Goal: Information Seeking & Learning: Learn about a topic

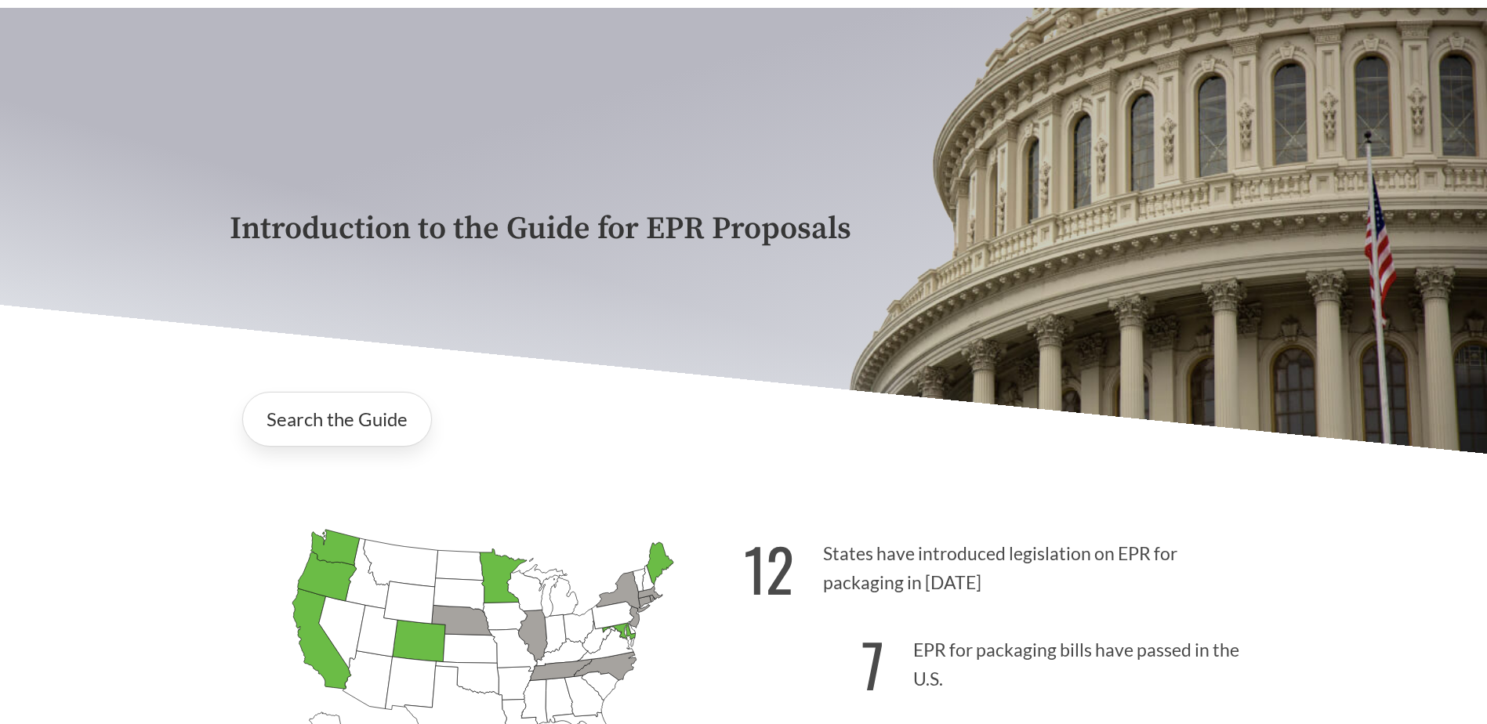
scroll to position [314, 0]
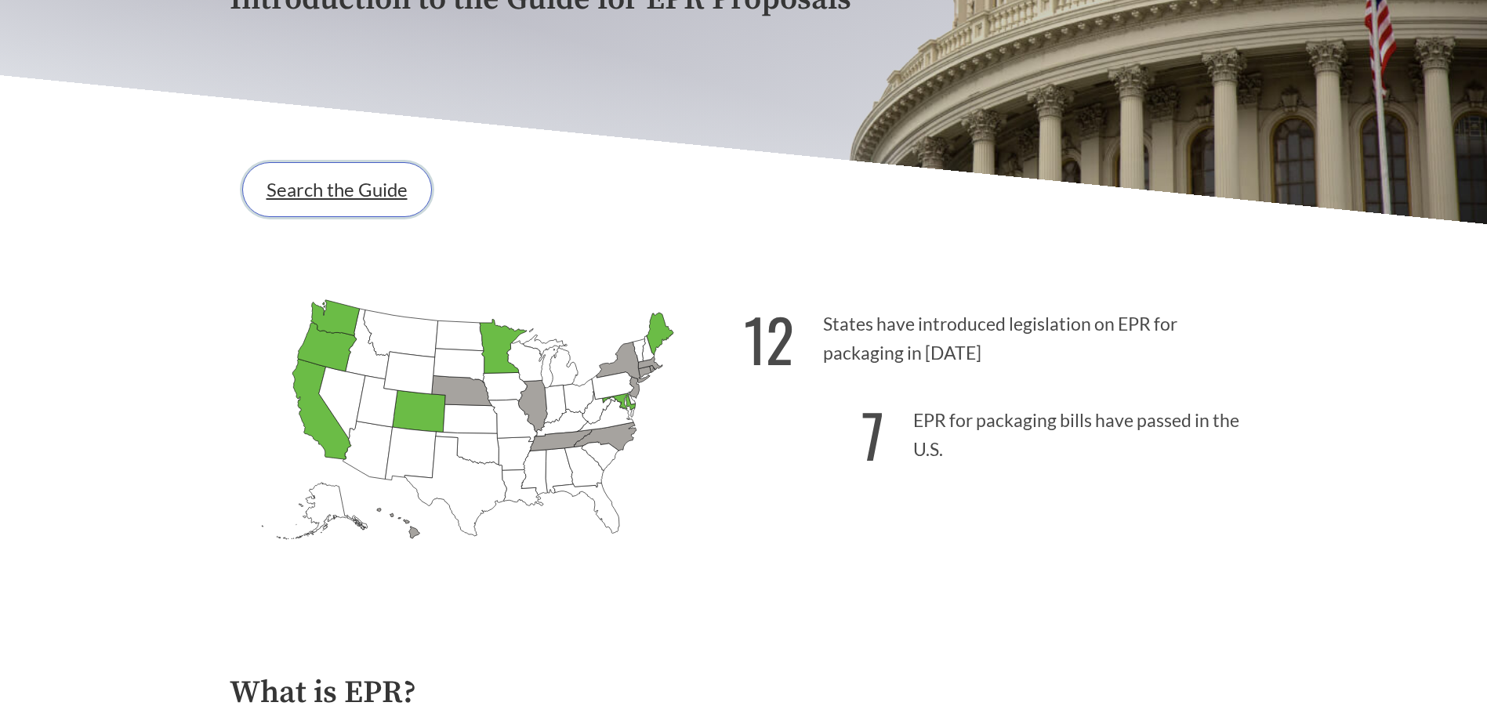
click at [371, 185] on link "Search the Guide" at bounding box center [337, 189] width 190 height 55
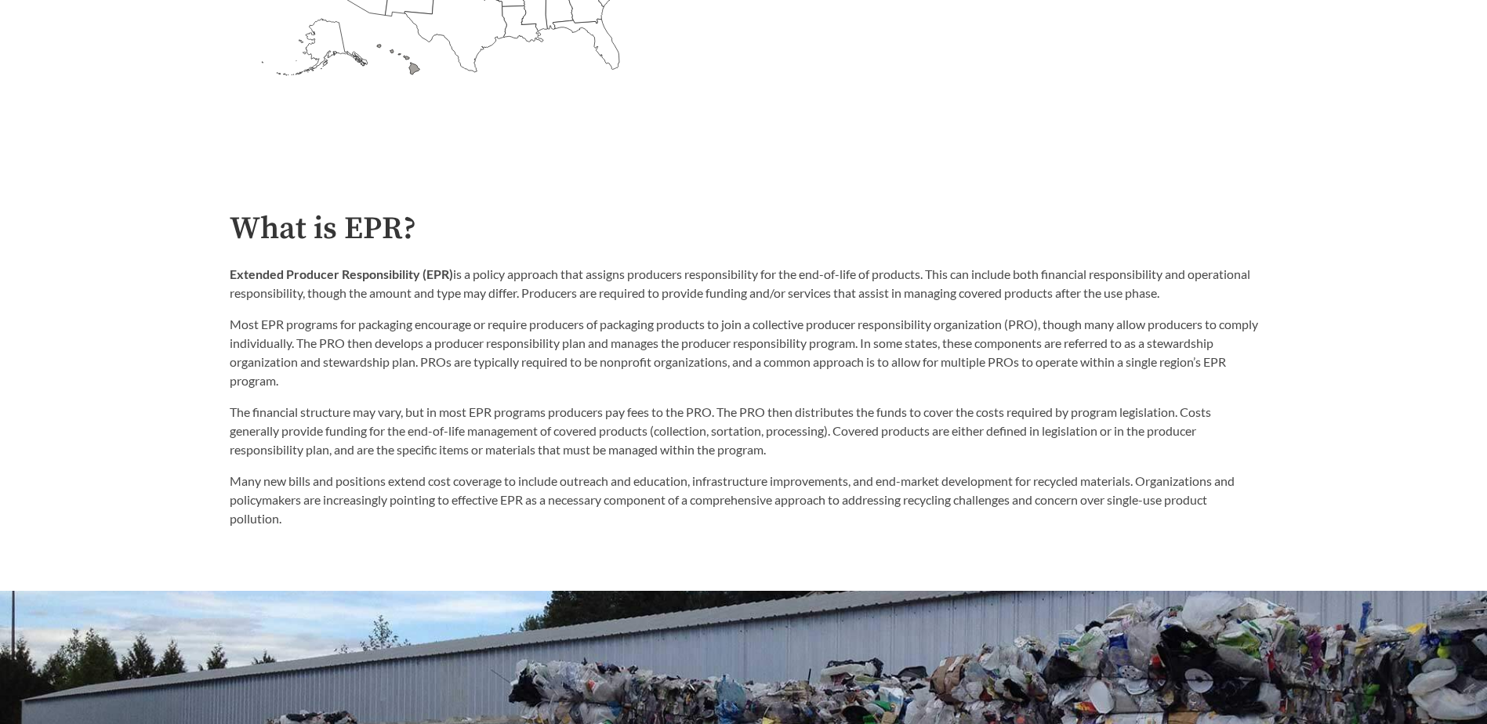
scroll to position [784, 0]
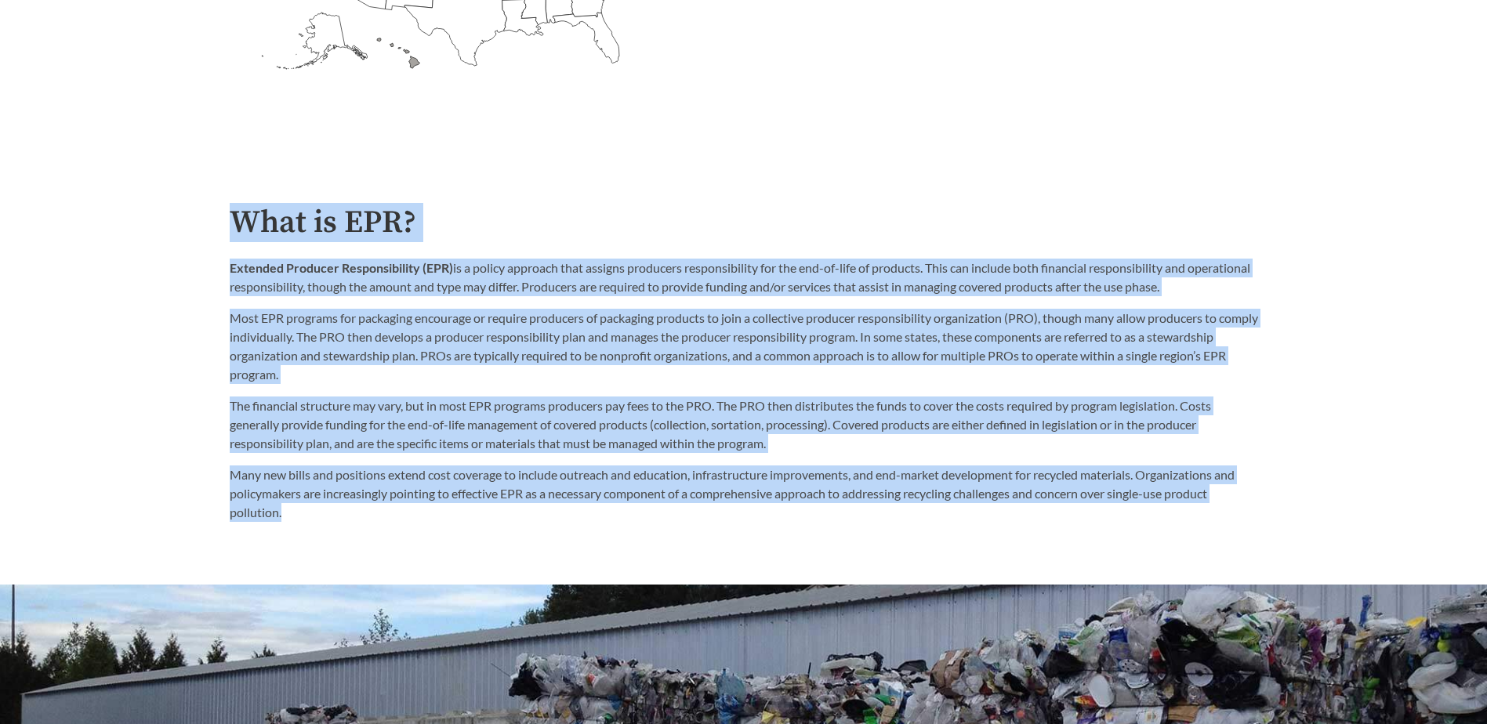
drag, startPoint x: 233, startPoint y: 230, endPoint x: 397, endPoint y: 518, distance: 331.4
click at [397, 518] on div "What is EPR? Extended Producer Responsibility (EPR) is a policy approach that a…" at bounding box center [744, 363] width 1028 height 317
copy div "Lore ip DOL? Sitametc Adipisci Elitseddoeiusm (TEM) in u labore etdolore magn a…"
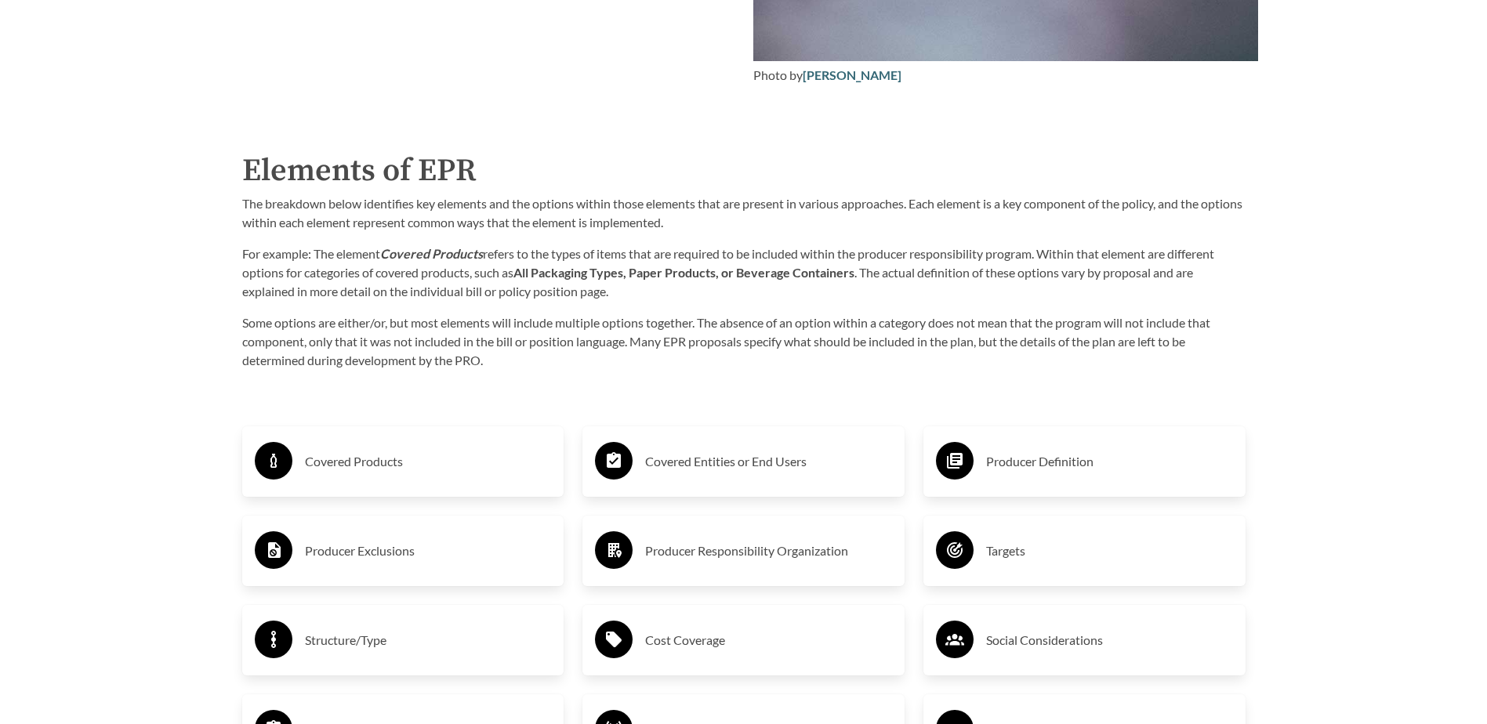
scroll to position [2665, 0]
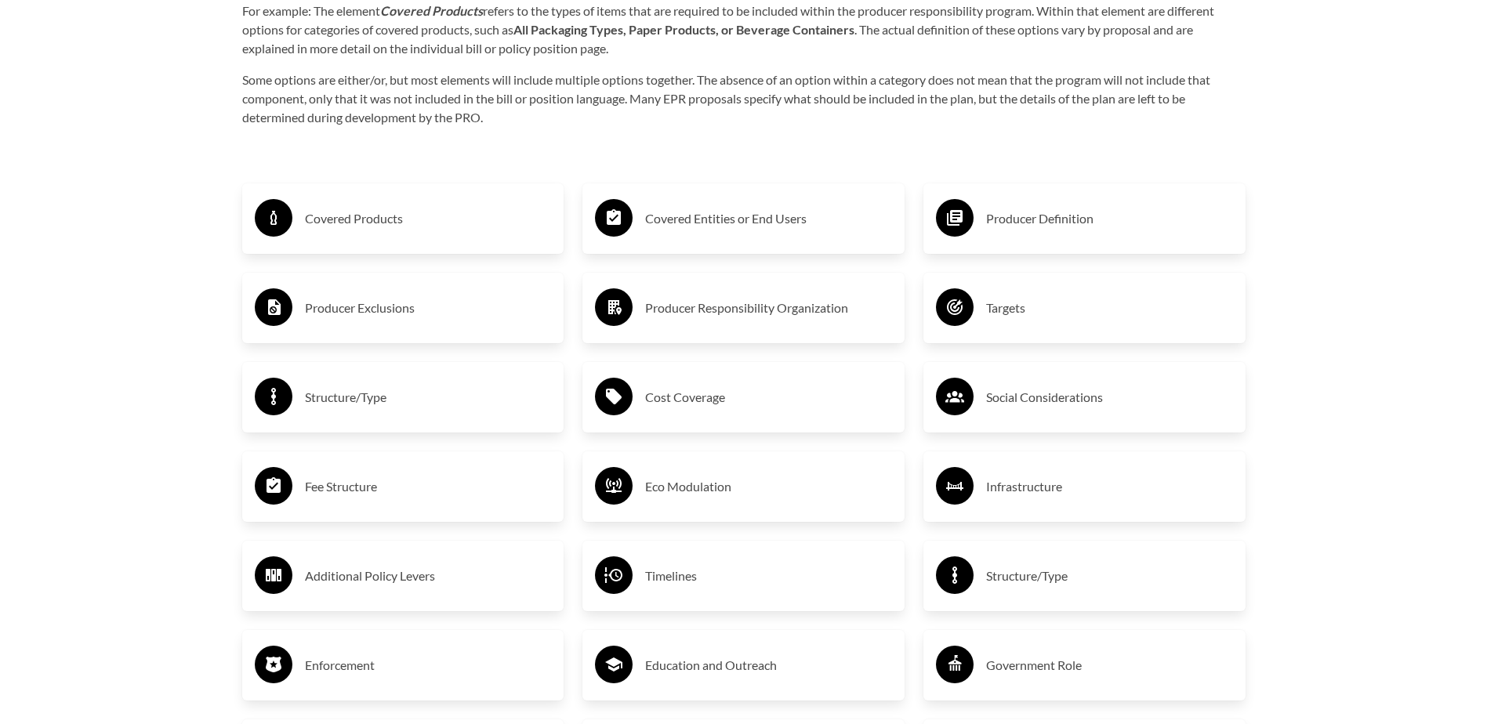
click at [403, 229] on h3 "Covered Products" at bounding box center [428, 218] width 247 height 25
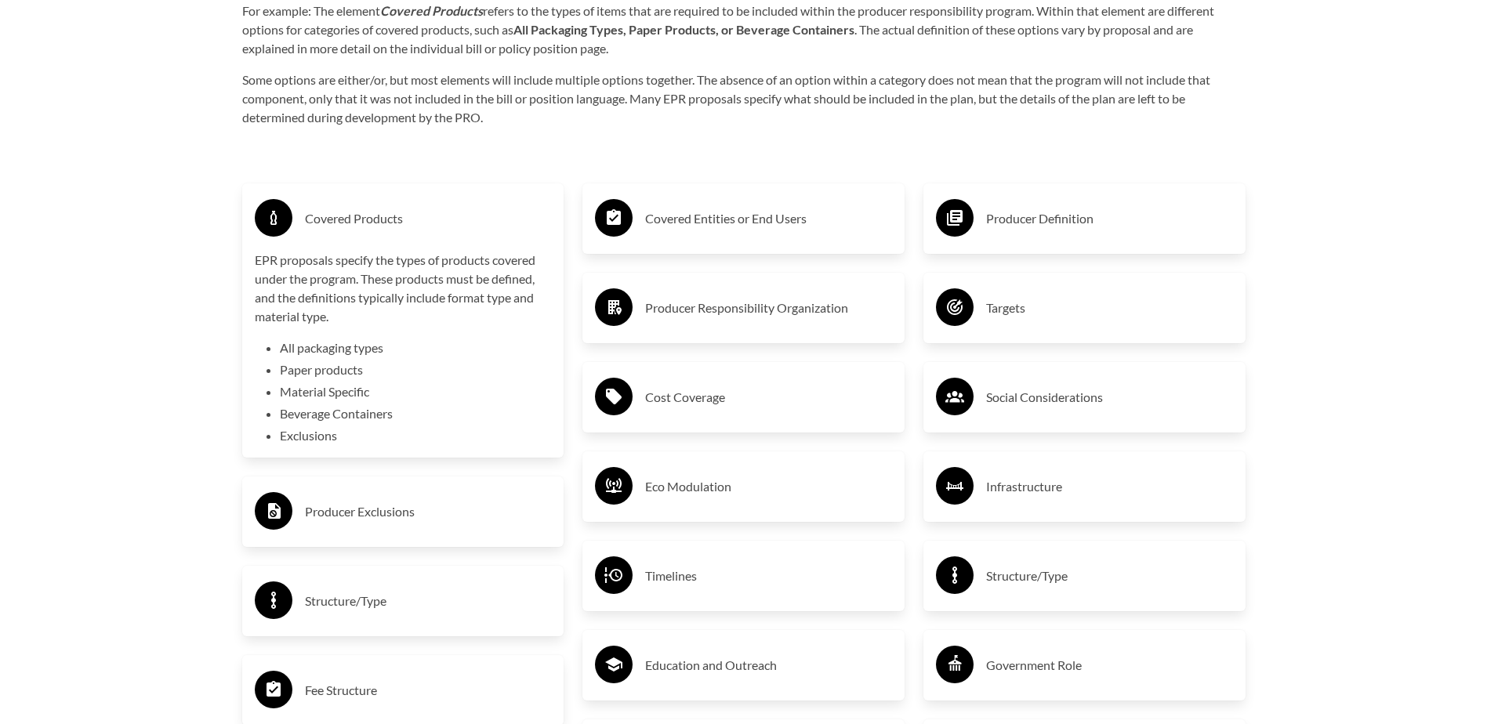
click at [415, 518] on h3 "Producer Exclusions" at bounding box center [428, 511] width 247 height 25
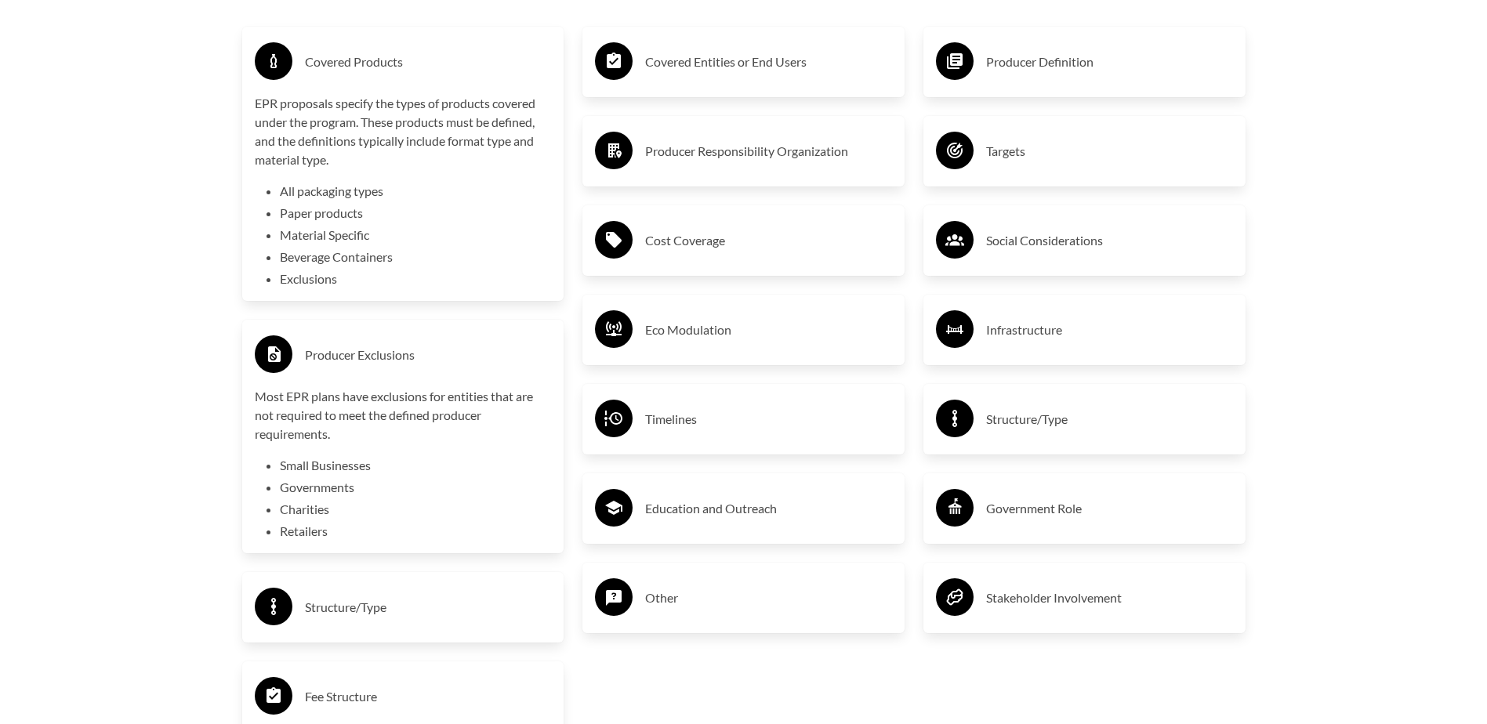
scroll to position [2900, 0]
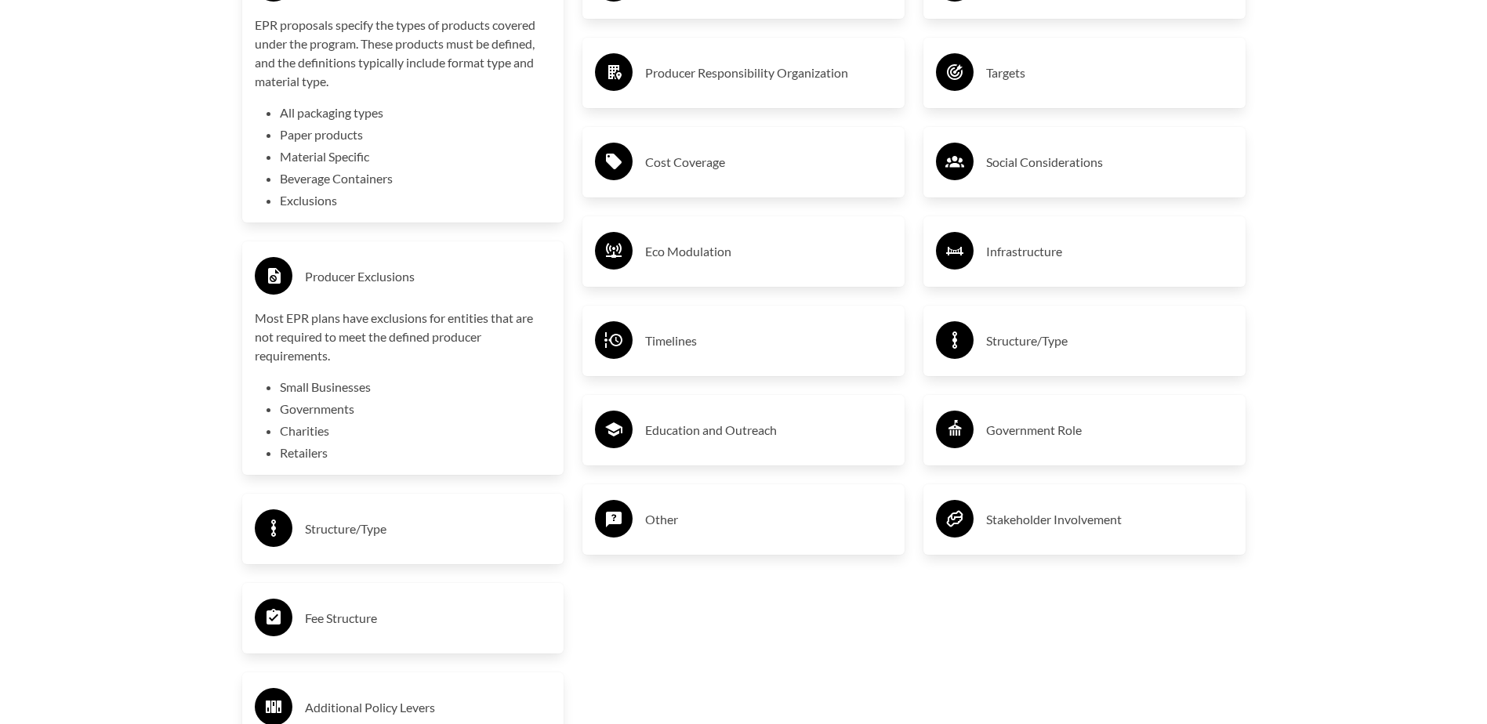
click at [436, 524] on h3 "Structure/Type" at bounding box center [428, 528] width 247 height 25
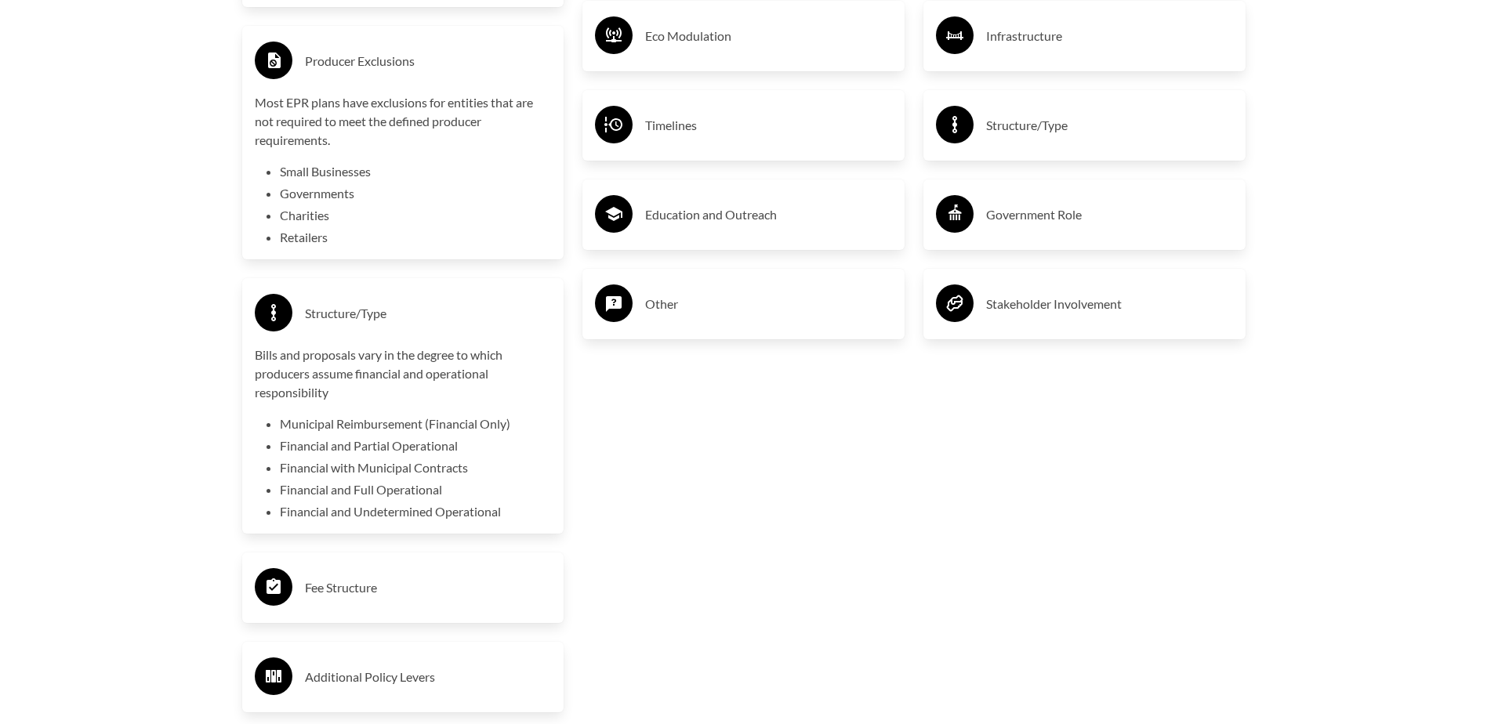
scroll to position [3213, 0]
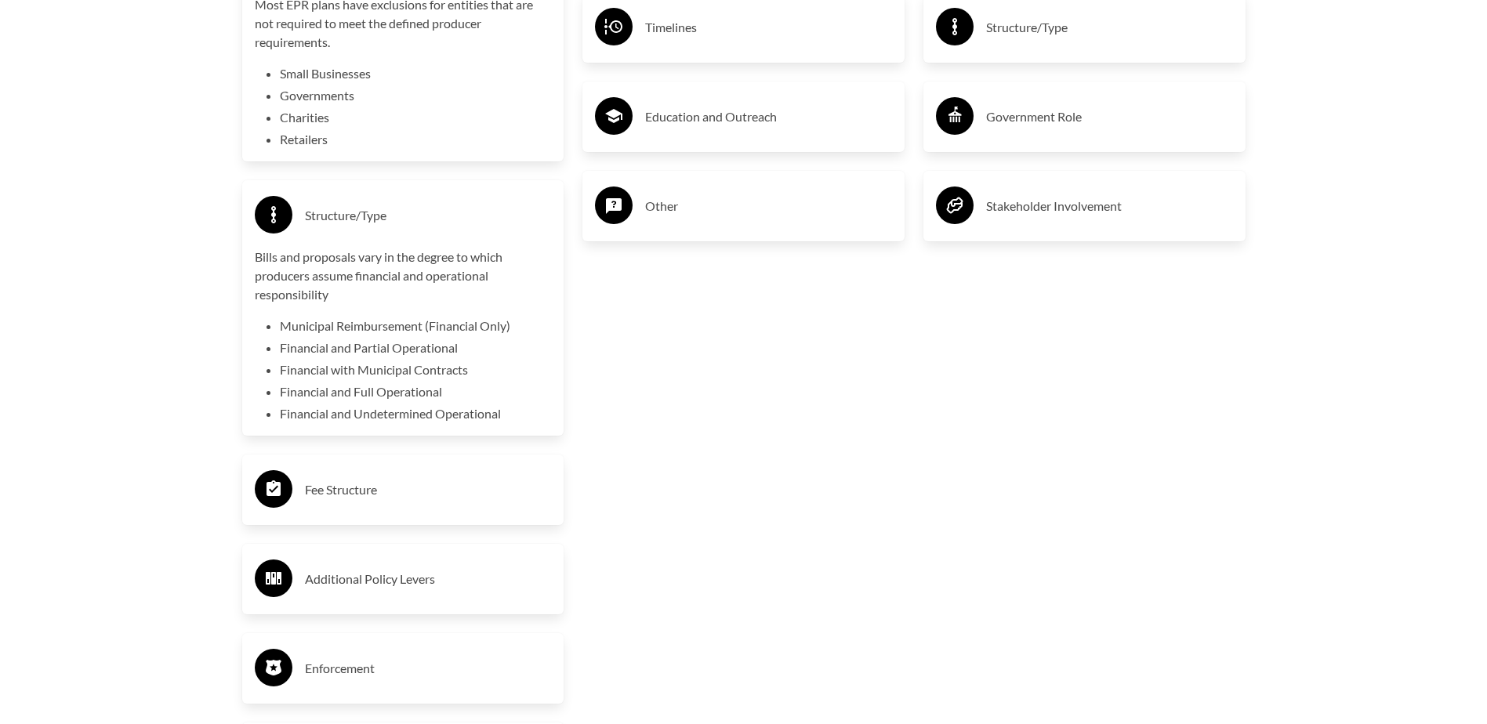
click at [427, 485] on h3 "Fee Structure" at bounding box center [428, 489] width 247 height 25
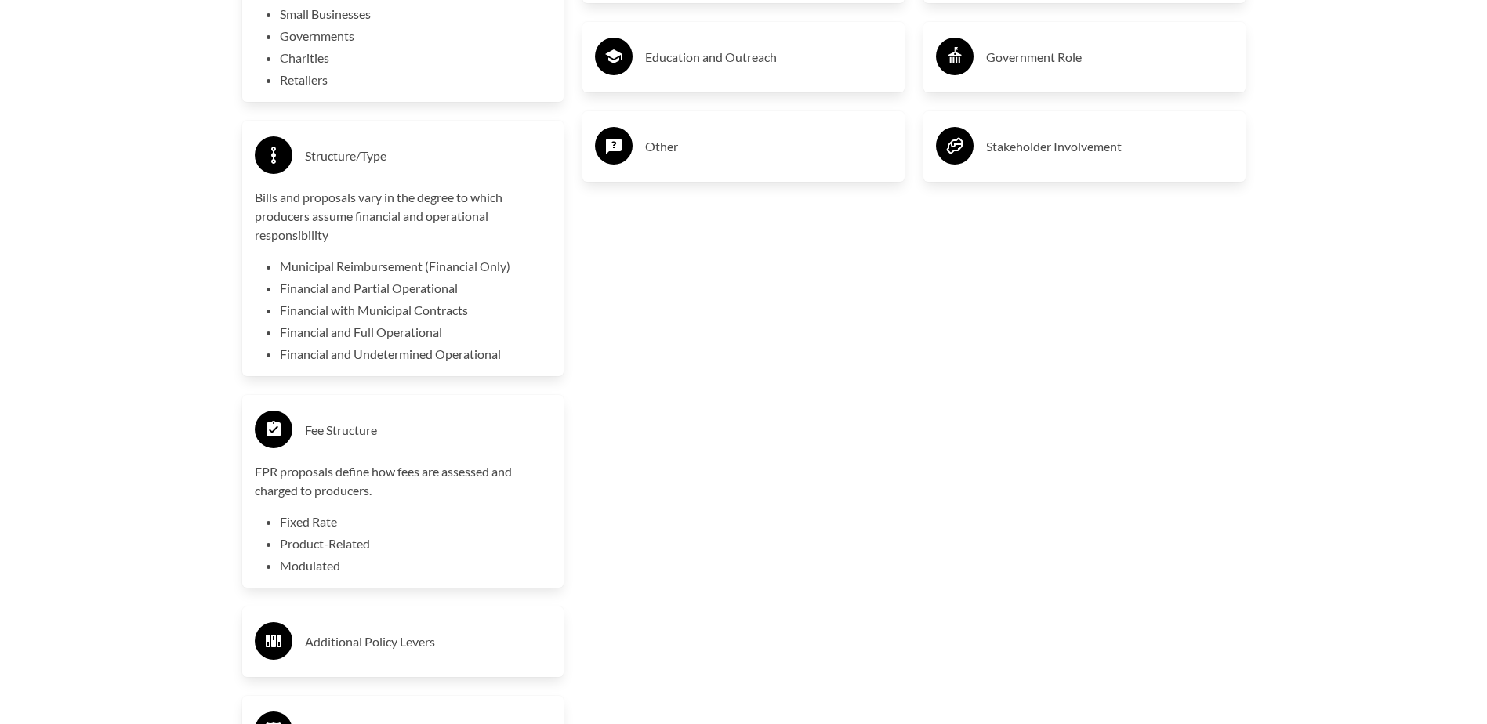
scroll to position [3527, 0]
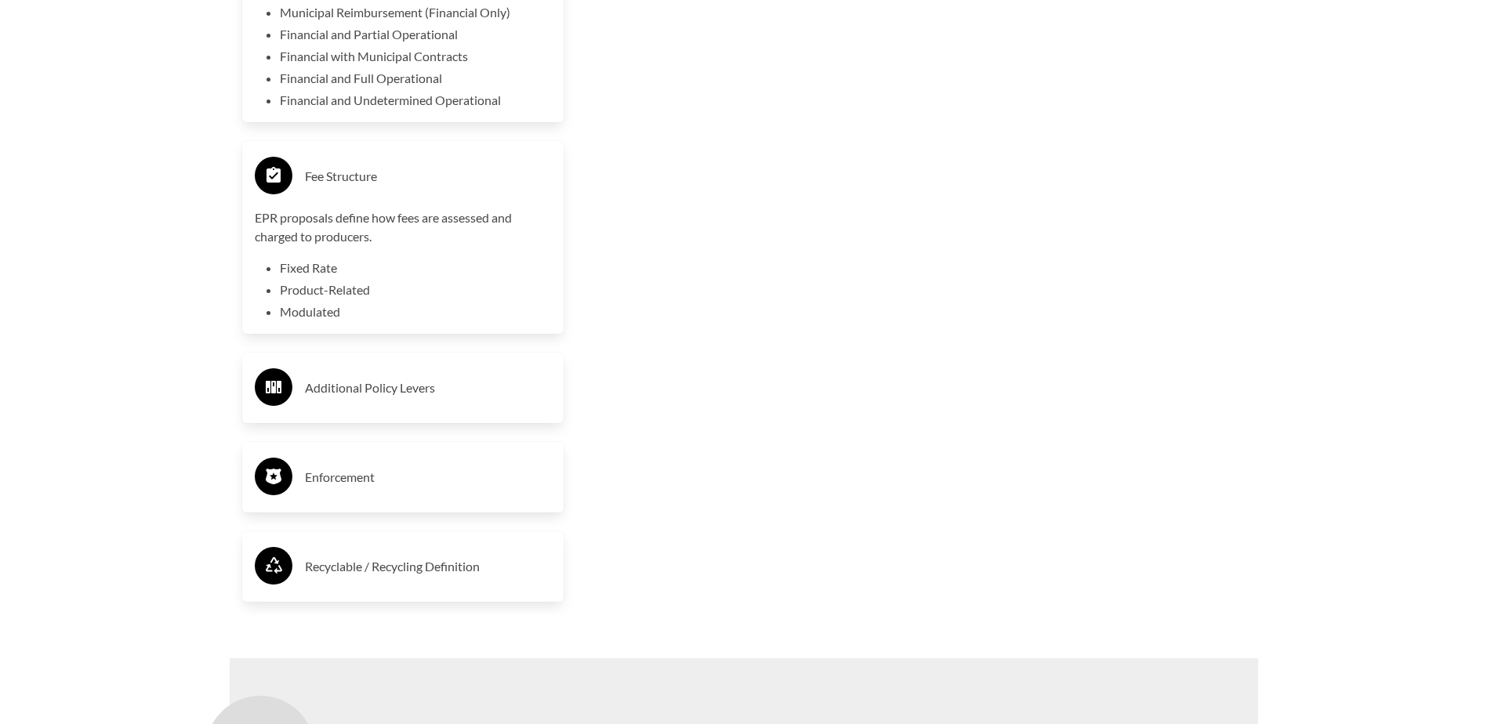
click at [464, 396] on h3 "Additional Policy Levers" at bounding box center [428, 387] width 247 height 25
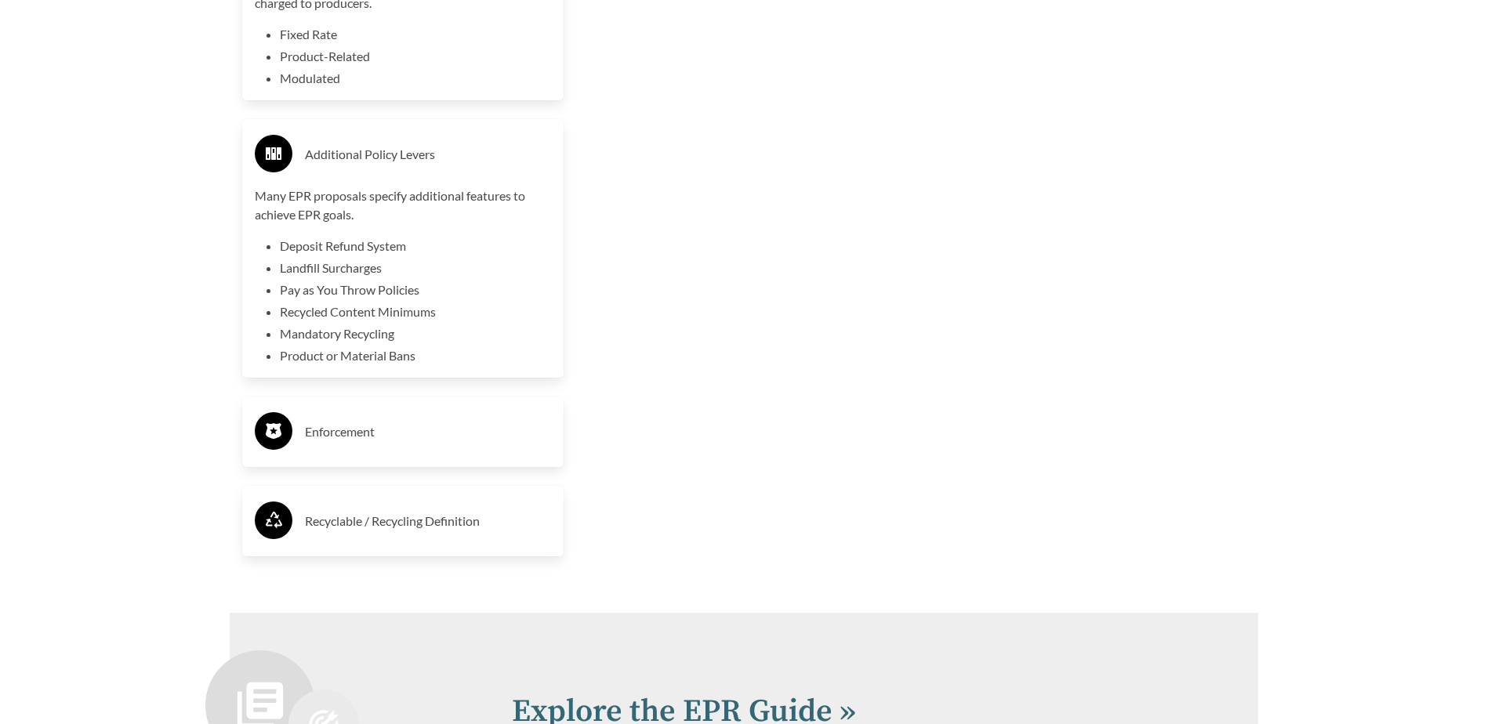
scroll to position [3762, 0]
click at [451, 429] on h3 "Enforcement" at bounding box center [428, 430] width 247 height 25
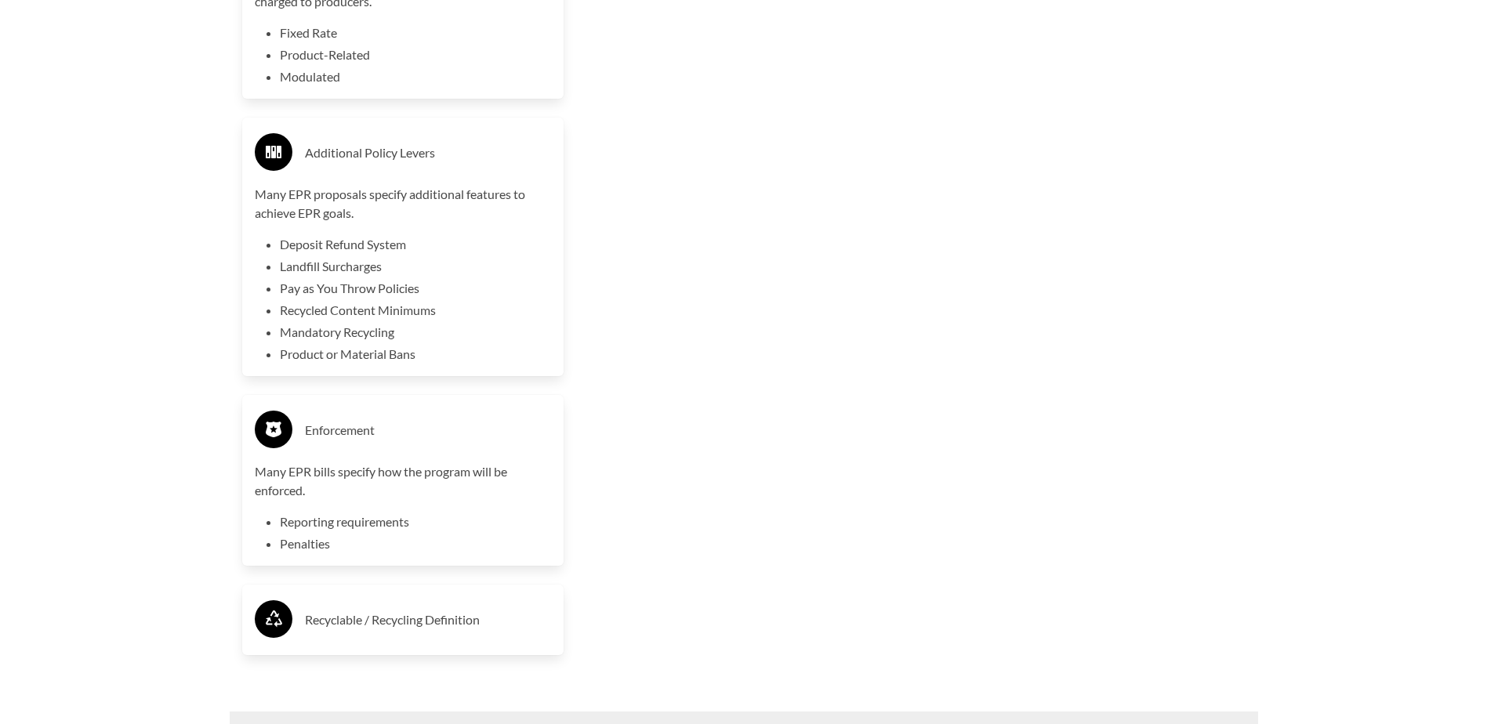
click at [418, 628] on h3 "Recyclable / Recycling Definition" at bounding box center [428, 619] width 247 height 25
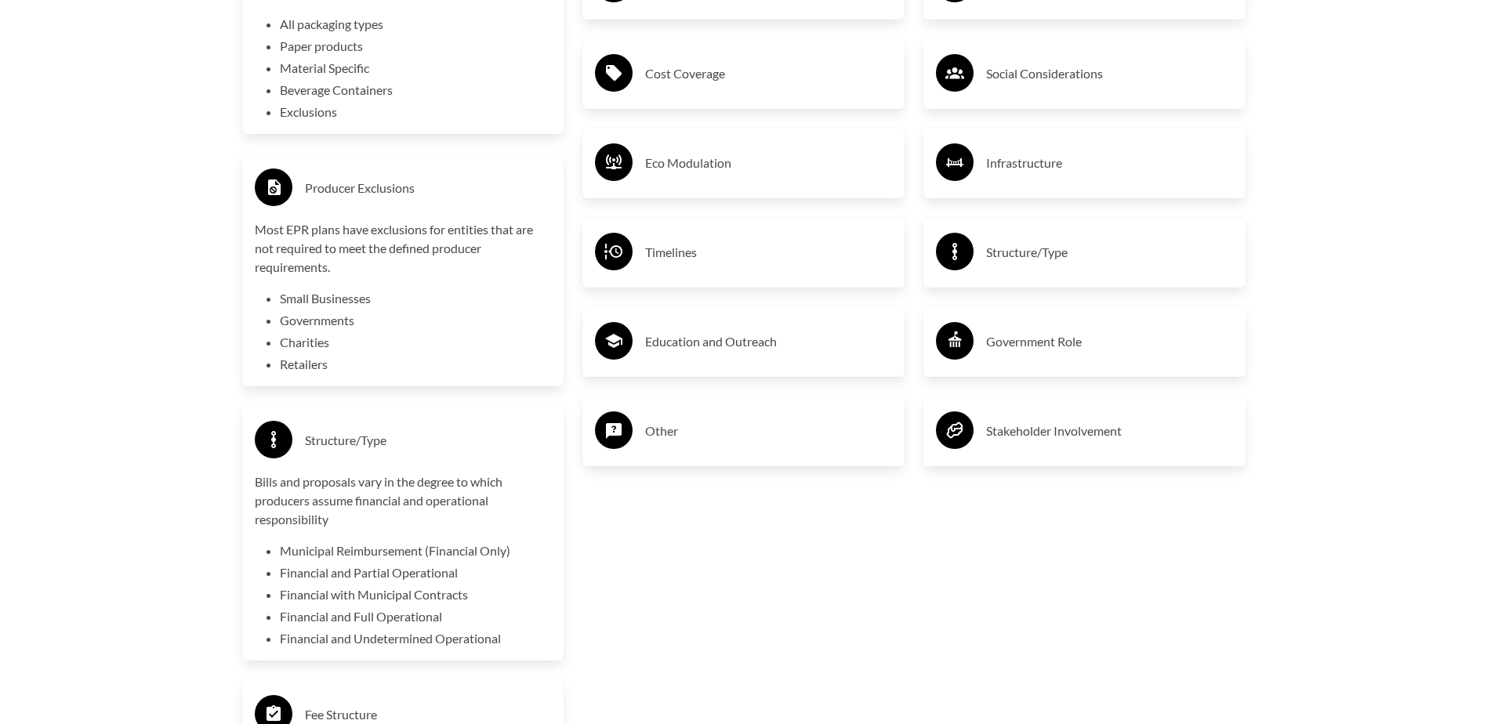
scroll to position [2900, 0]
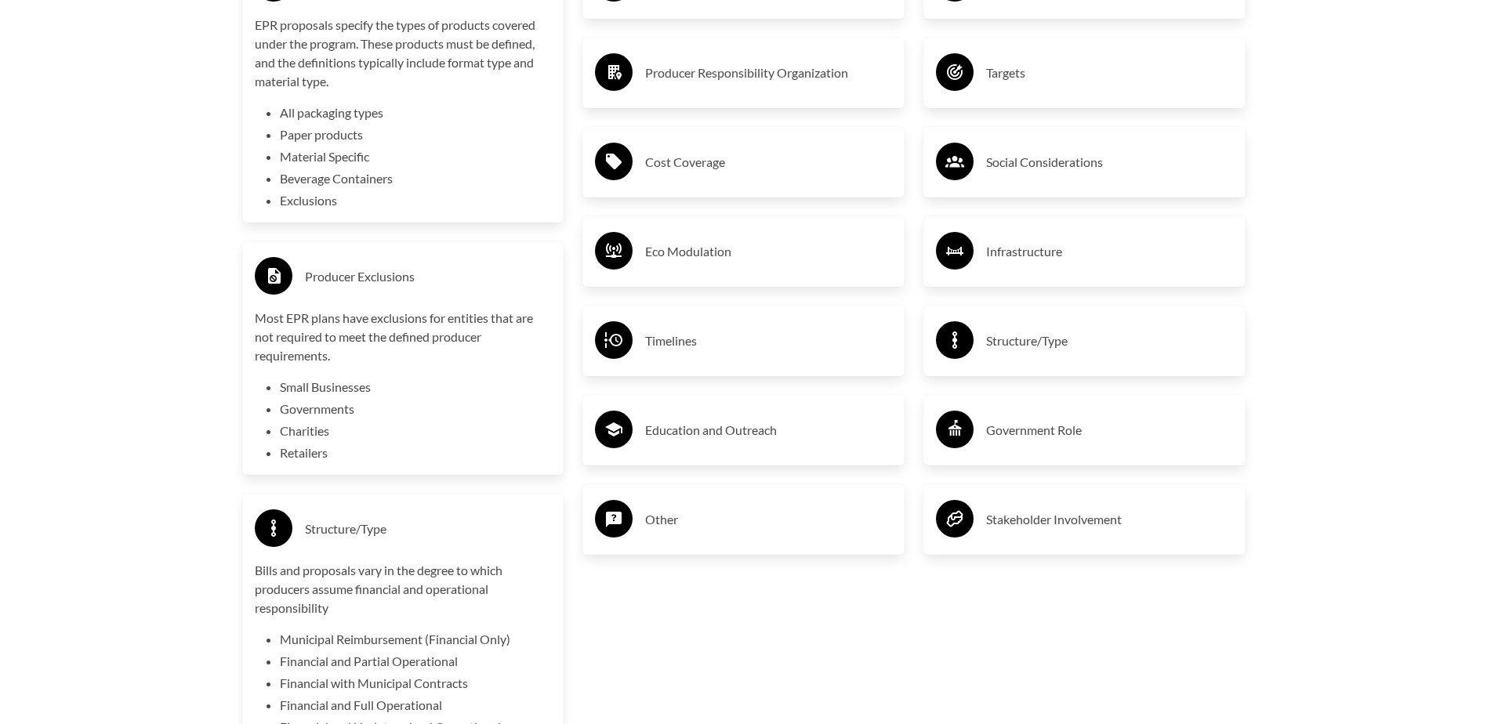
click at [687, 350] on h3 "Timelines" at bounding box center [768, 340] width 247 height 25
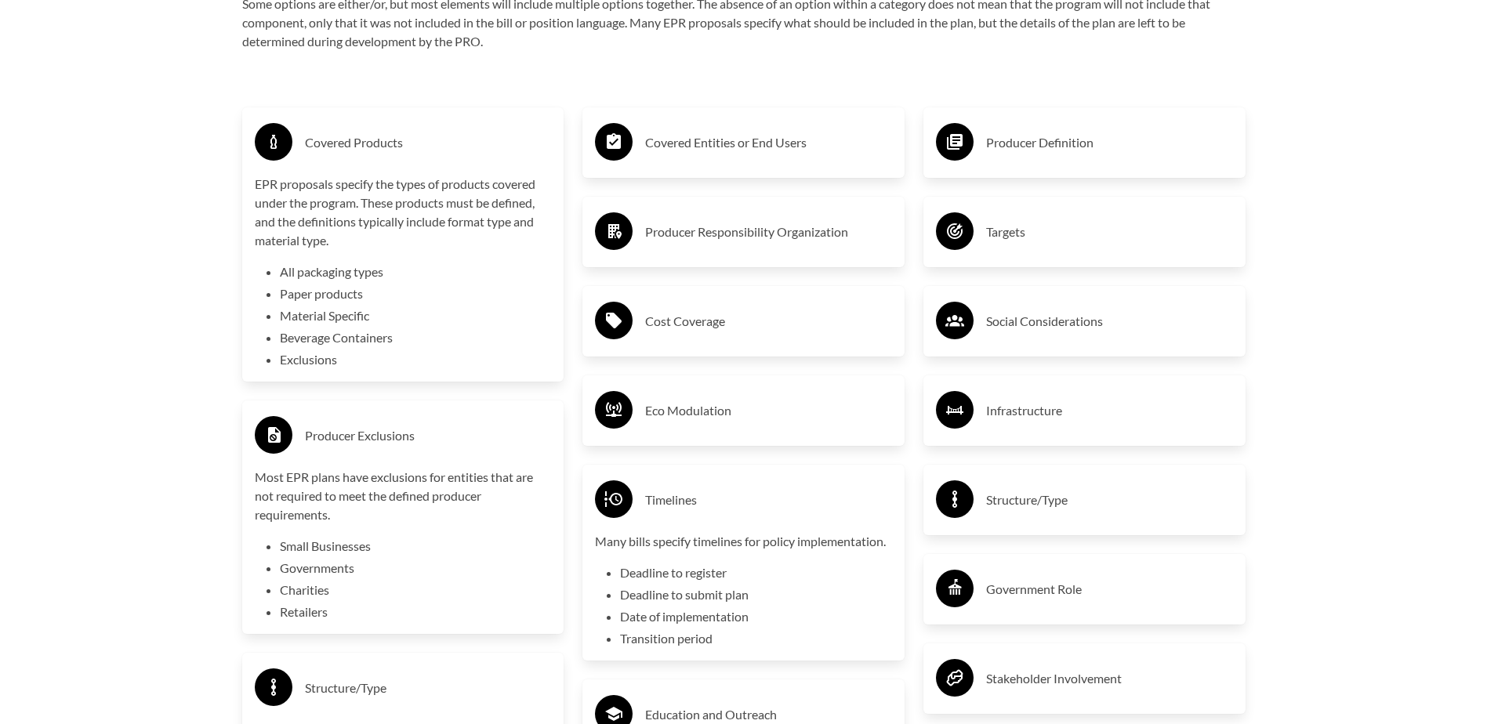
scroll to position [2586, 0]
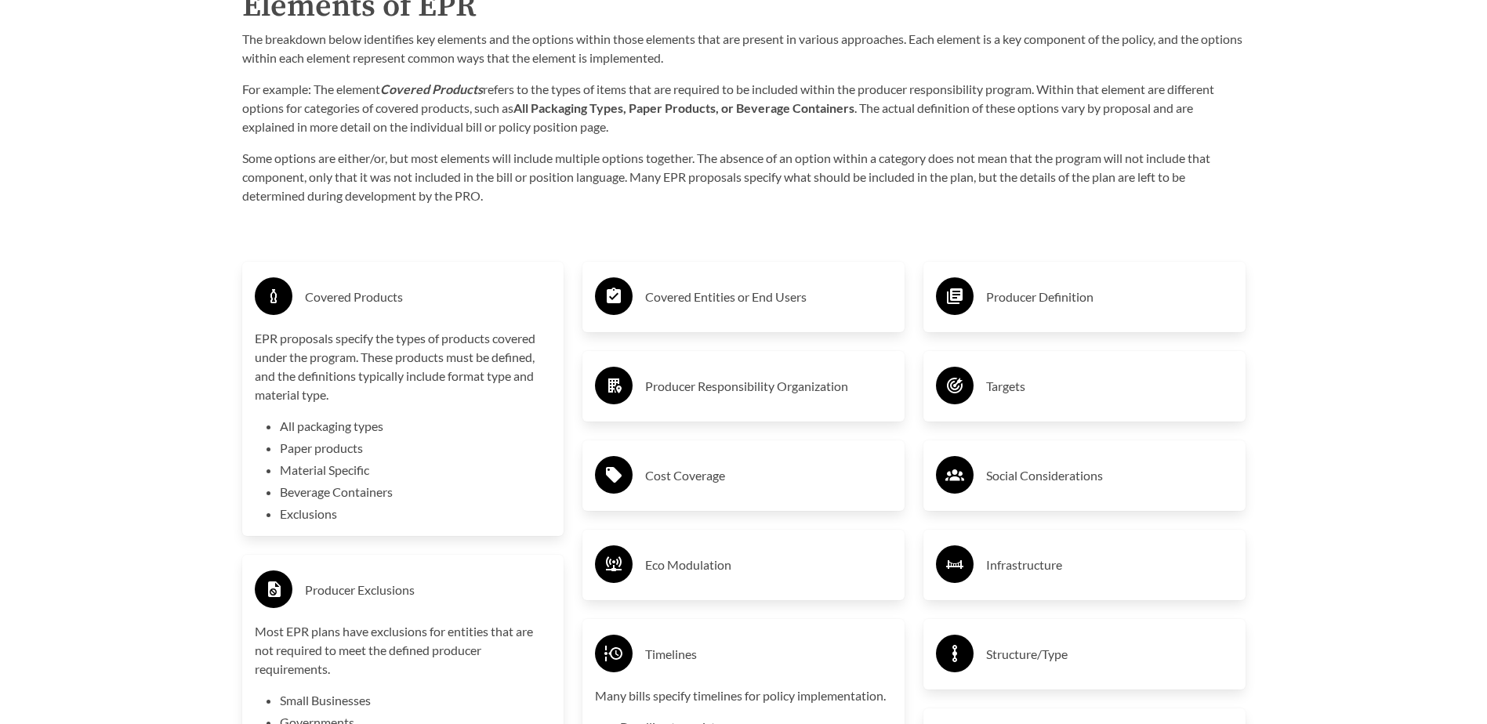
click at [719, 318] on div "Covered Entities or End Users" at bounding box center [743, 296] width 297 height 45
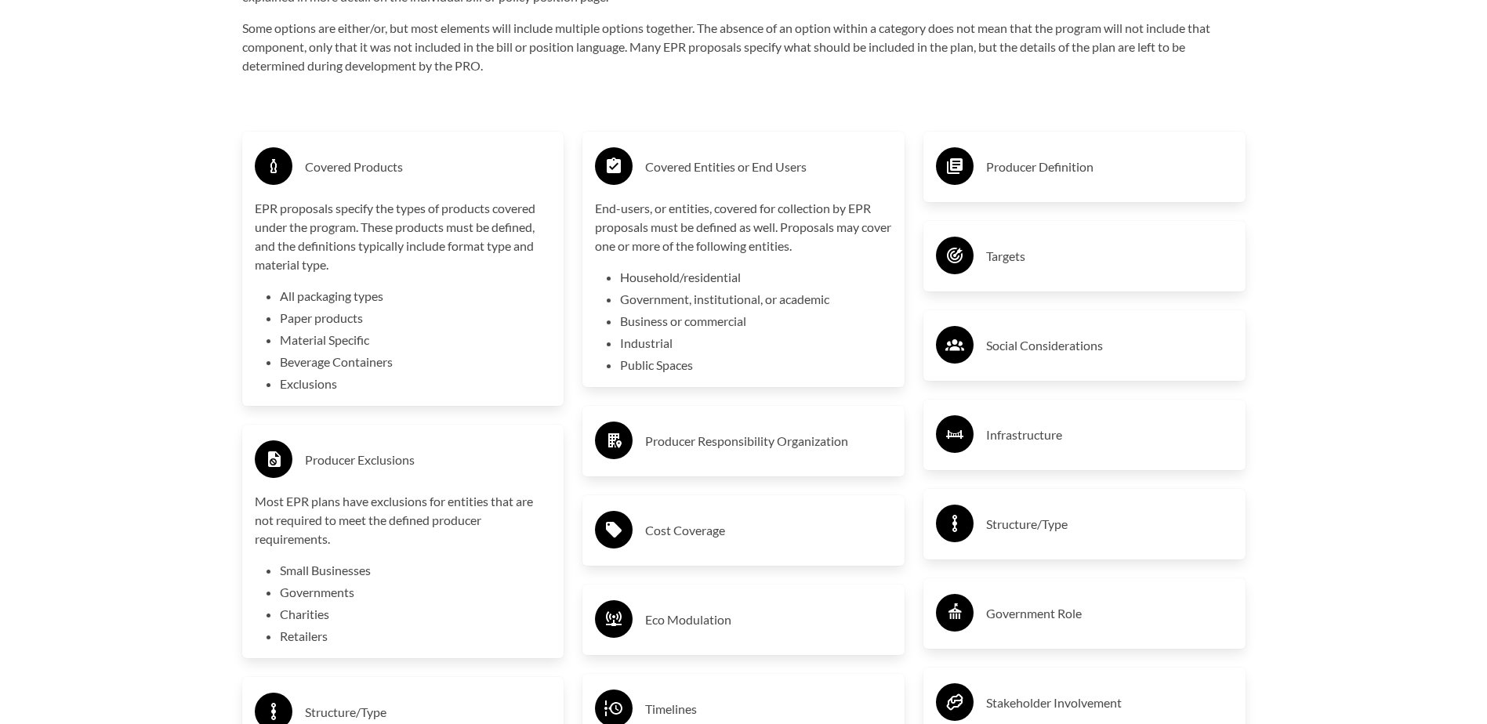
scroll to position [2743, 0]
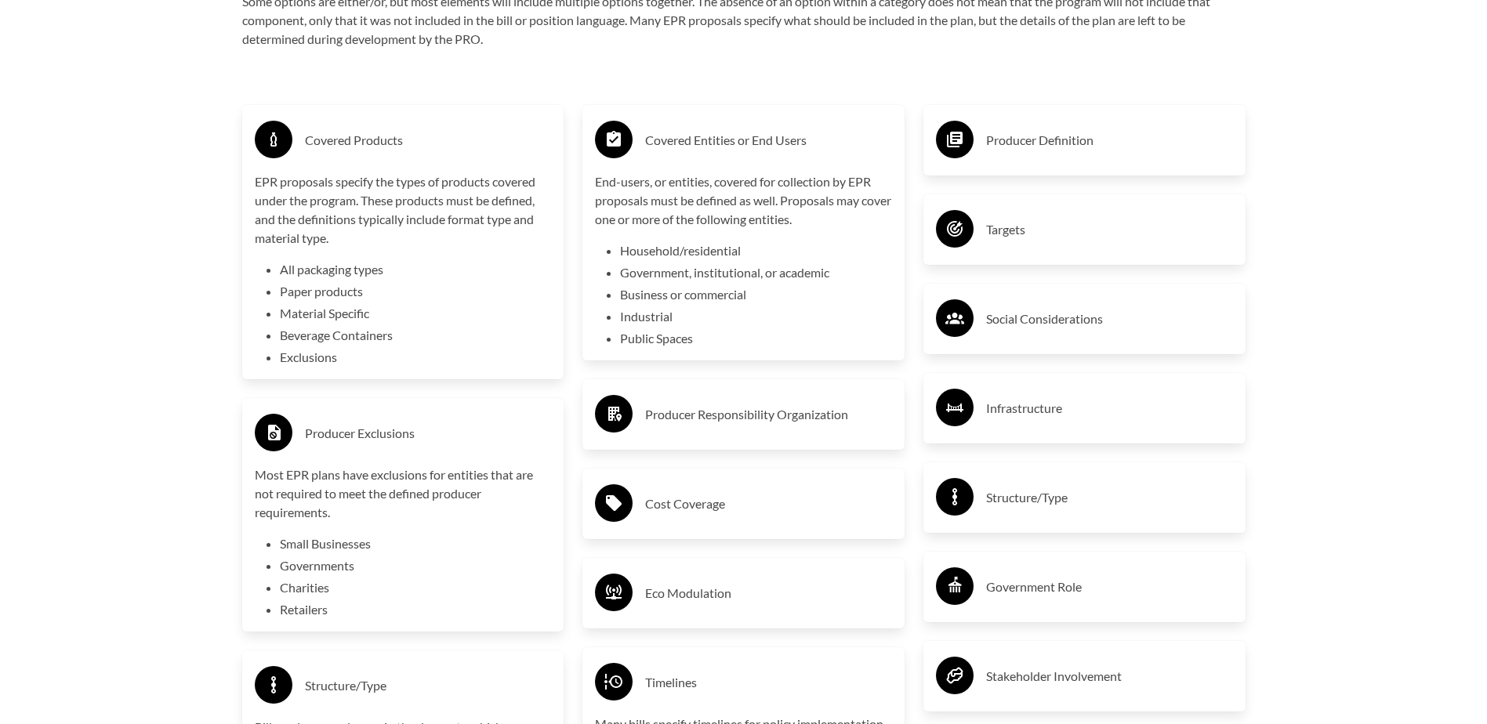
click at [996, 149] on h3 "Producer Definition" at bounding box center [1109, 140] width 247 height 25
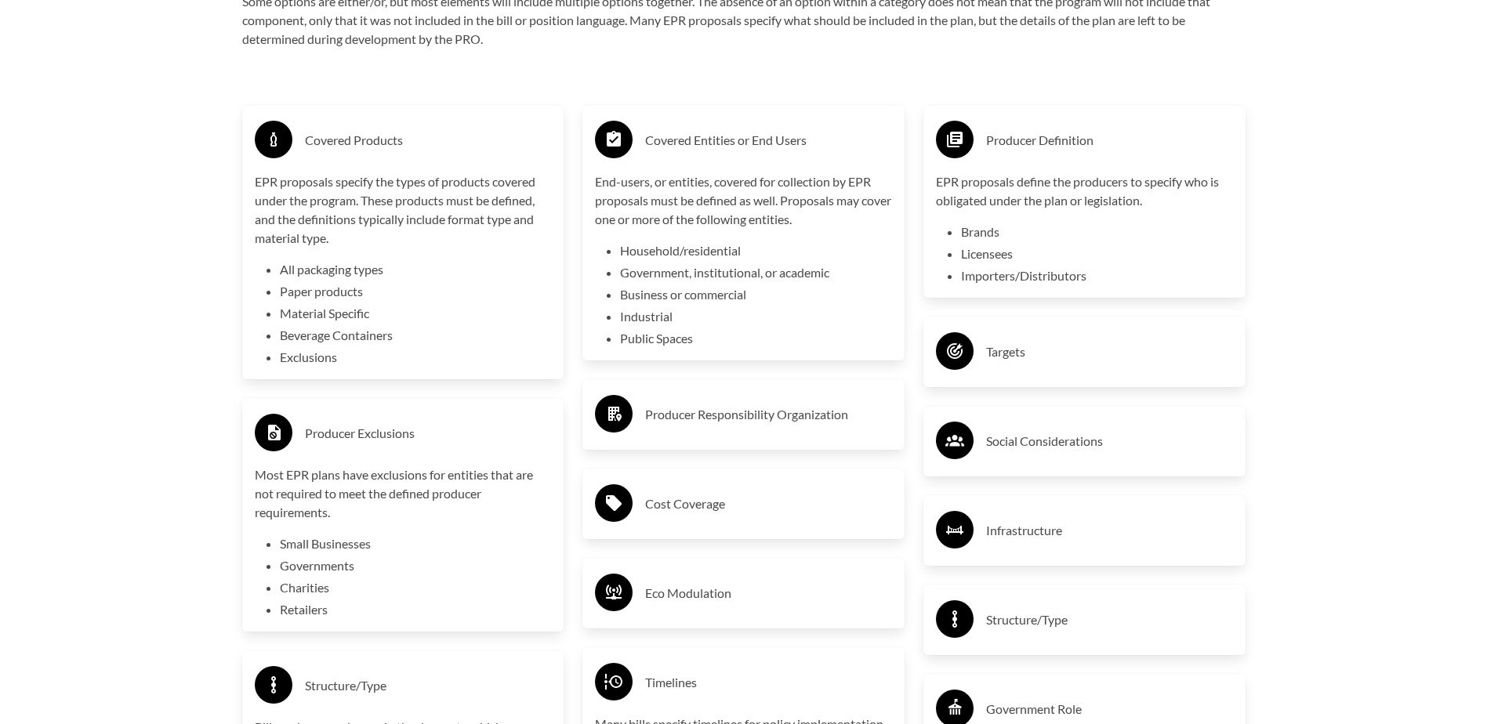
click at [1193, 361] on h3 "Targets" at bounding box center [1109, 351] width 247 height 25
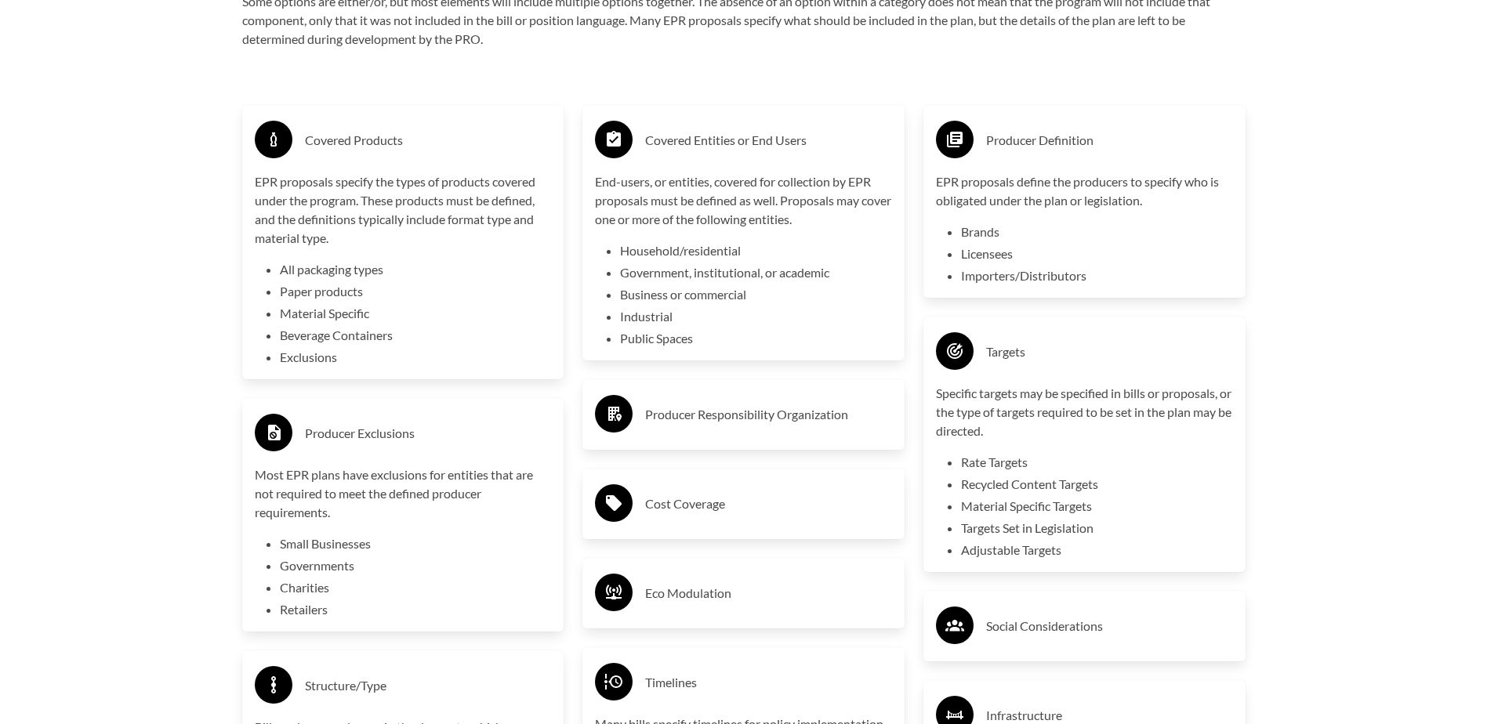
scroll to position [2822, 0]
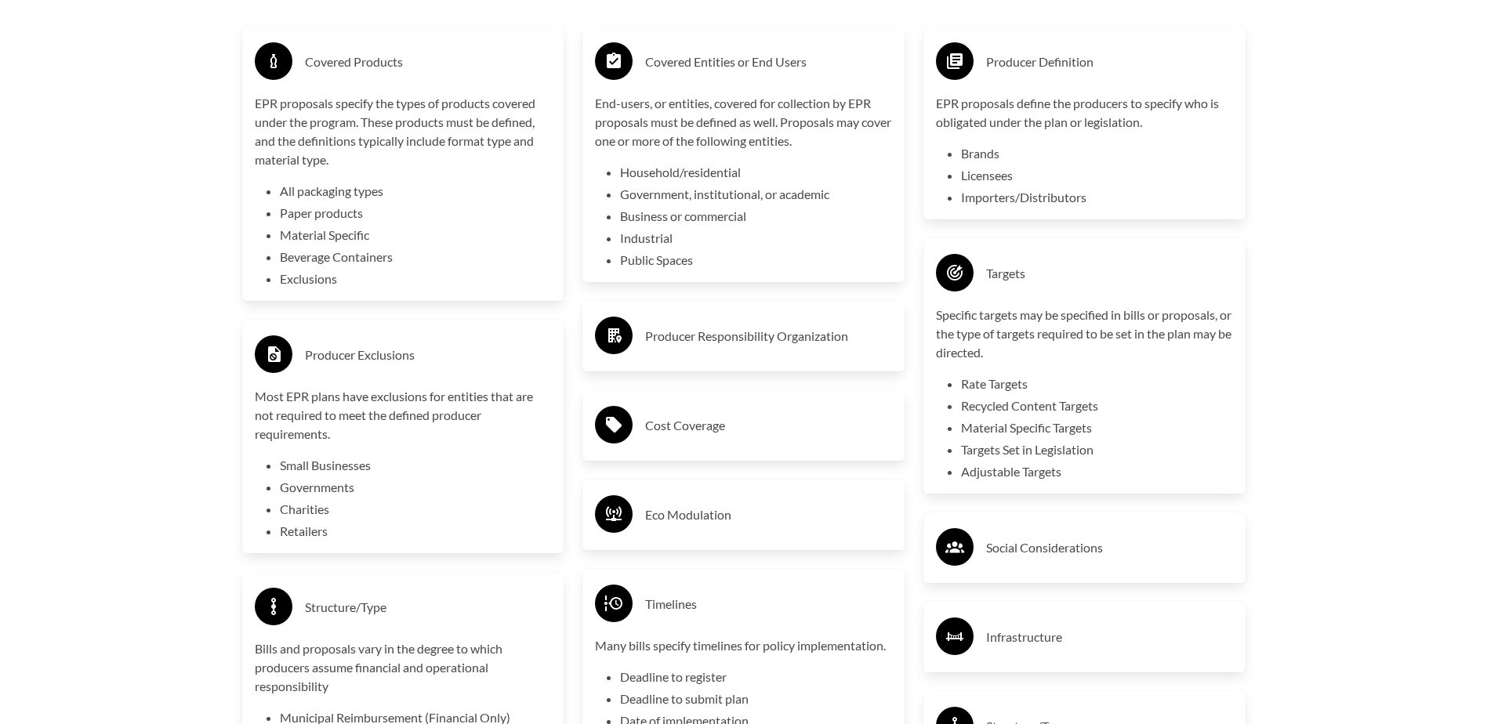
click at [805, 354] on div "Producer Responsibility Organization" at bounding box center [743, 336] width 297 height 45
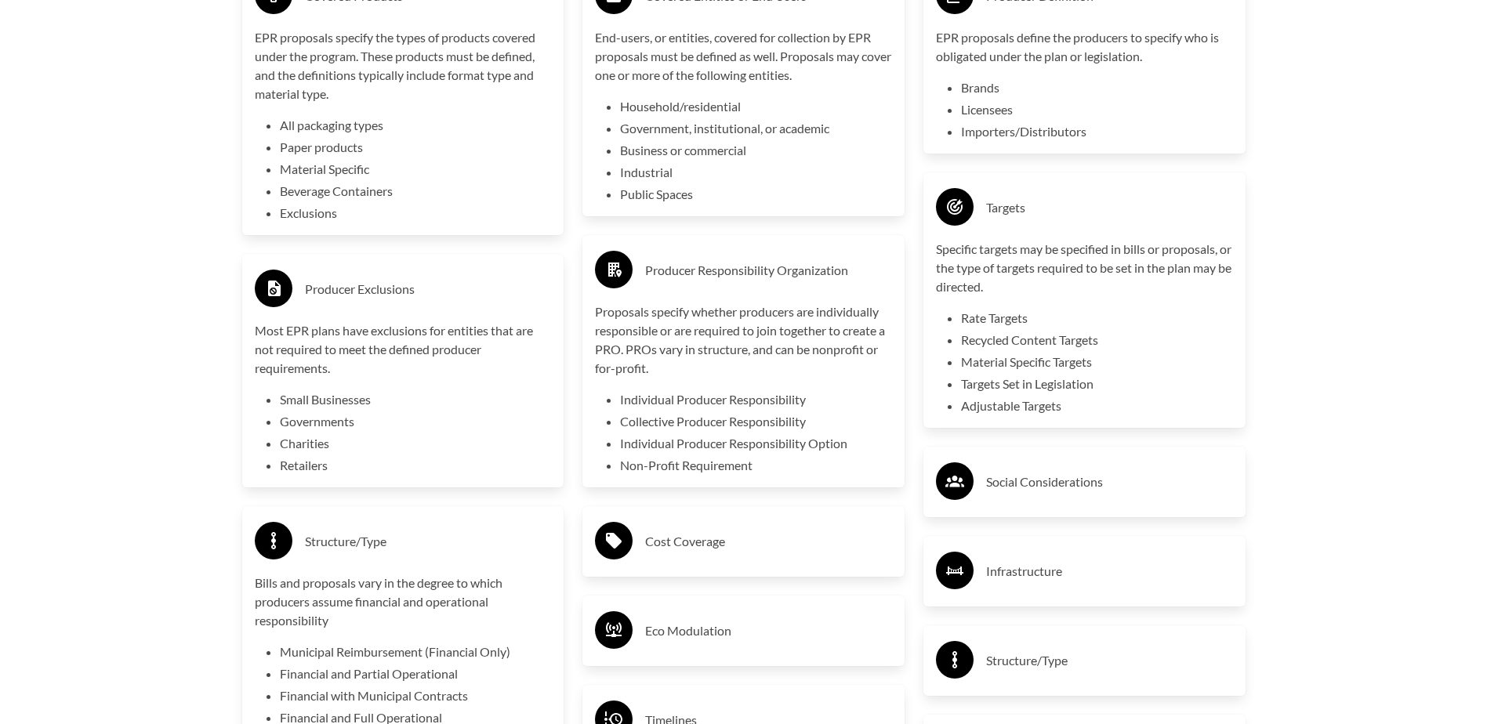
scroll to position [2978, 0]
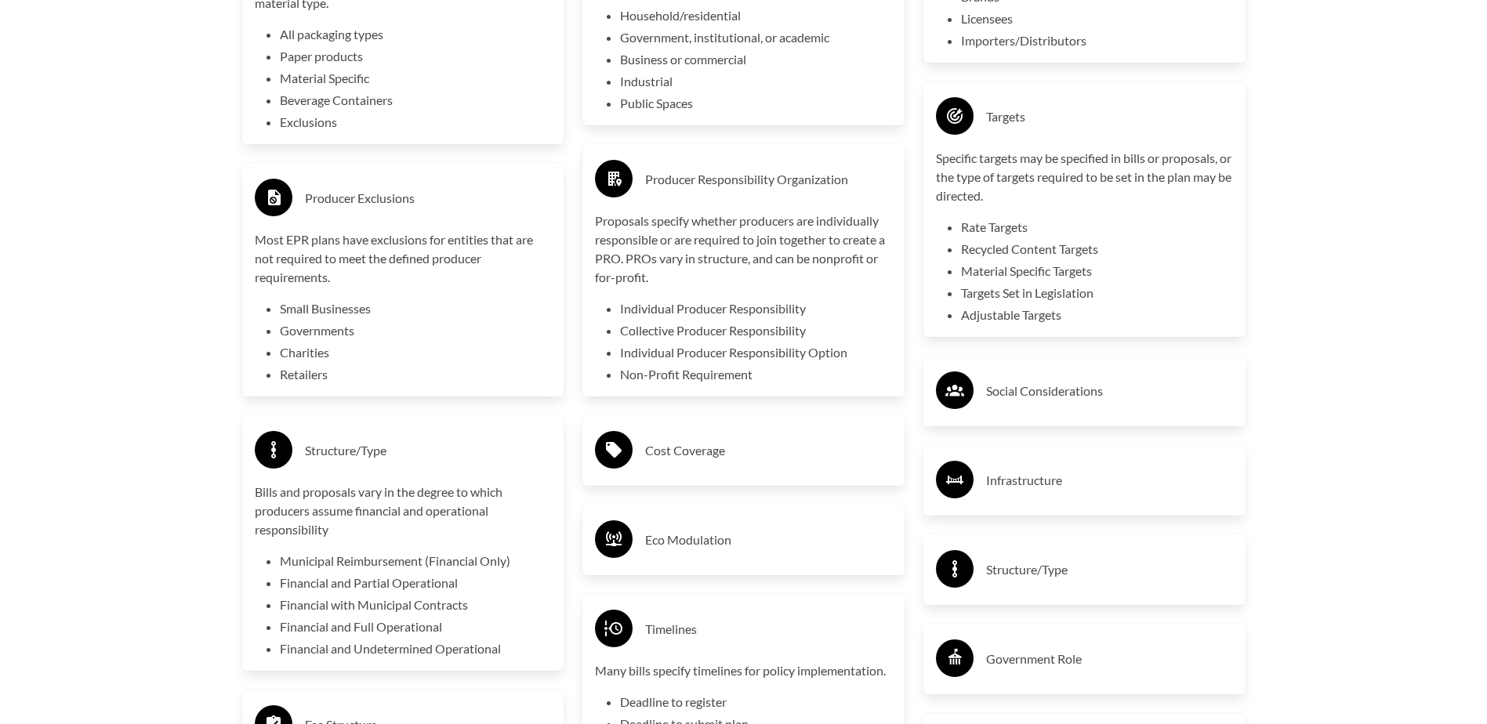
click at [1106, 411] on div "Social Considerations" at bounding box center [1084, 390] width 297 height 45
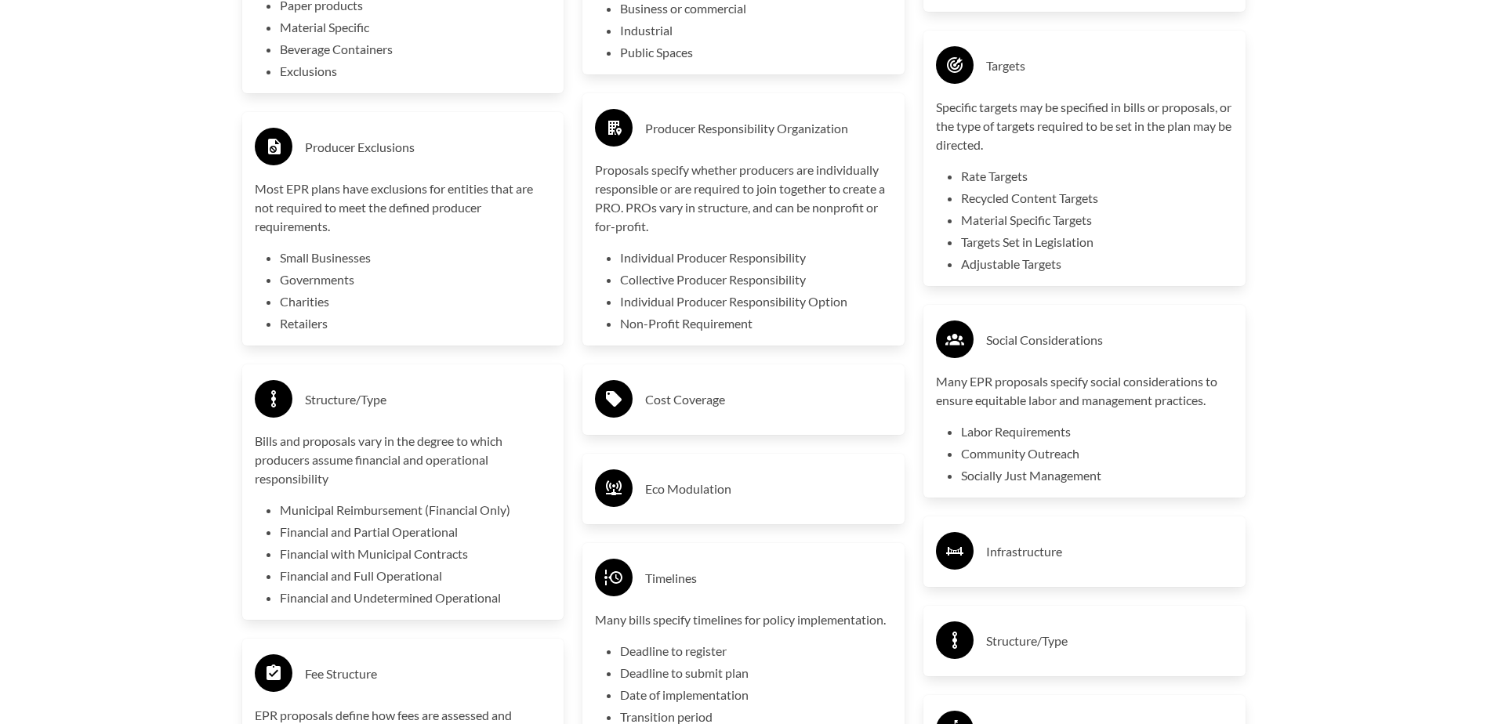
scroll to position [3057, 0]
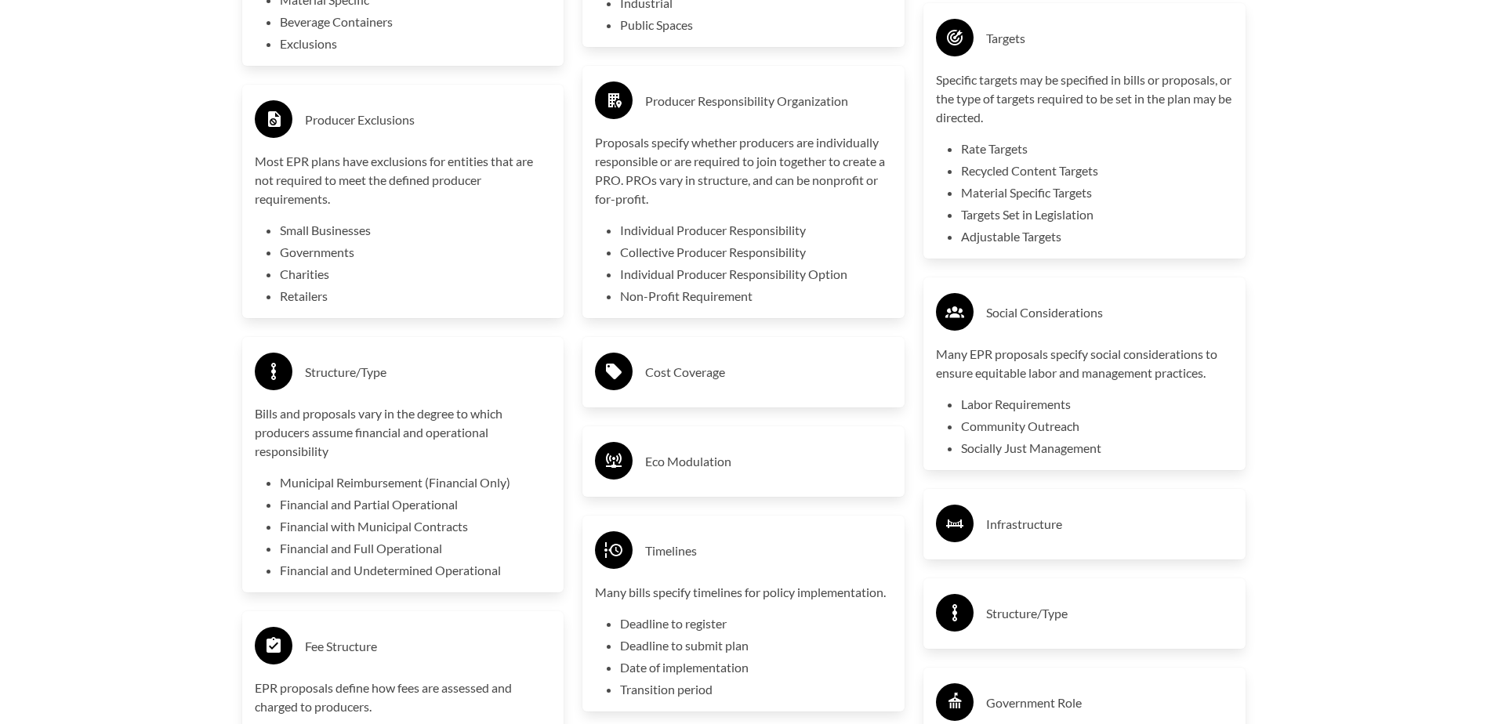
click at [1207, 509] on div "Infrastructure" at bounding box center [1084, 524] width 297 height 45
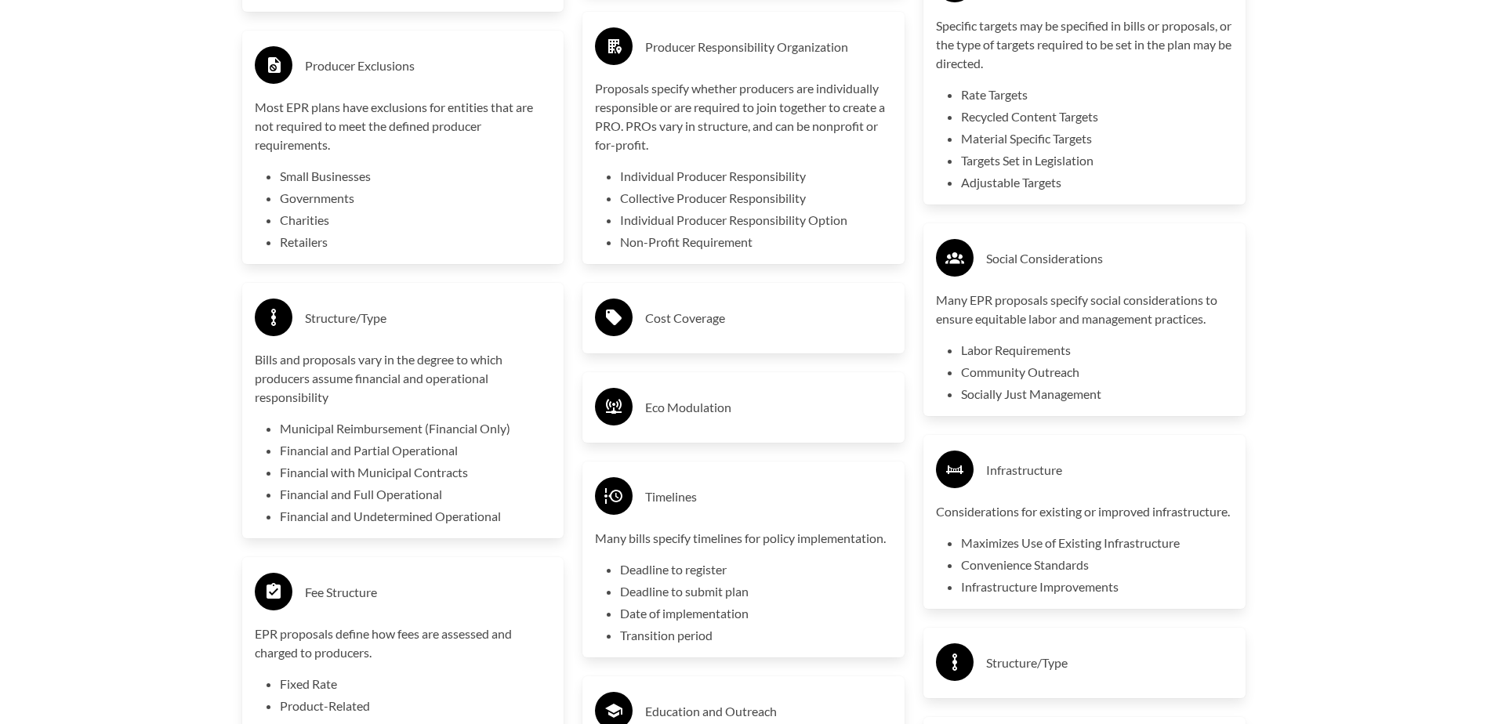
scroll to position [3135, 0]
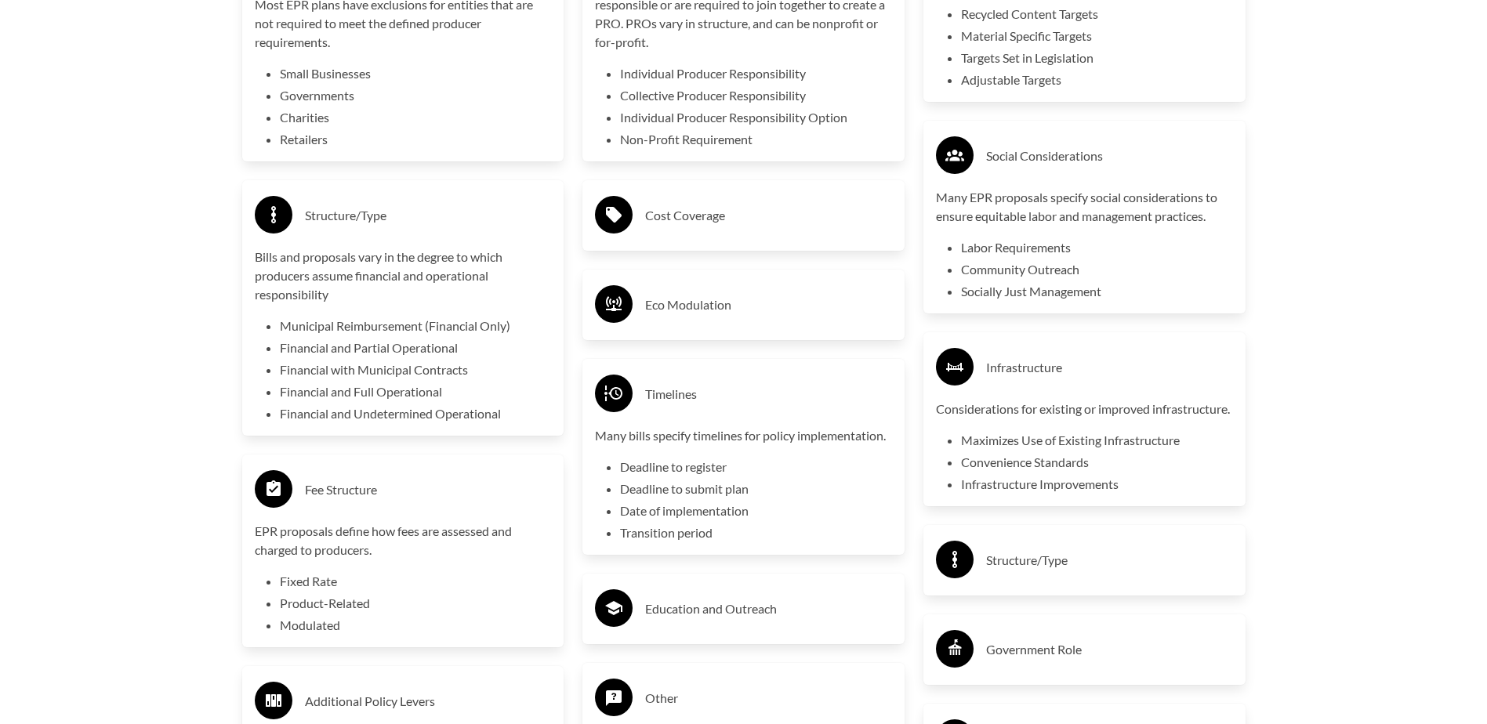
click at [1036, 573] on h3 "Structure/Type" at bounding box center [1109, 560] width 247 height 25
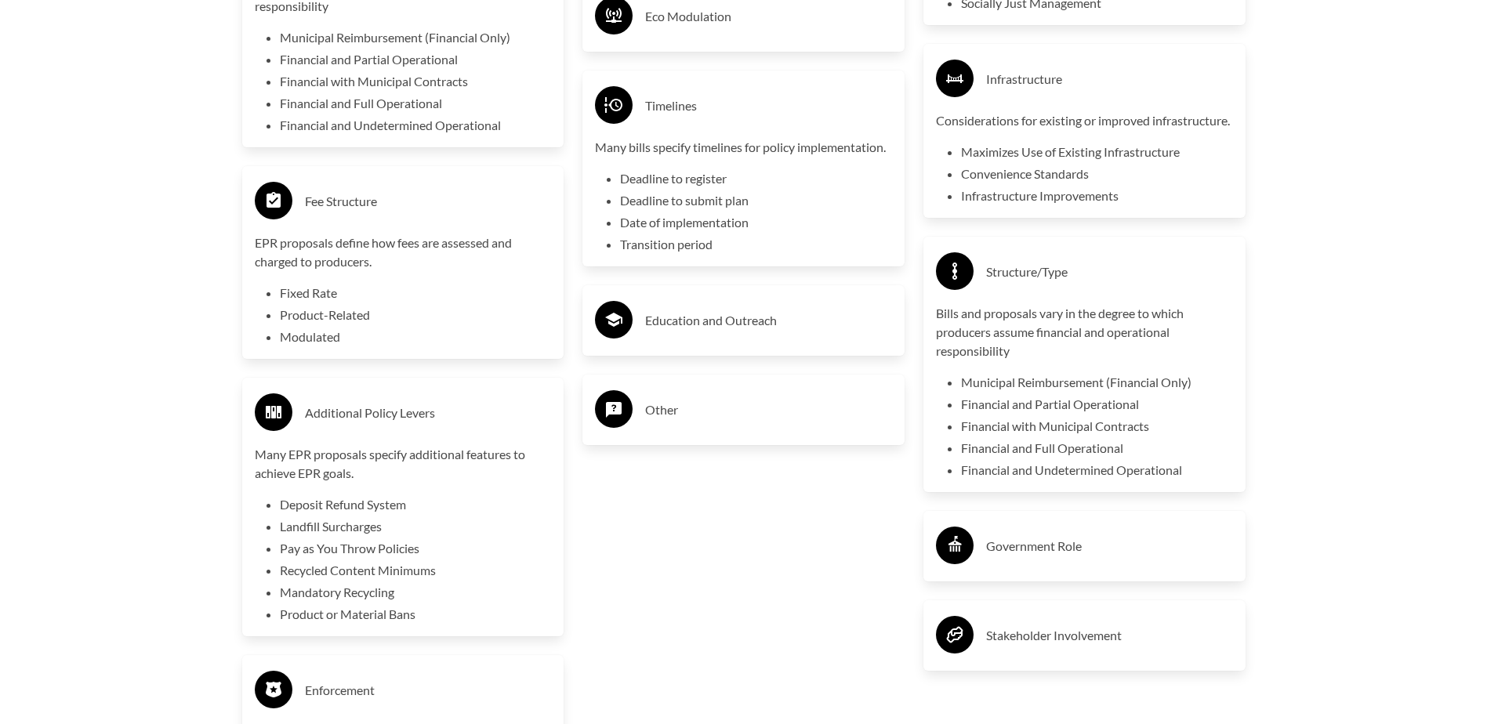
scroll to position [3605, 0]
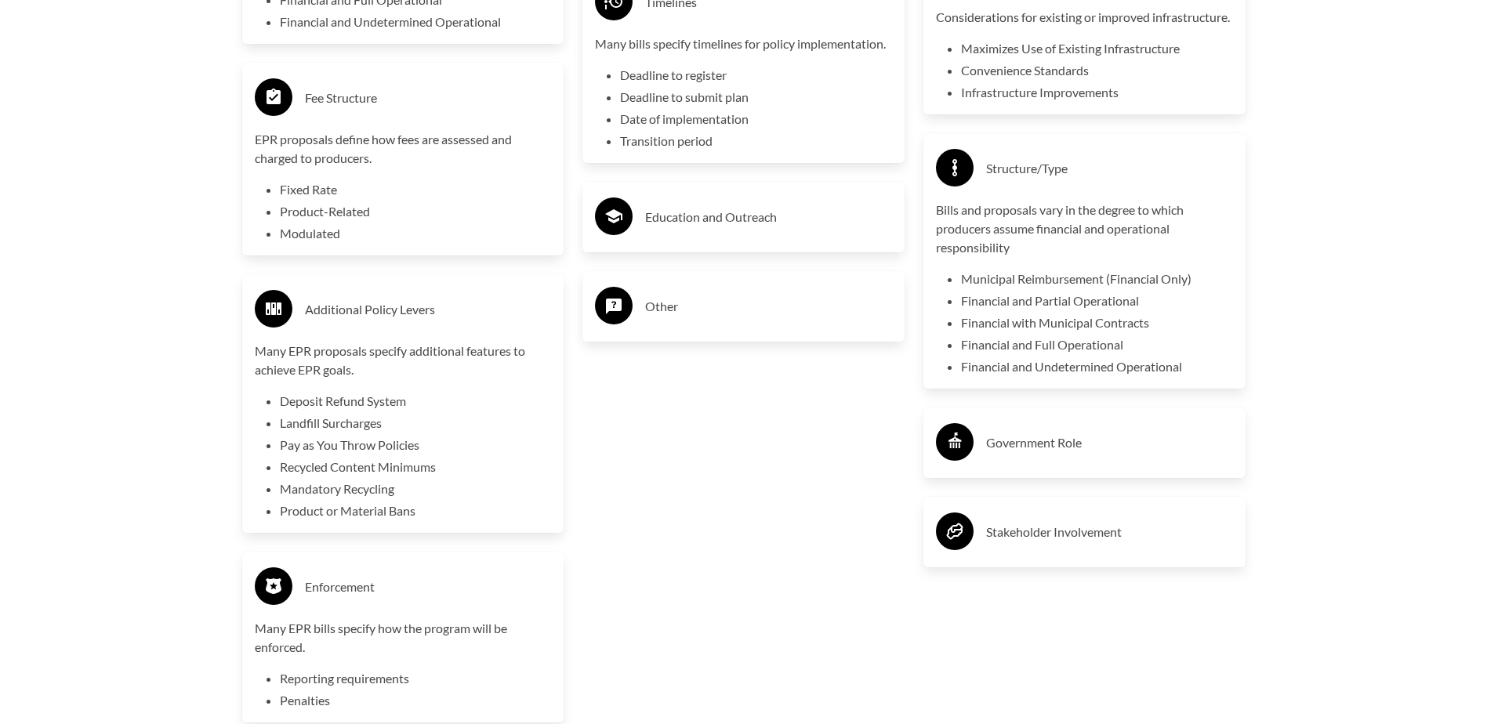
click at [970, 534] on div "Stakeholder Involvement" at bounding box center [1084, 531] width 297 height 45
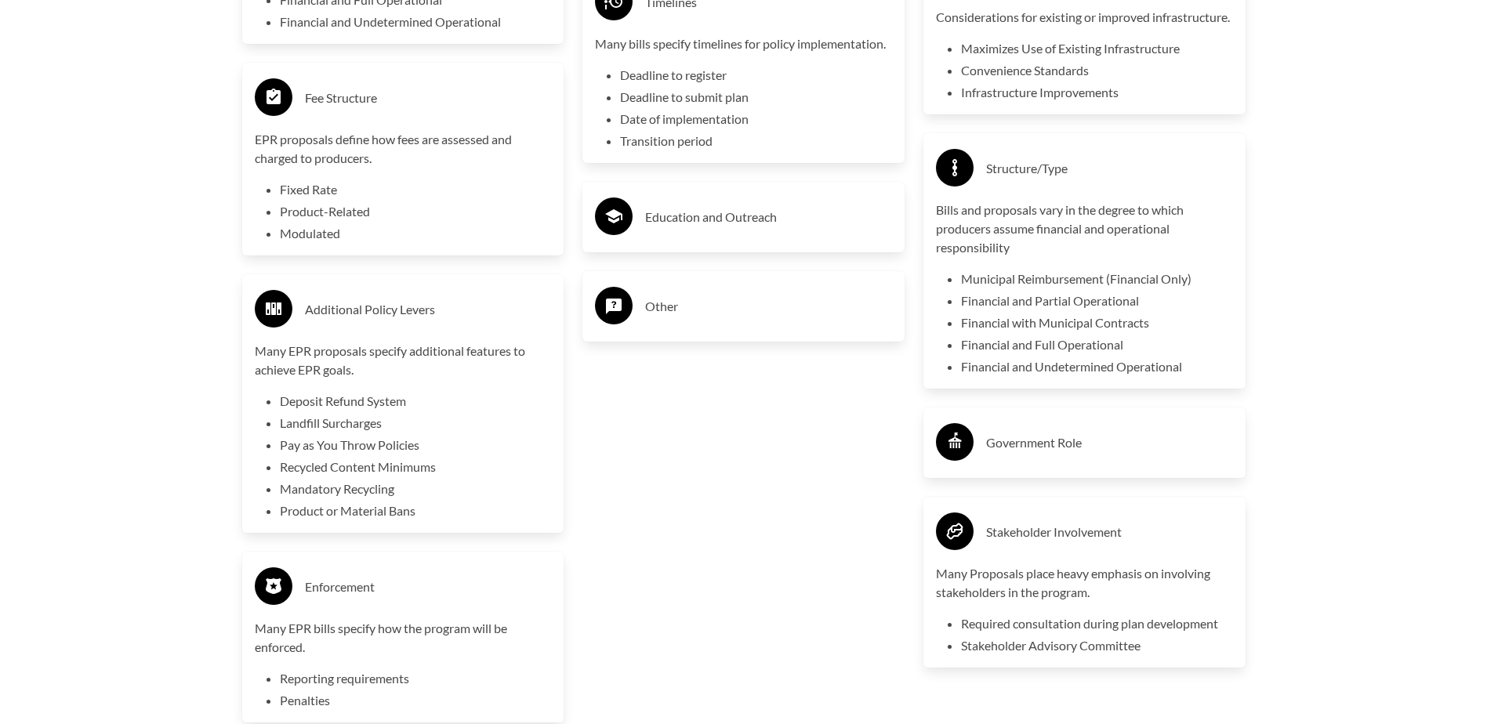
click at [805, 310] on h3 "Other" at bounding box center [768, 306] width 247 height 25
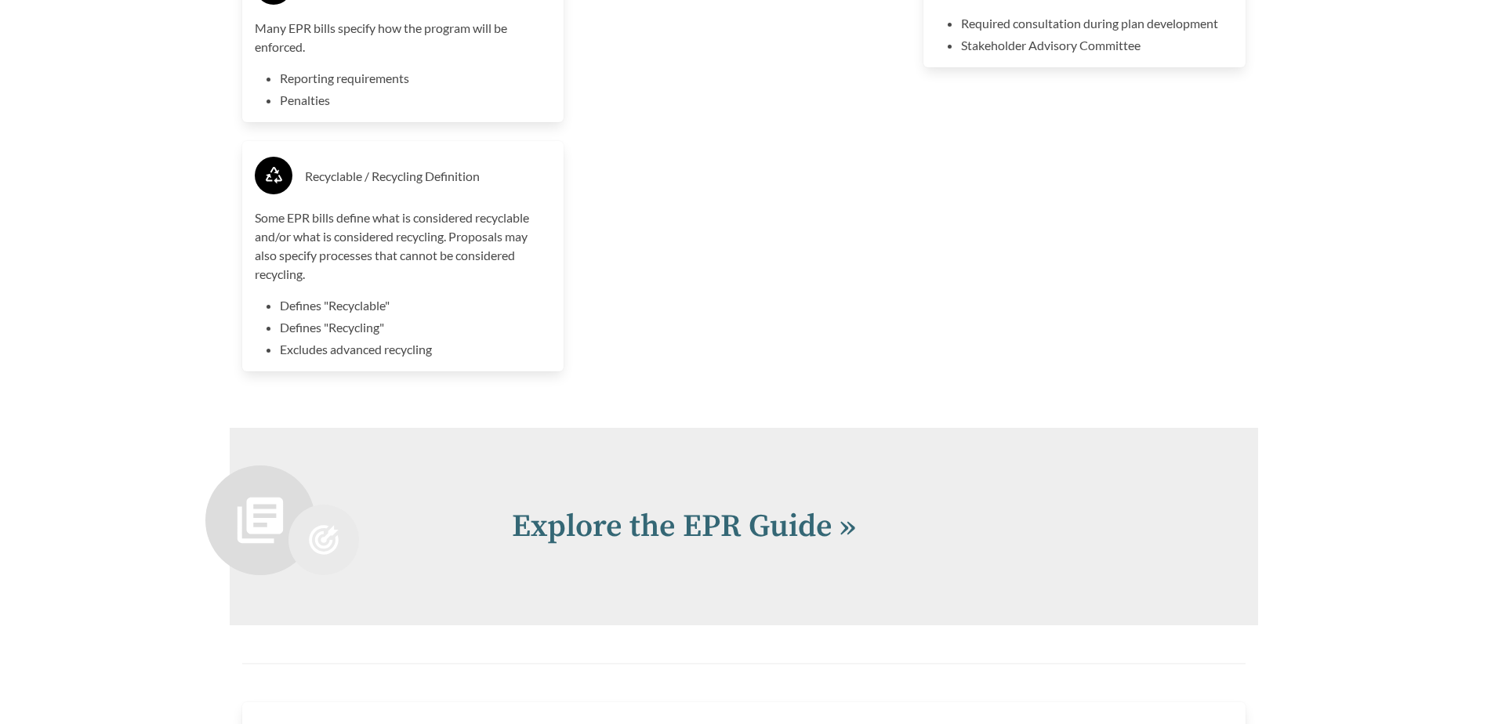
scroll to position [4311, 0]
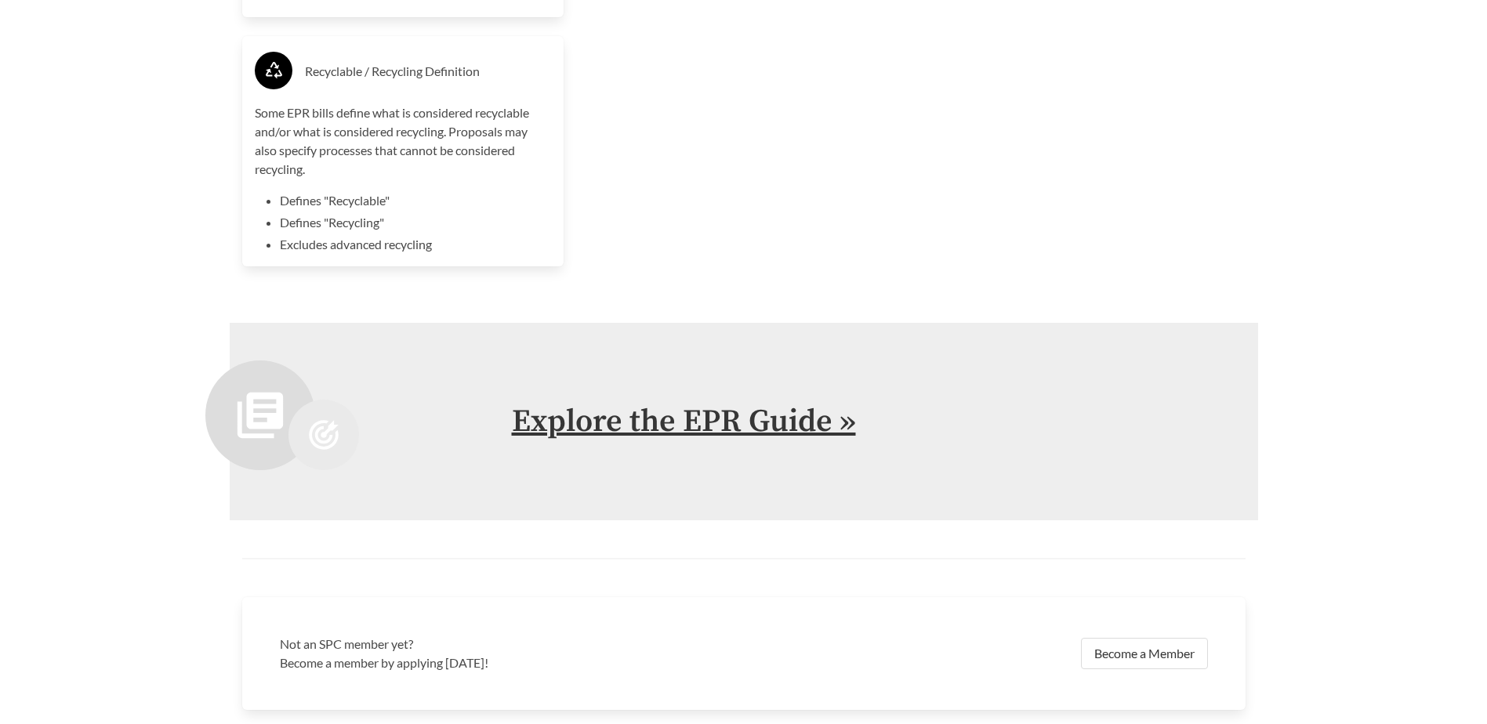
click at [731, 426] on link "Explore the EPR Guide »" at bounding box center [684, 421] width 344 height 39
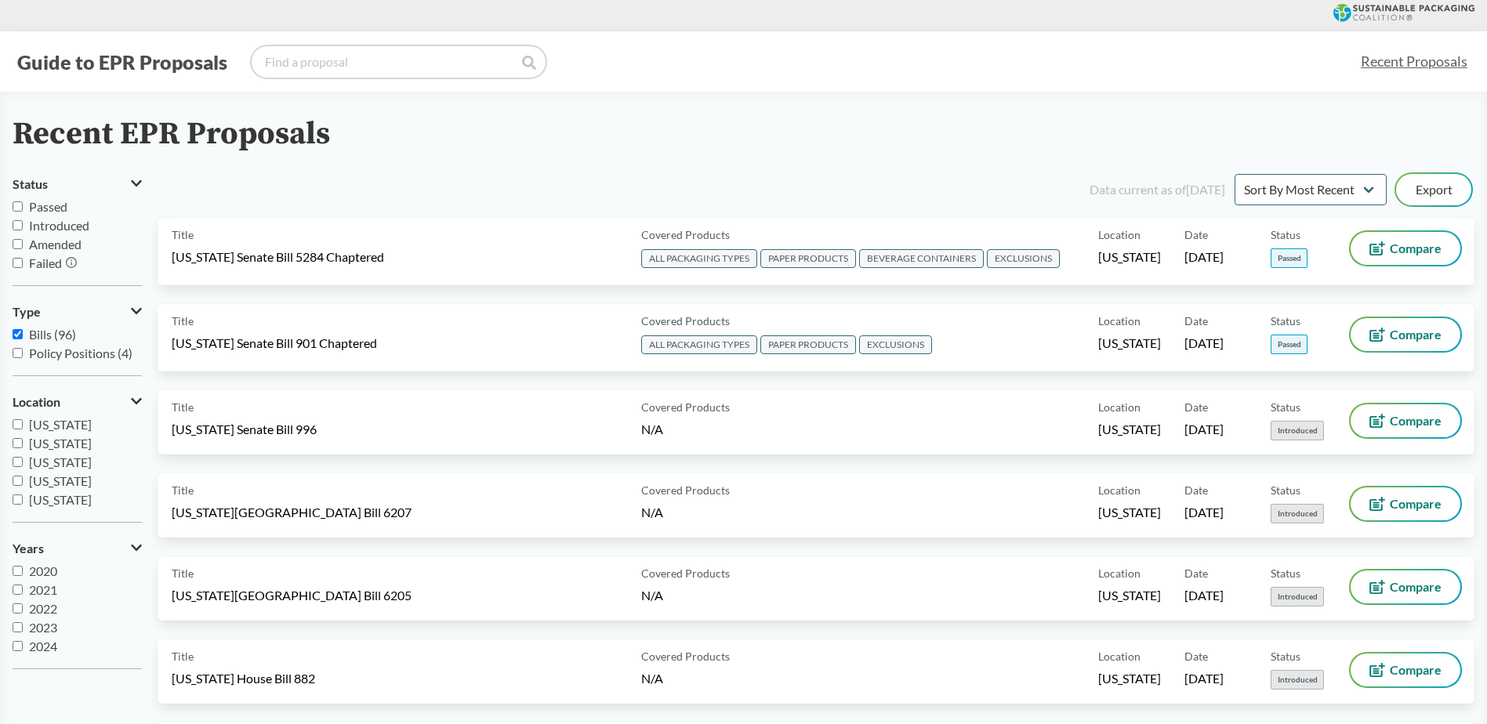
click at [466, 62] on input "search" at bounding box center [399, 61] width 294 height 31
type input "uhu"
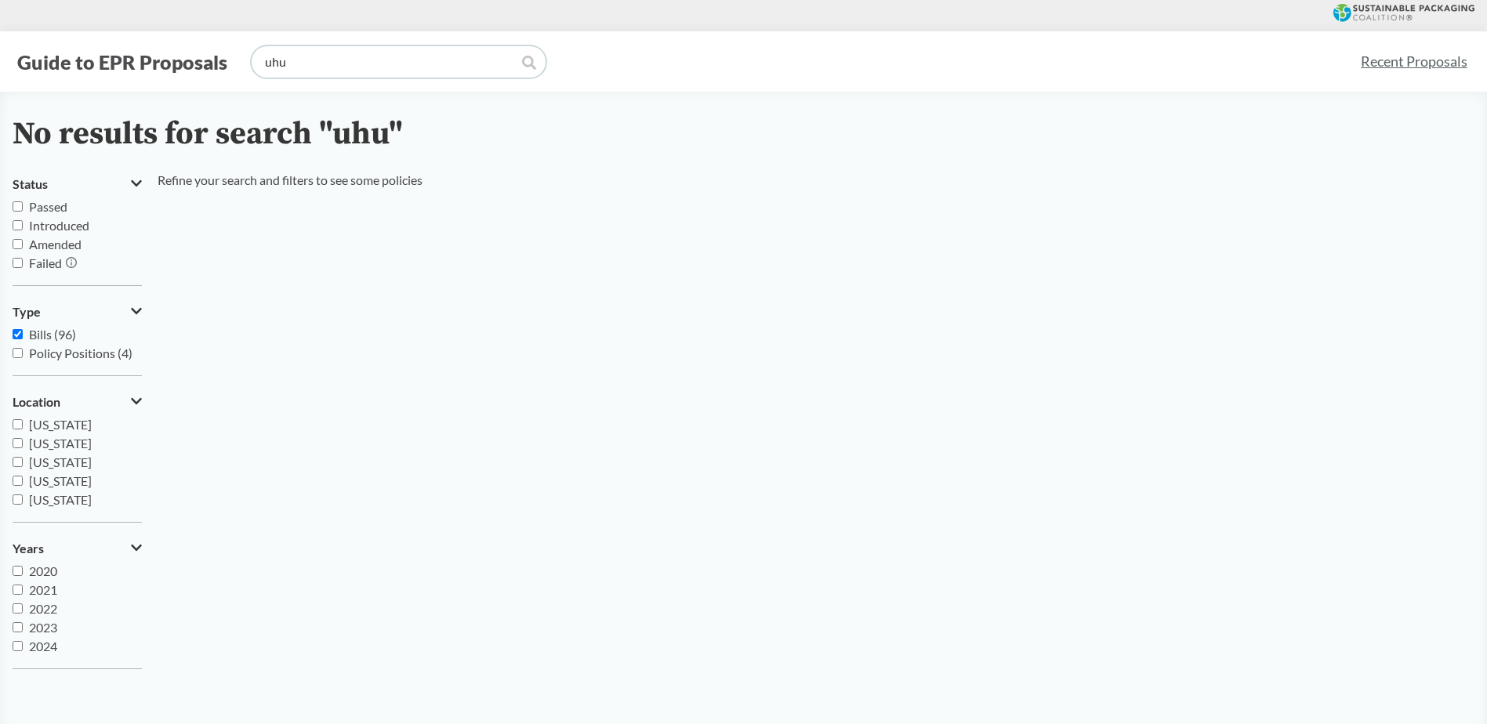
drag, startPoint x: 337, startPoint y: 67, endPoint x: 154, endPoint y: 49, distance: 183.5
click at [154, 49] on div "Guide to EPR Proposals uhu" at bounding box center [680, 61] width 1335 height 31
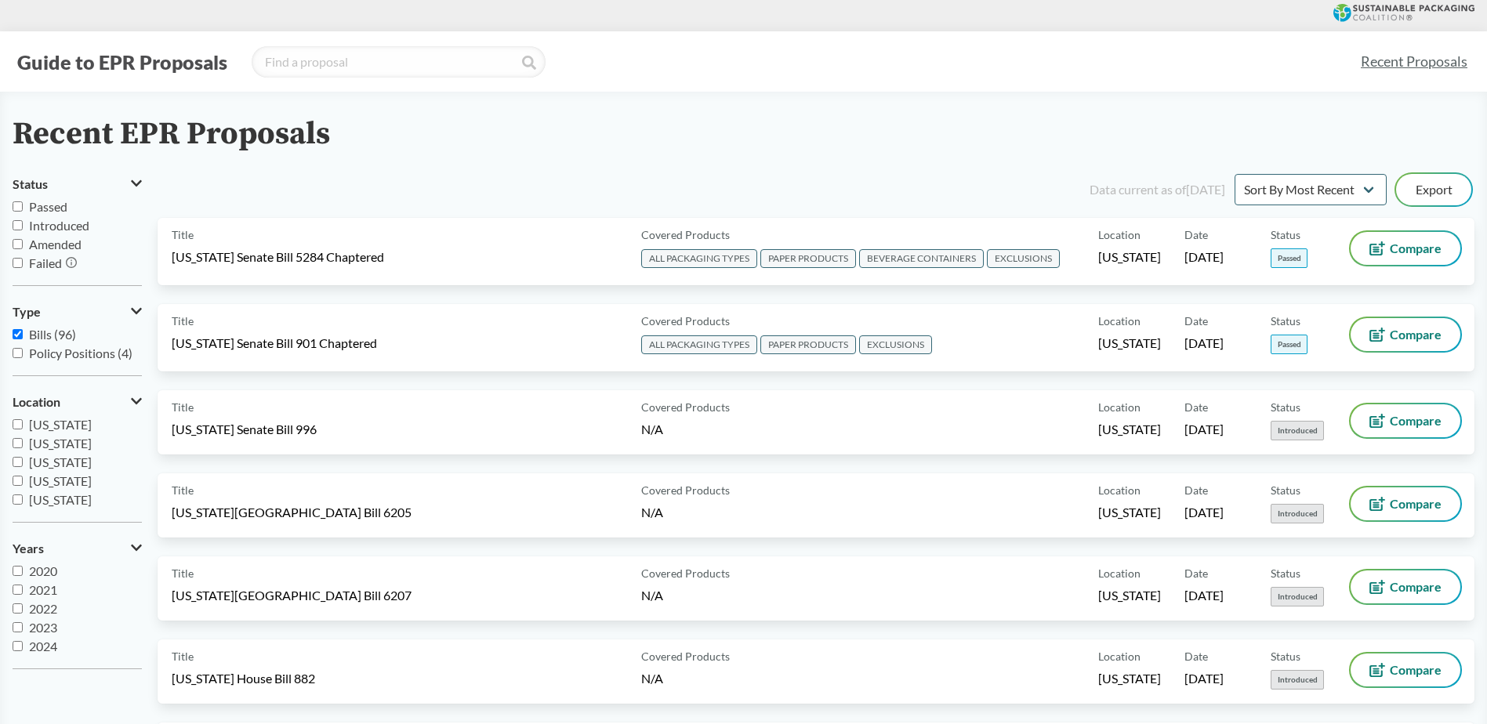
click at [39, 226] on span "Introduced" at bounding box center [59, 225] width 60 height 15
click at [23, 226] on input "Introduced" at bounding box center [18, 225] width 10 height 10
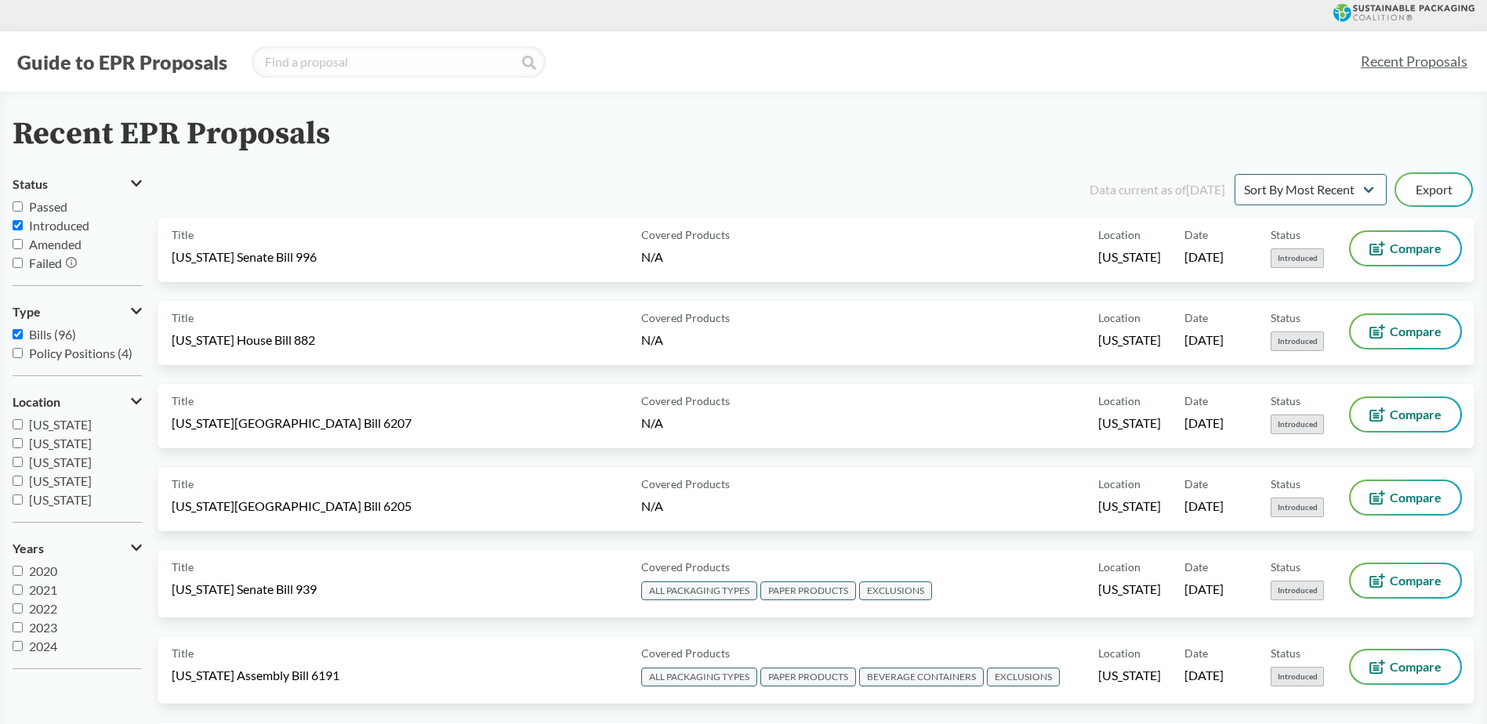
click at [24, 224] on label "Introduced" at bounding box center [77, 225] width 129 height 19
click at [23, 224] on input "Introduced" at bounding box center [18, 225] width 10 height 10
checkbox input "false"
click at [18, 205] on input "Passed" at bounding box center [18, 206] width 10 height 10
checkbox input "true"
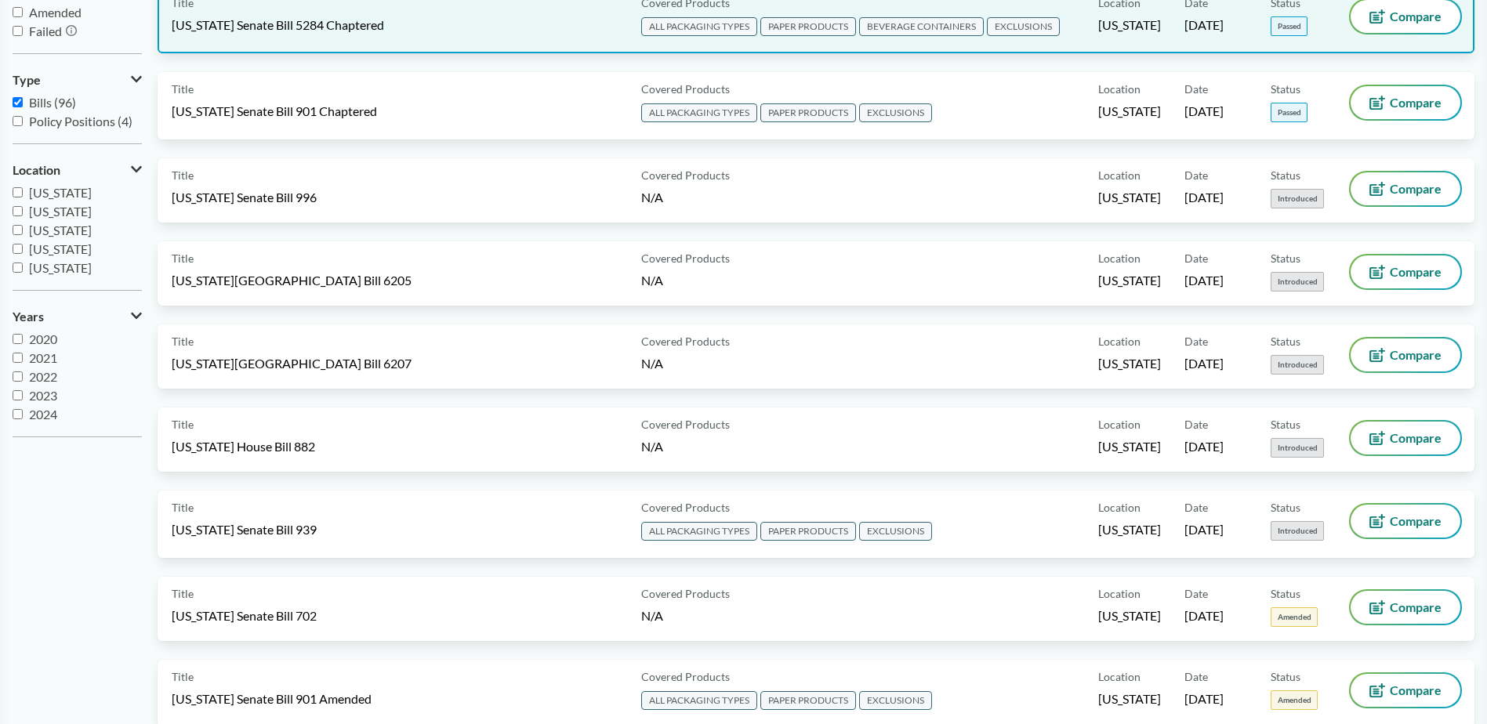
scroll to position [392, 0]
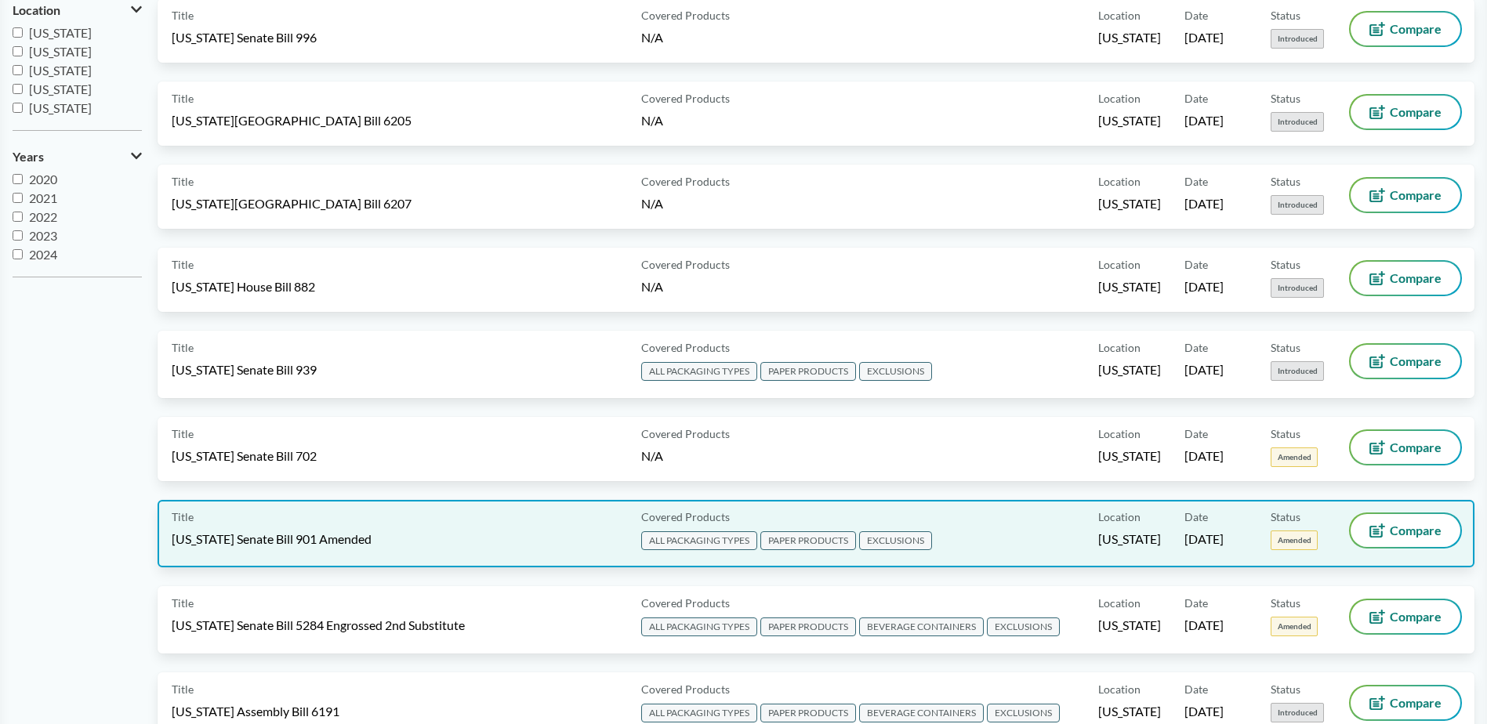
click at [488, 532] on div "Title [US_STATE] Senate Bill 901 Amended" at bounding box center [403, 533] width 463 height 39
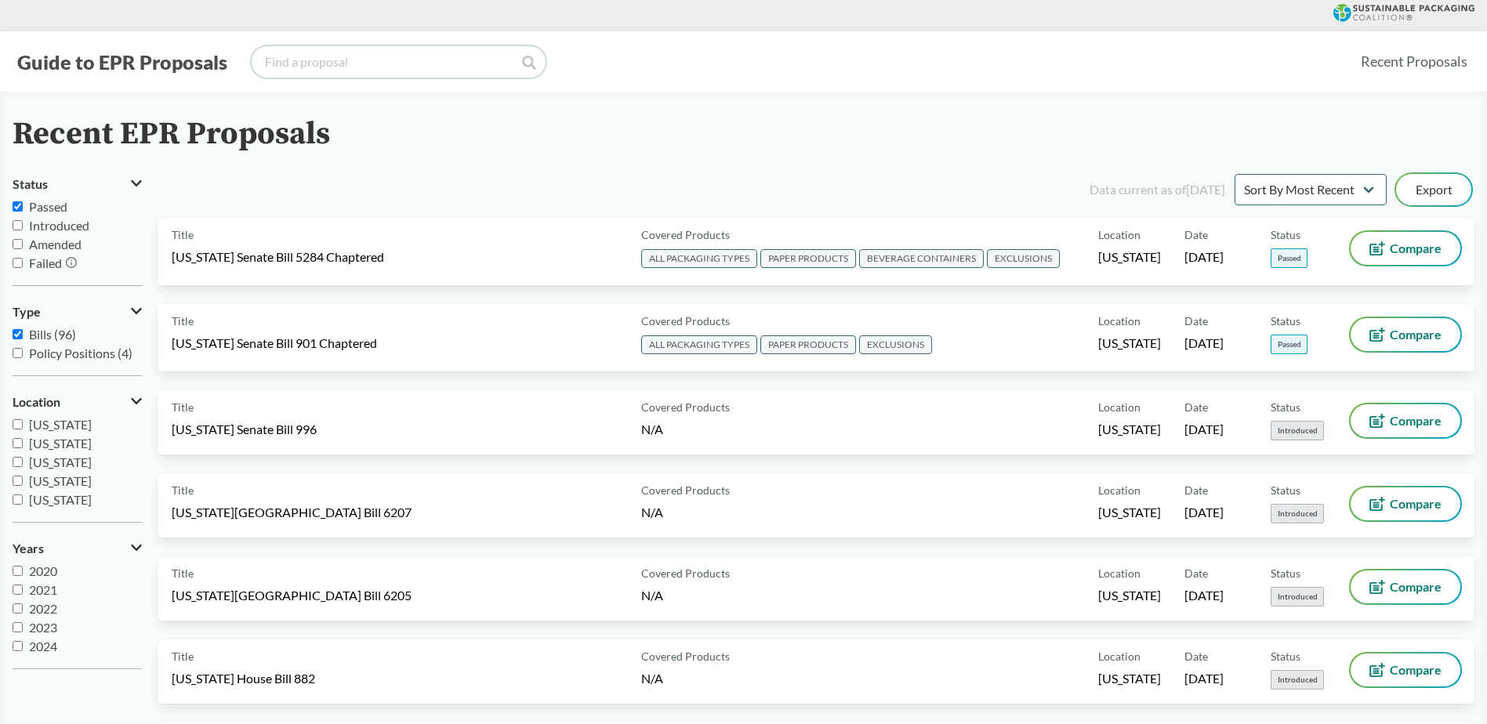
click at [310, 60] on input "search" at bounding box center [399, 61] width 294 height 31
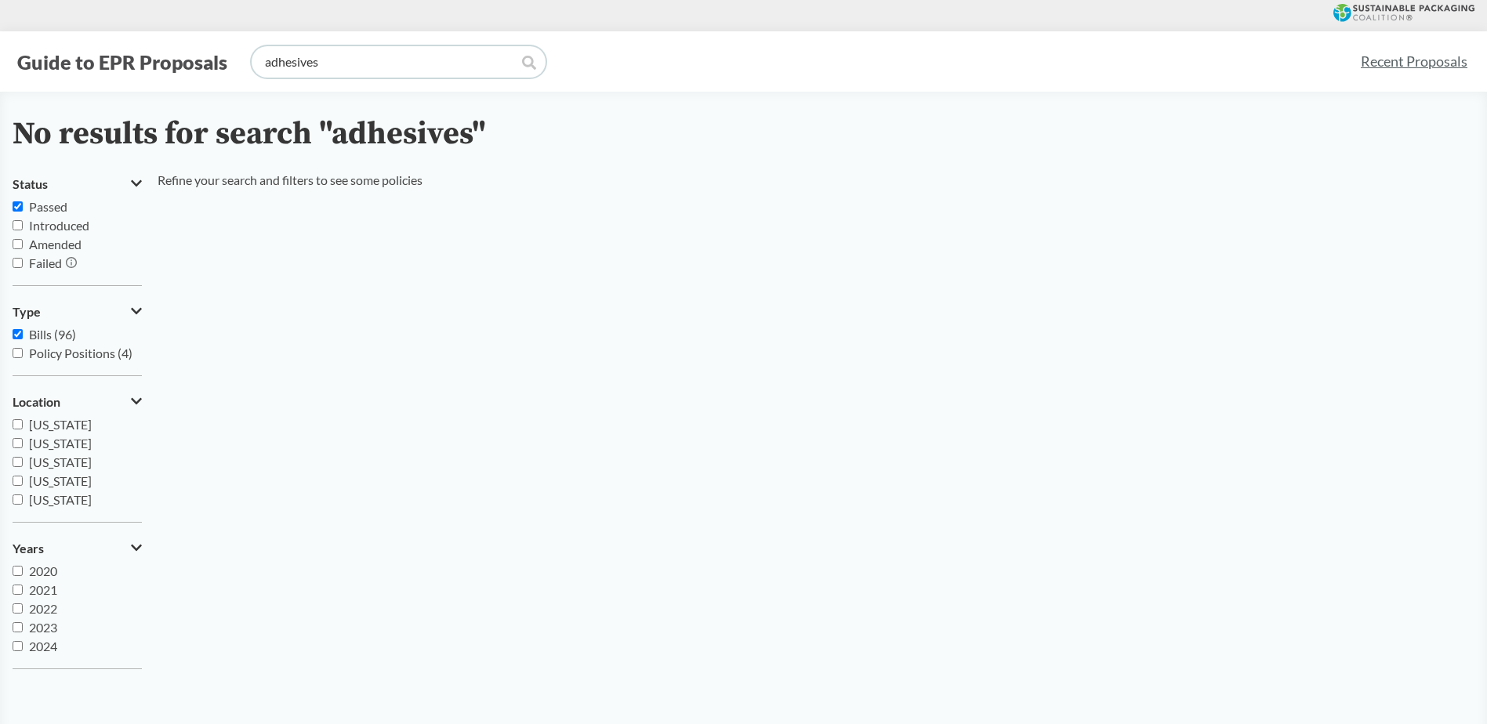
drag, startPoint x: 451, startPoint y: 57, endPoint x: 140, endPoint y: 71, distance: 310.7
click at [140, 71] on div "Guide to EPR Proposals adhesives" at bounding box center [680, 61] width 1335 height 31
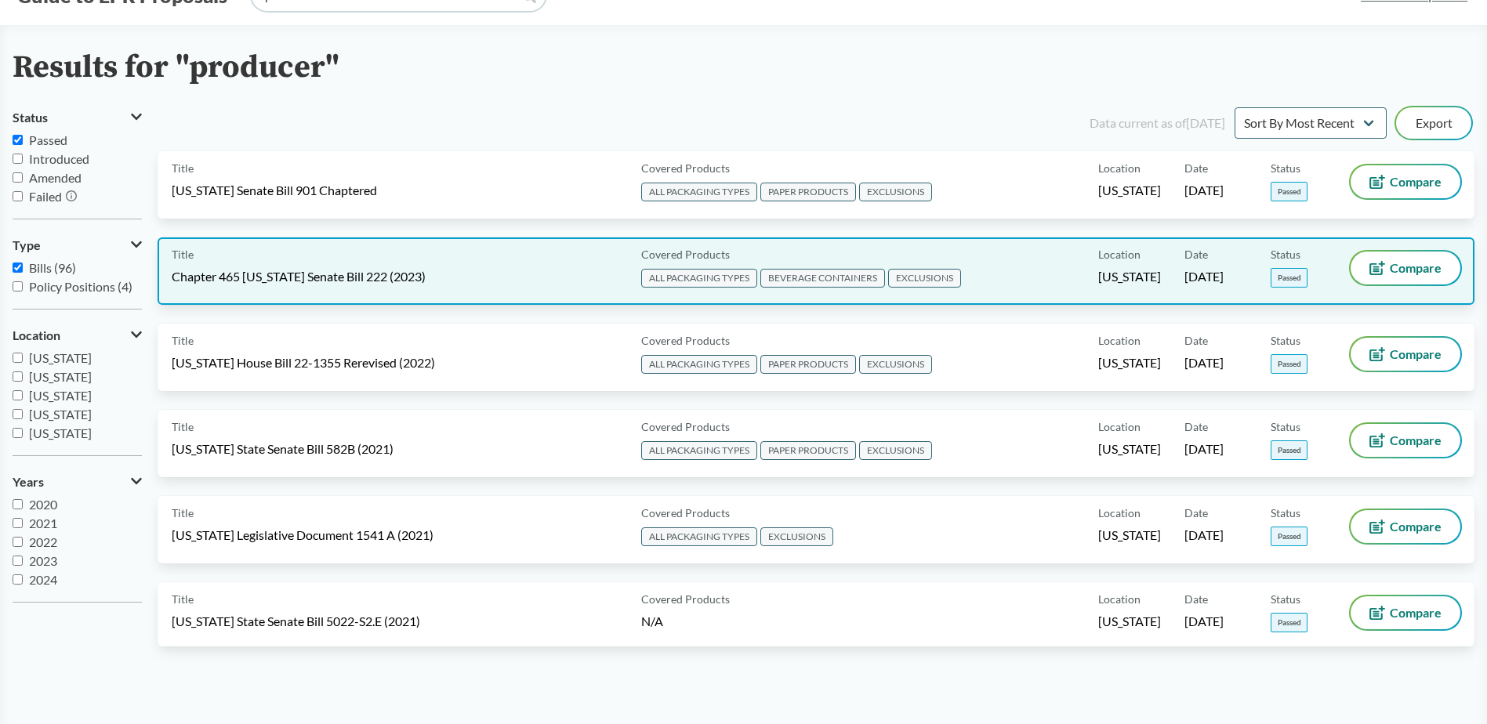
scroll to position [49, 0]
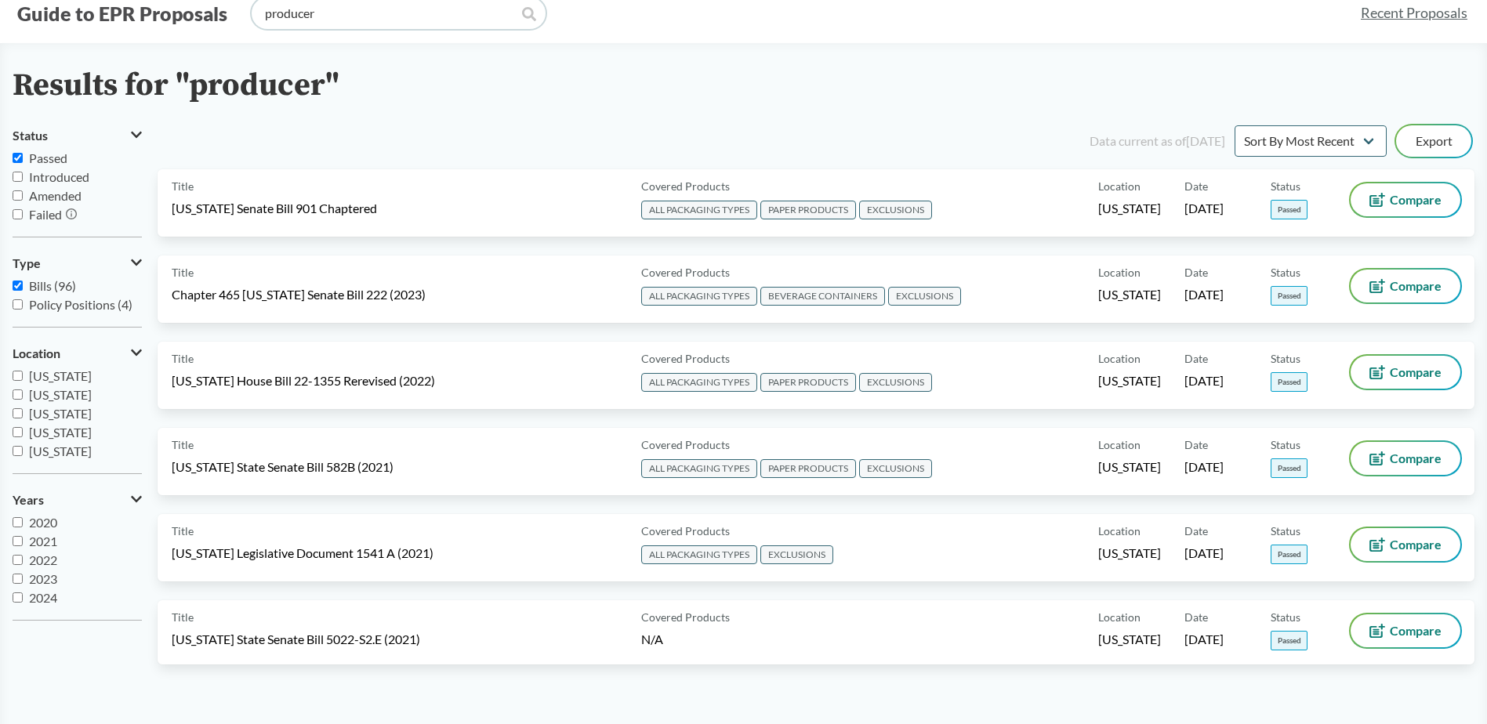
type input "adhesives"
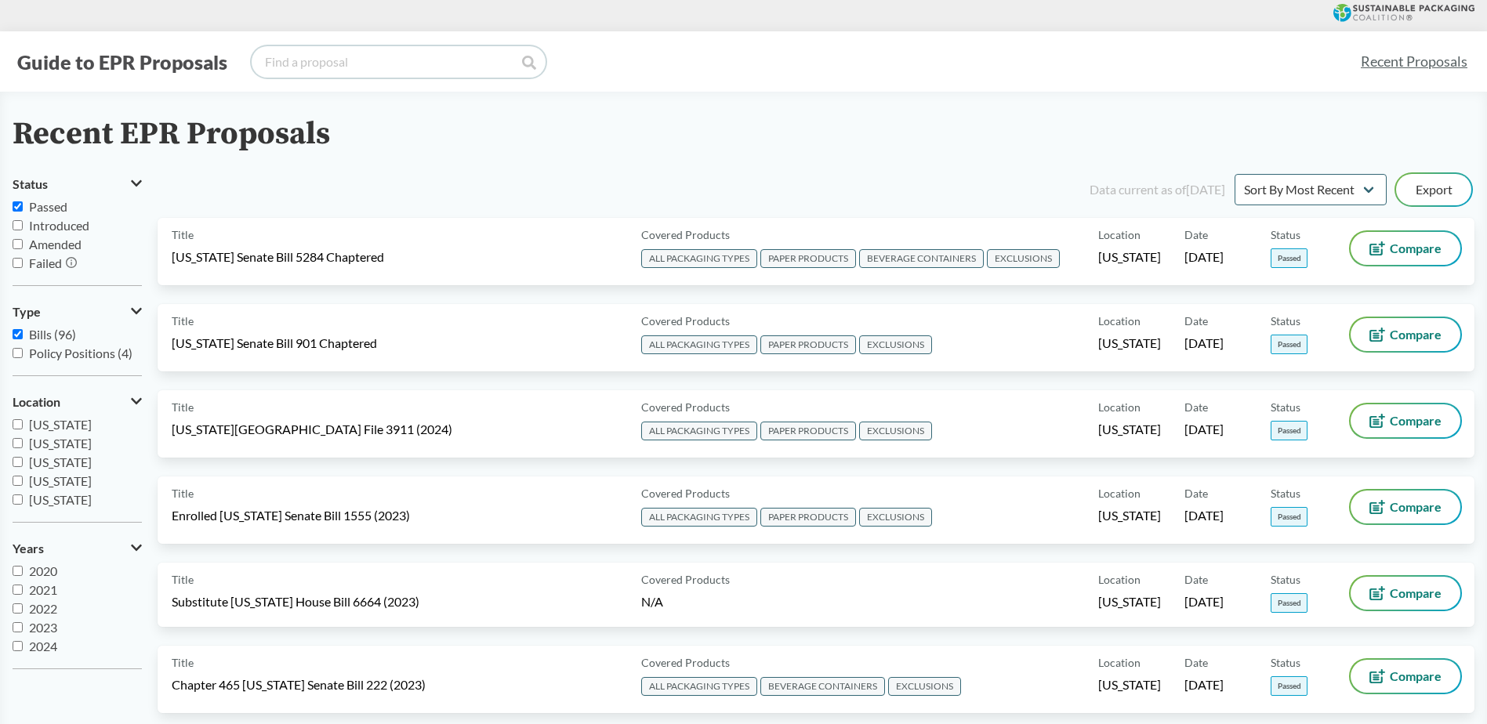
type input "uhu"
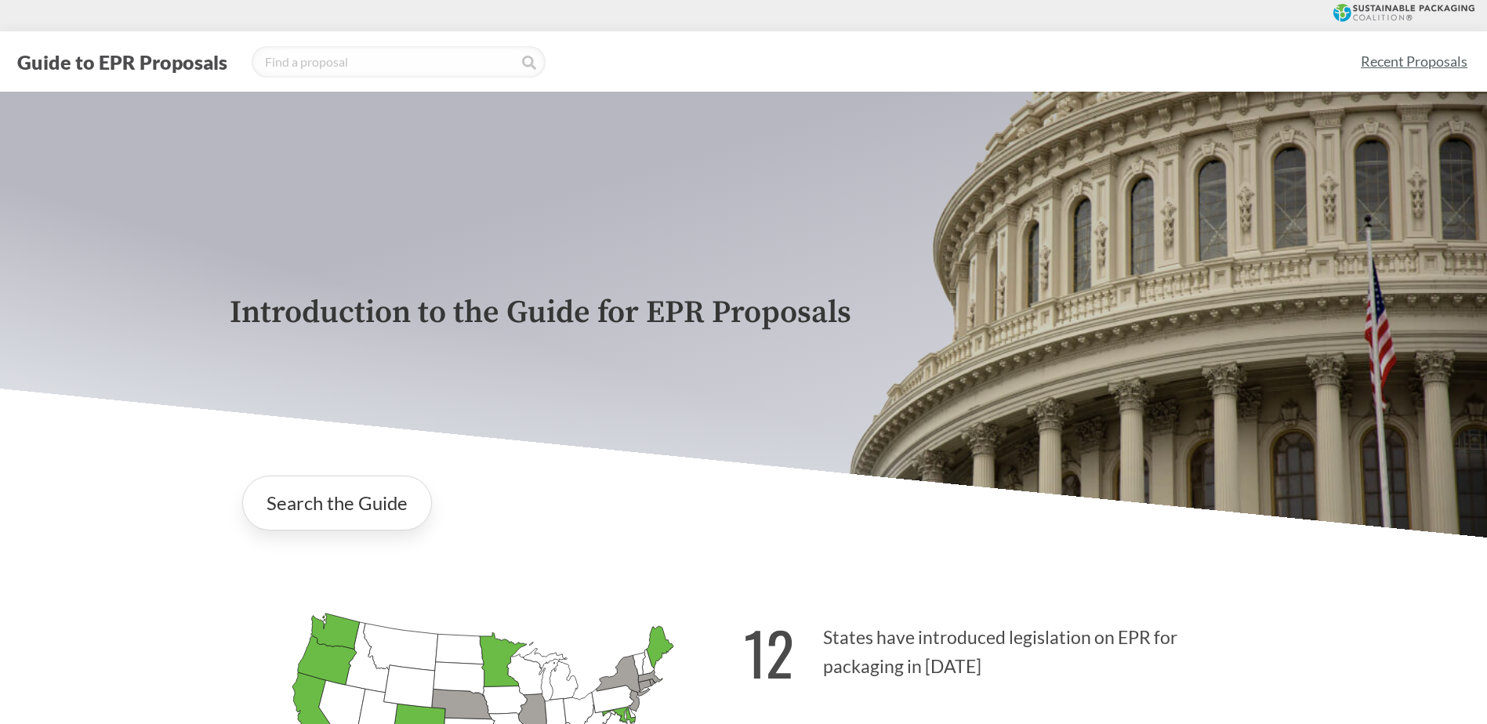
click at [1396, 54] on link "Recent Proposals" at bounding box center [1414, 61] width 121 height 35
click at [125, 52] on button "Guide to EPR Proposals" at bounding box center [122, 61] width 219 height 25
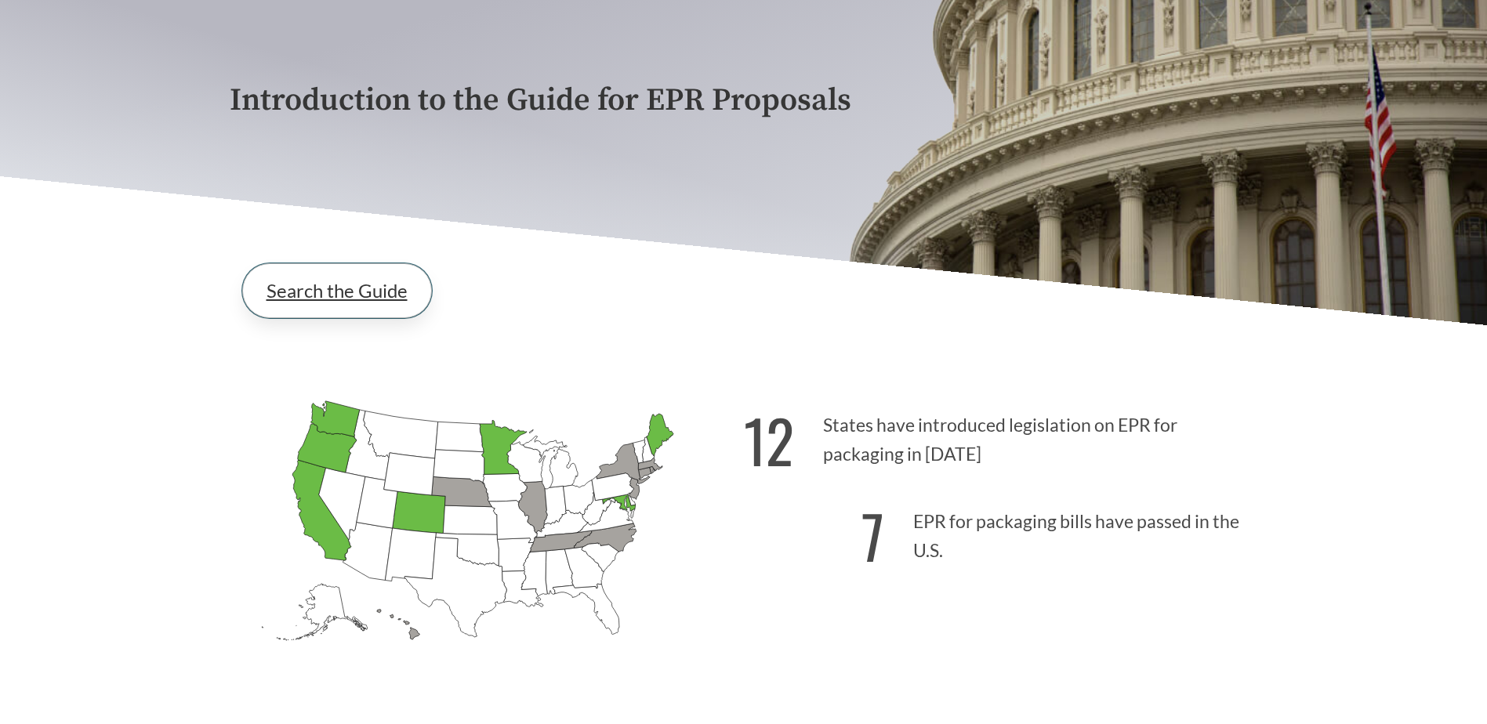
scroll to position [235, 0]
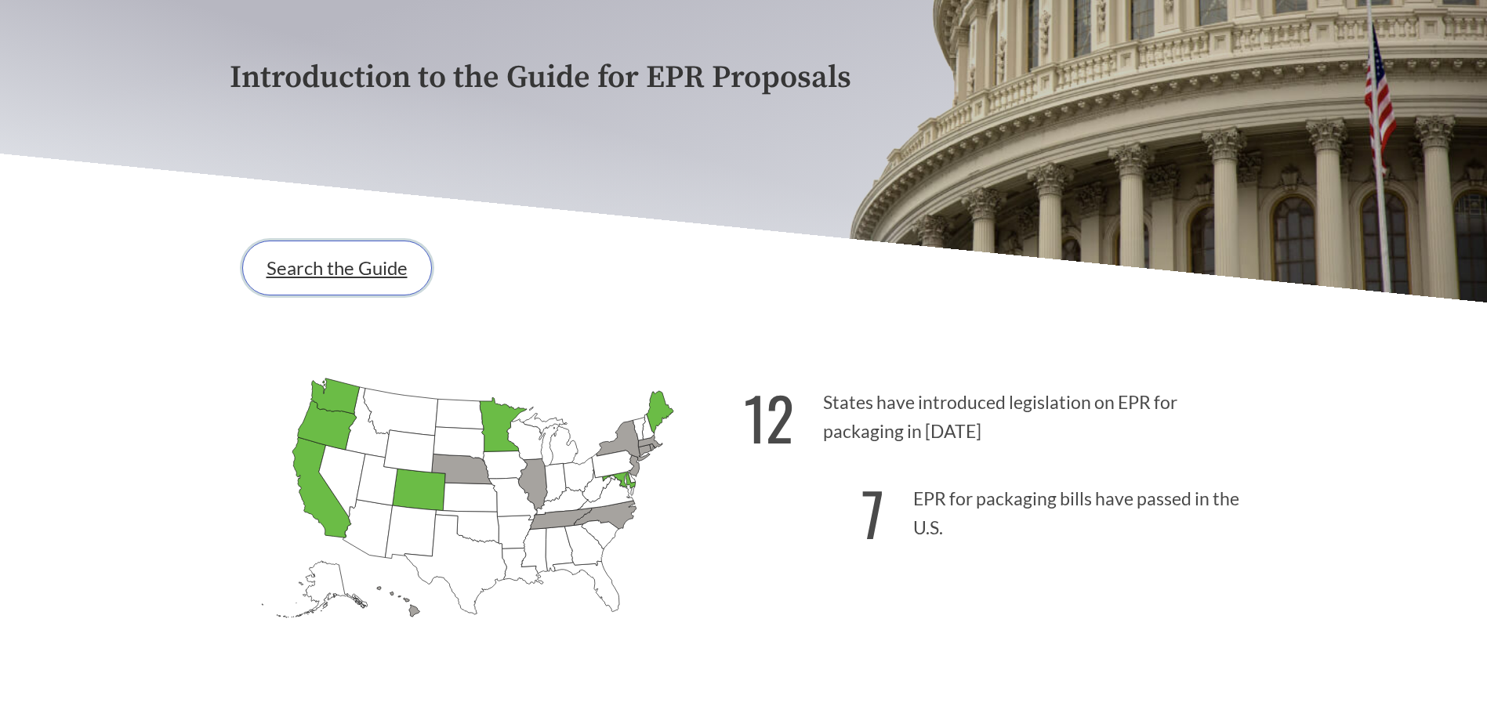
click at [334, 244] on link "Search the Guide" at bounding box center [337, 268] width 190 height 55
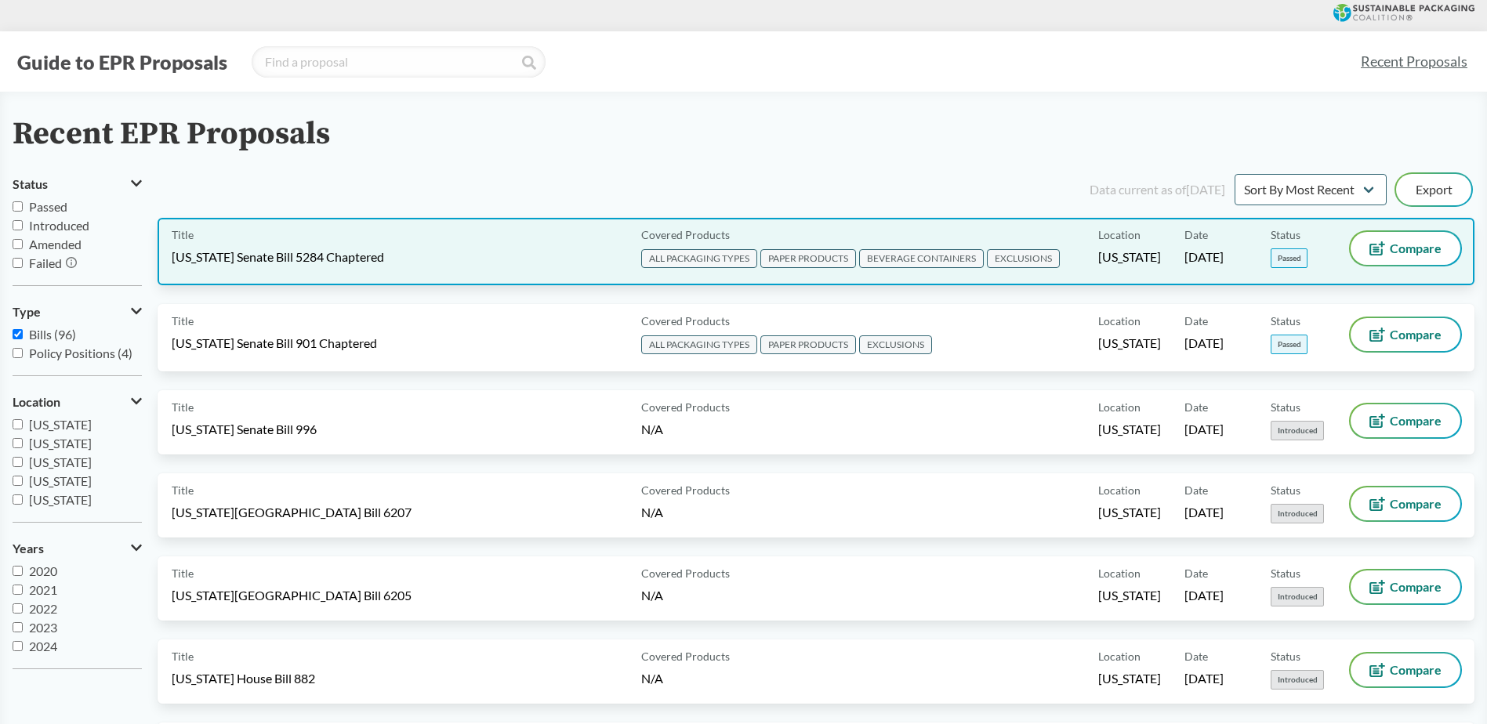
click at [520, 241] on div "Title [US_STATE] Senate Bill 5284 Chaptered" at bounding box center [403, 251] width 463 height 39
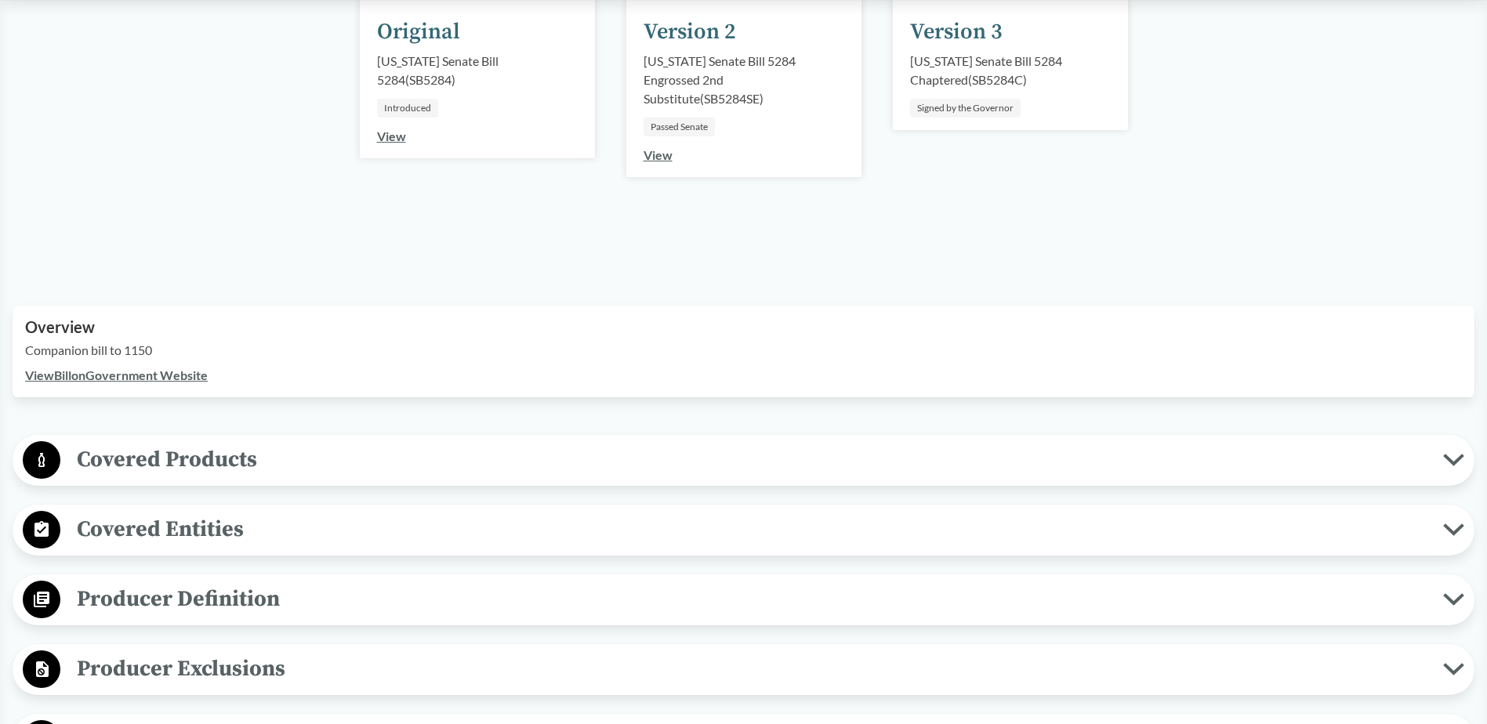
scroll to position [549, 0]
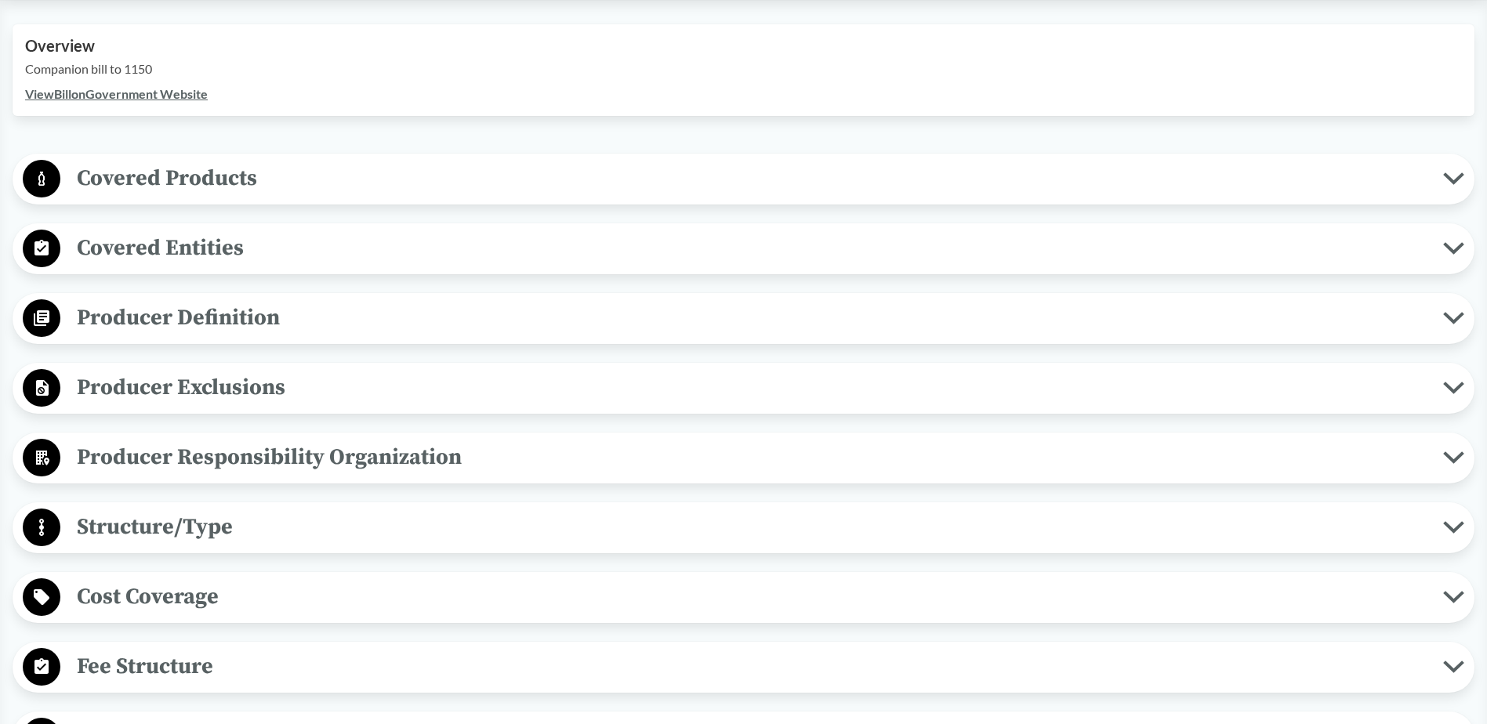
click at [155, 168] on span "Covered Products" at bounding box center [751, 178] width 1383 height 35
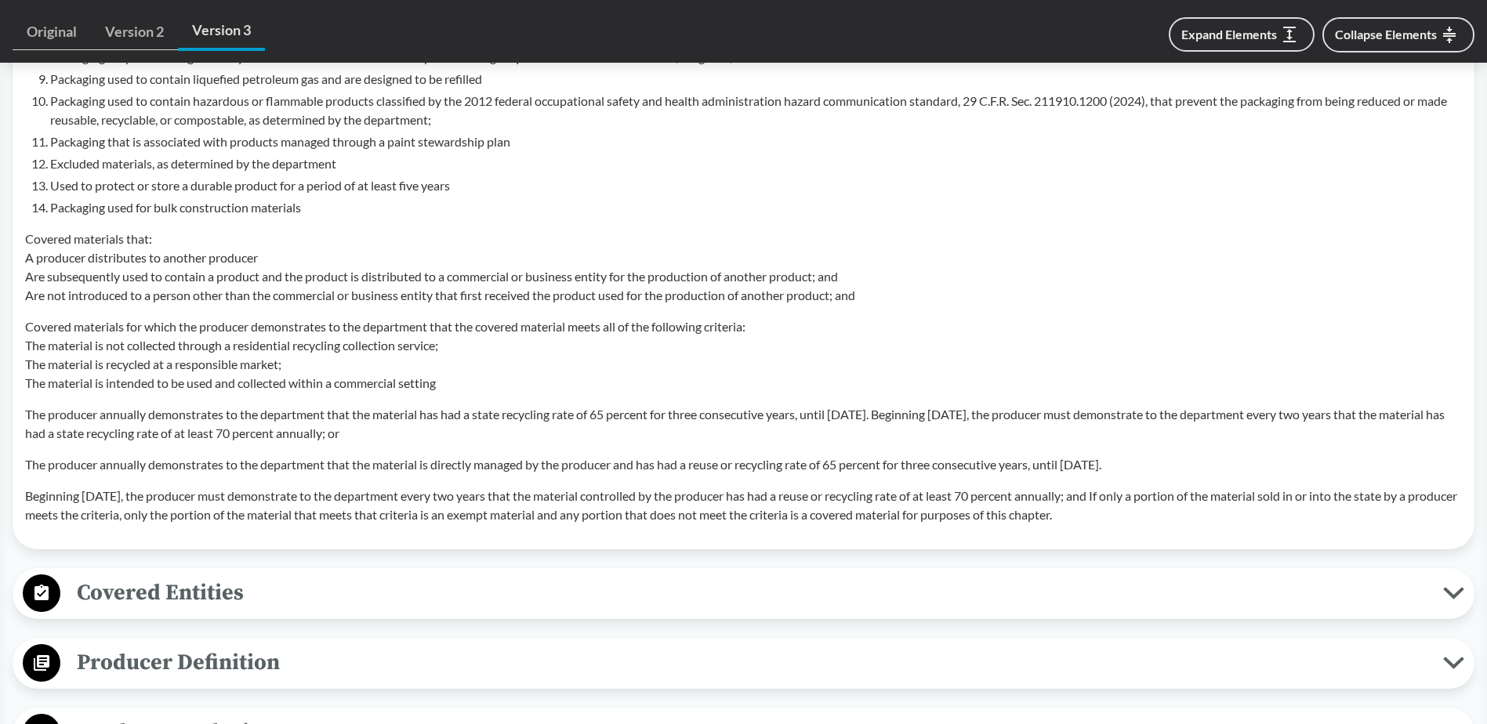
scroll to position [1568, 0]
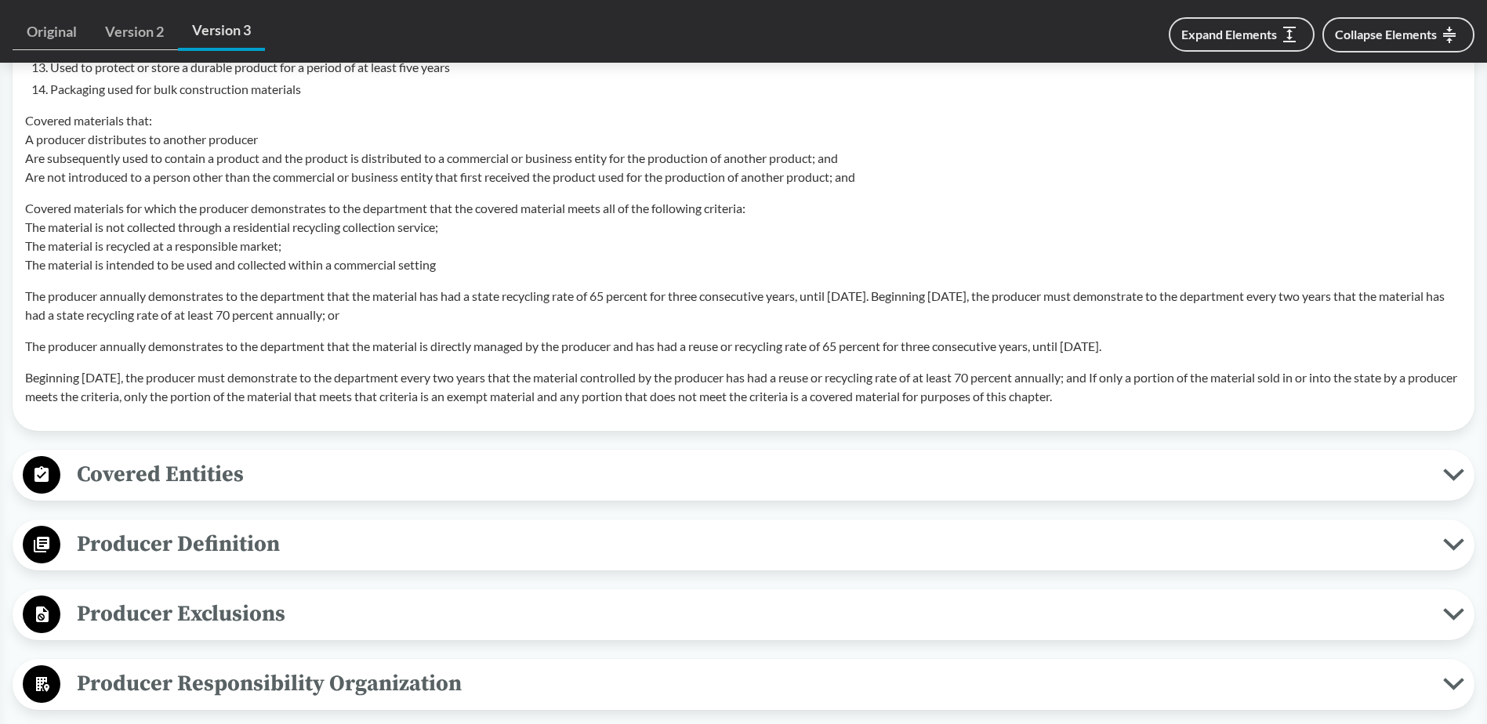
click at [227, 487] on span "Covered Entities" at bounding box center [751, 474] width 1383 height 35
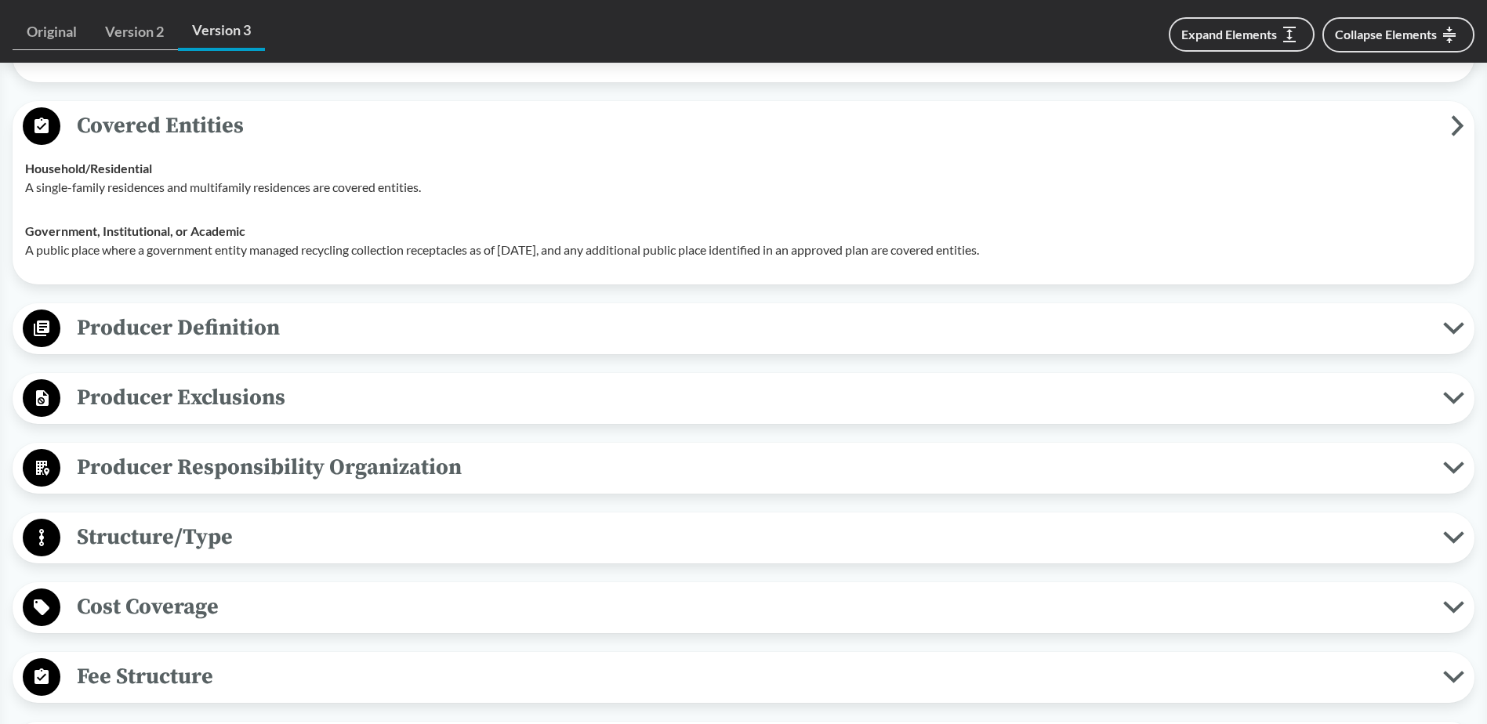
scroll to position [1959, 0]
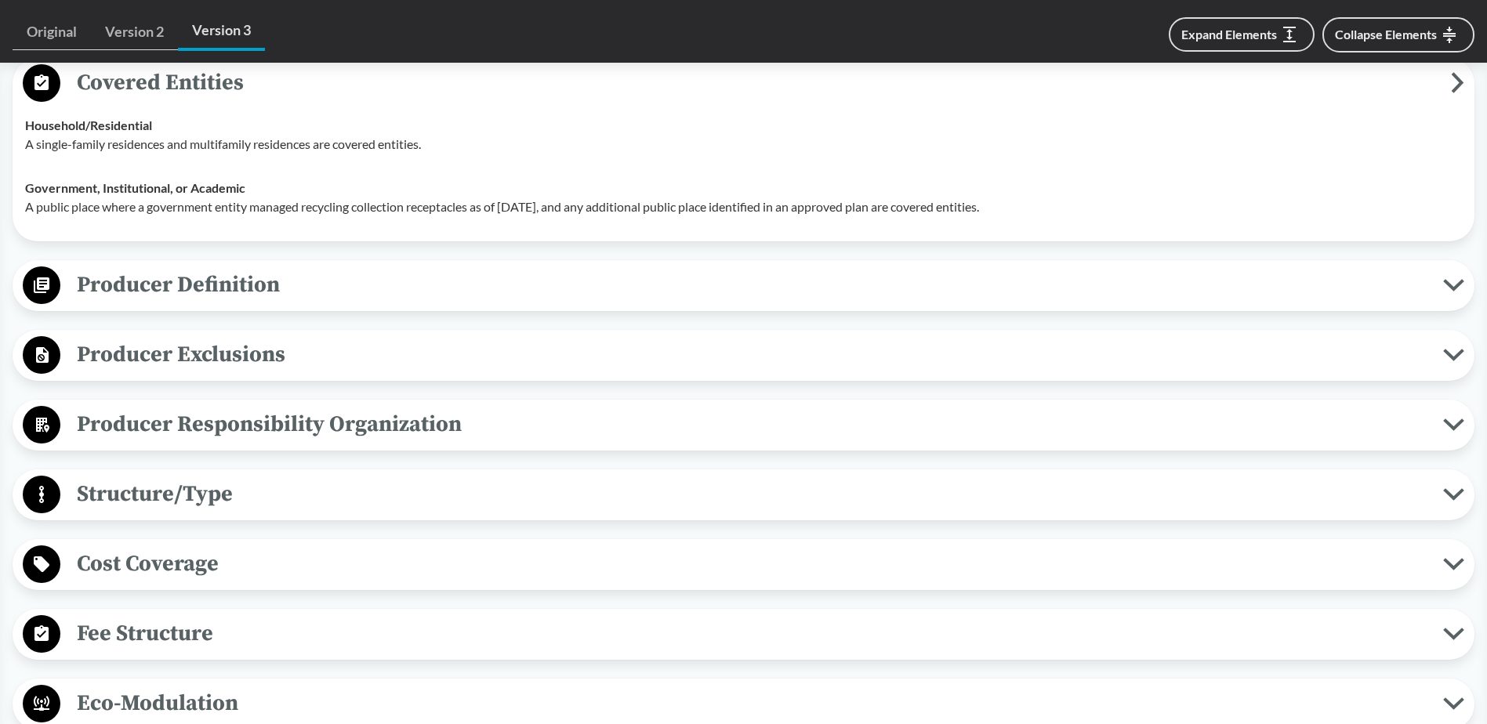
click at [168, 292] on span "Producer Definition" at bounding box center [751, 284] width 1383 height 35
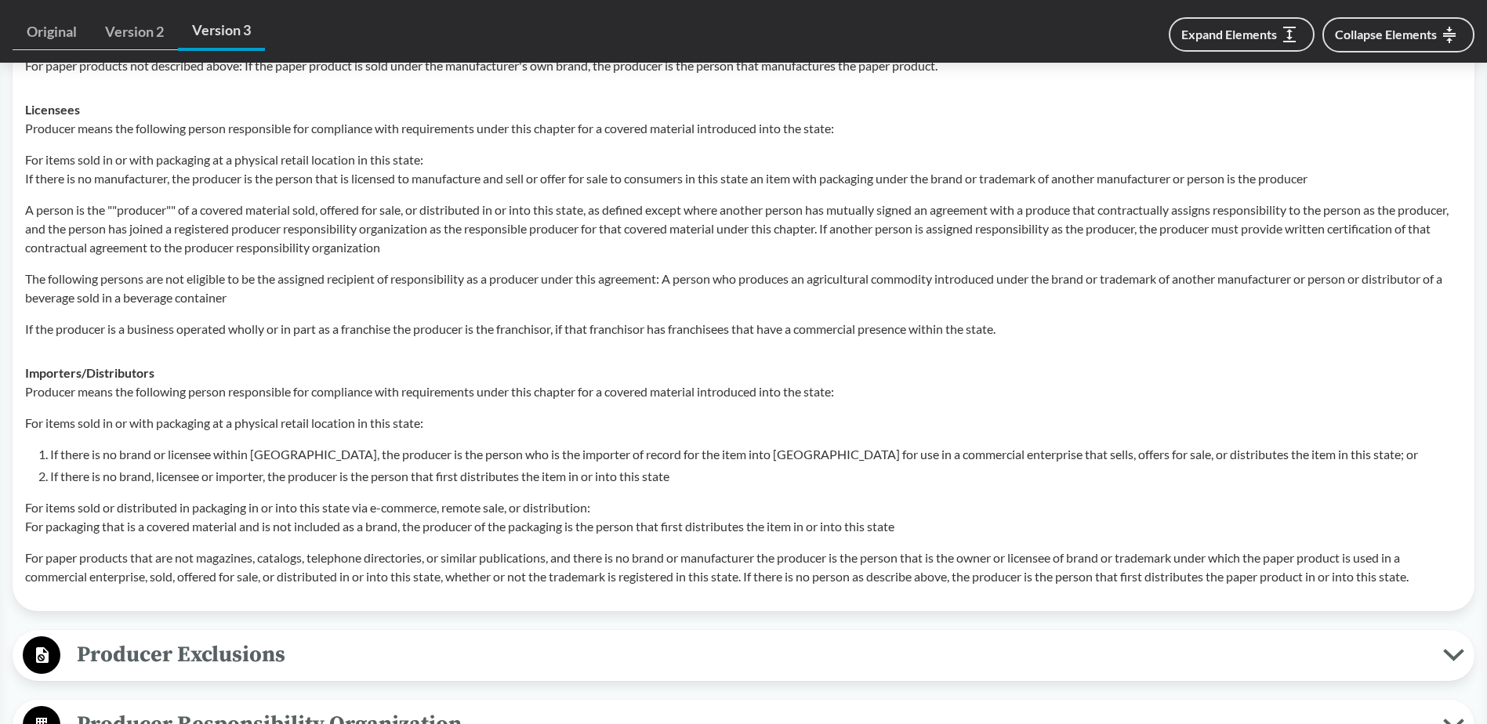
scroll to position [2508, 0]
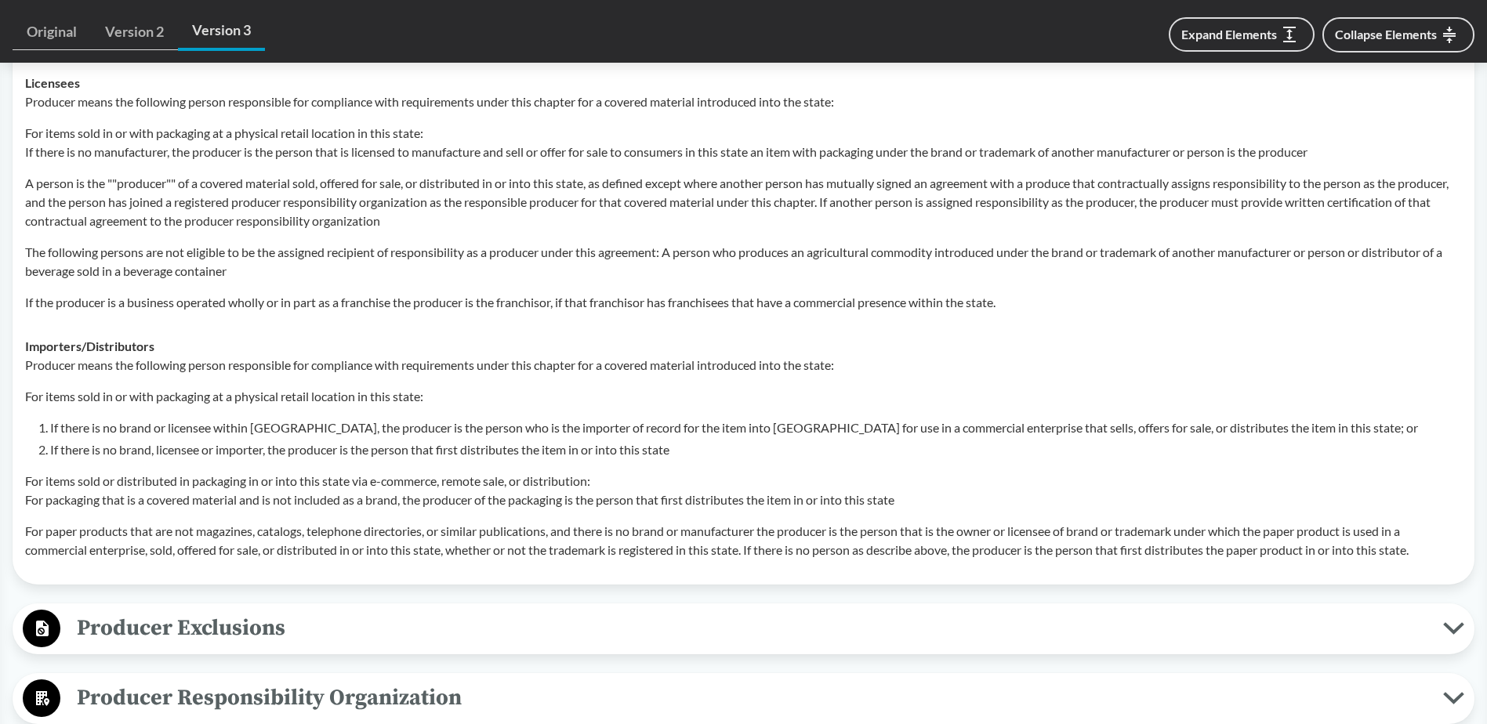
click at [1019, 497] on p "For items sold or distributed in packaging in or into this state via e-commerce…" at bounding box center [743, 491] width 1437 height 38
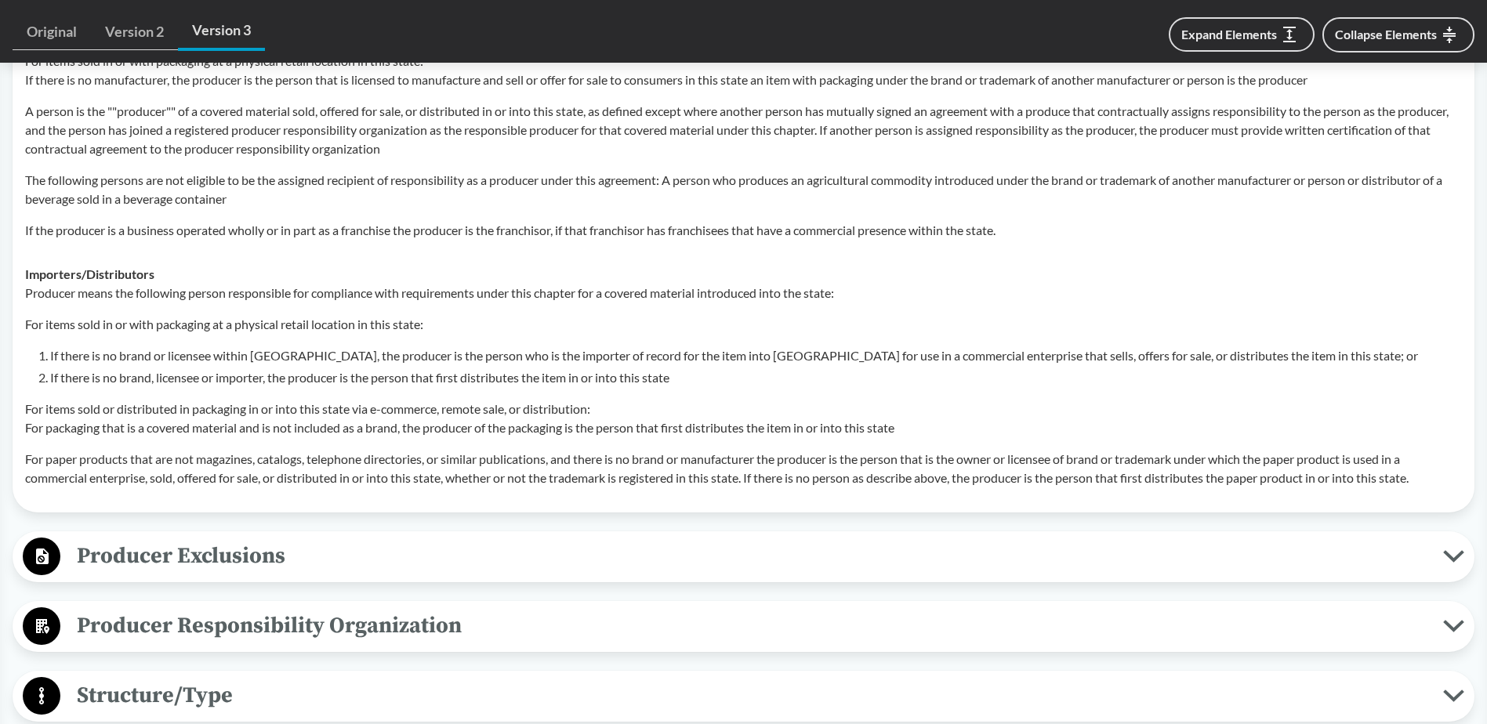
scroll to position [2665, 0]
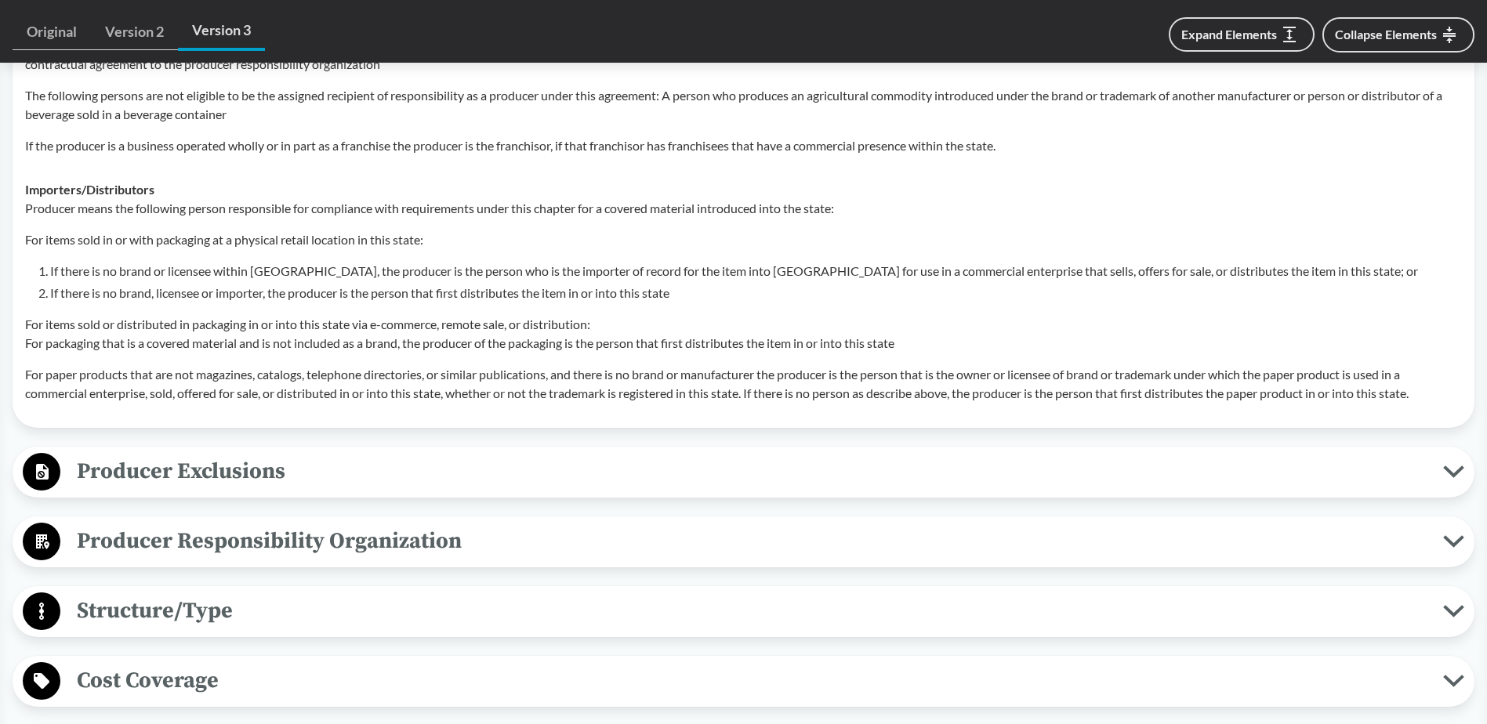
click at [560, 466] on span "Producer Exclusions" at bounding box center [751, 471] width 1383 height 35
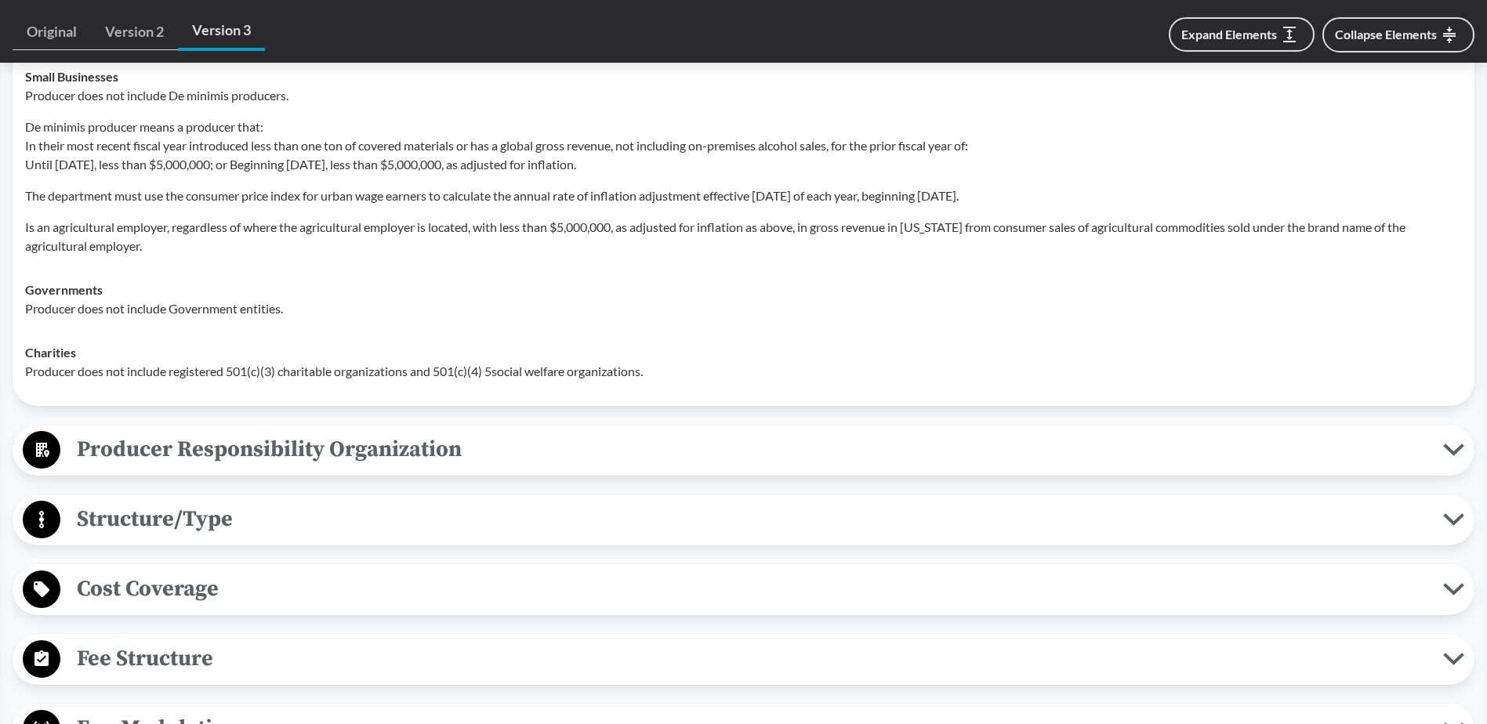
scroll to position [3135, 0]
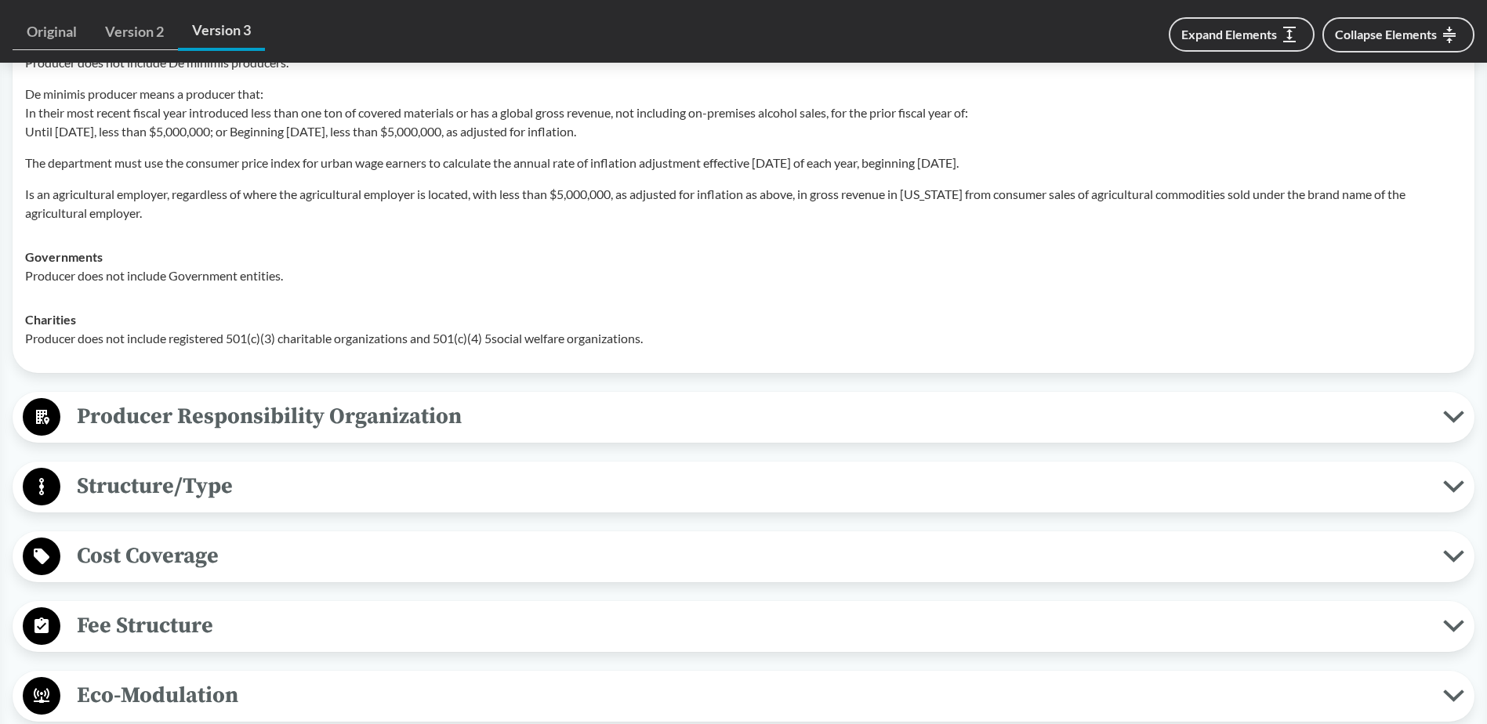
click at [509, 415] on span "Producer Responsibility Organization" at bounding box center [751, 416] width 1383 height 35
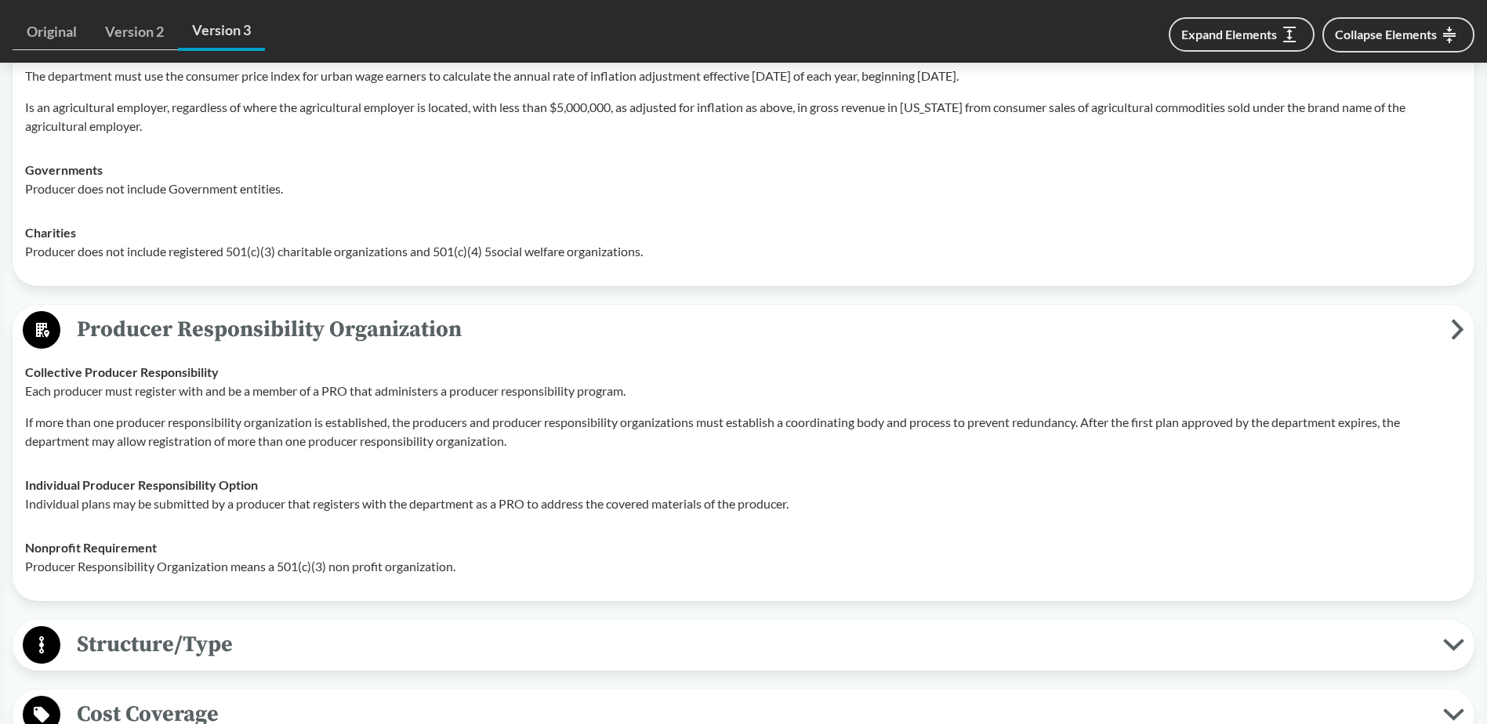
scroll to position [3527, 0]
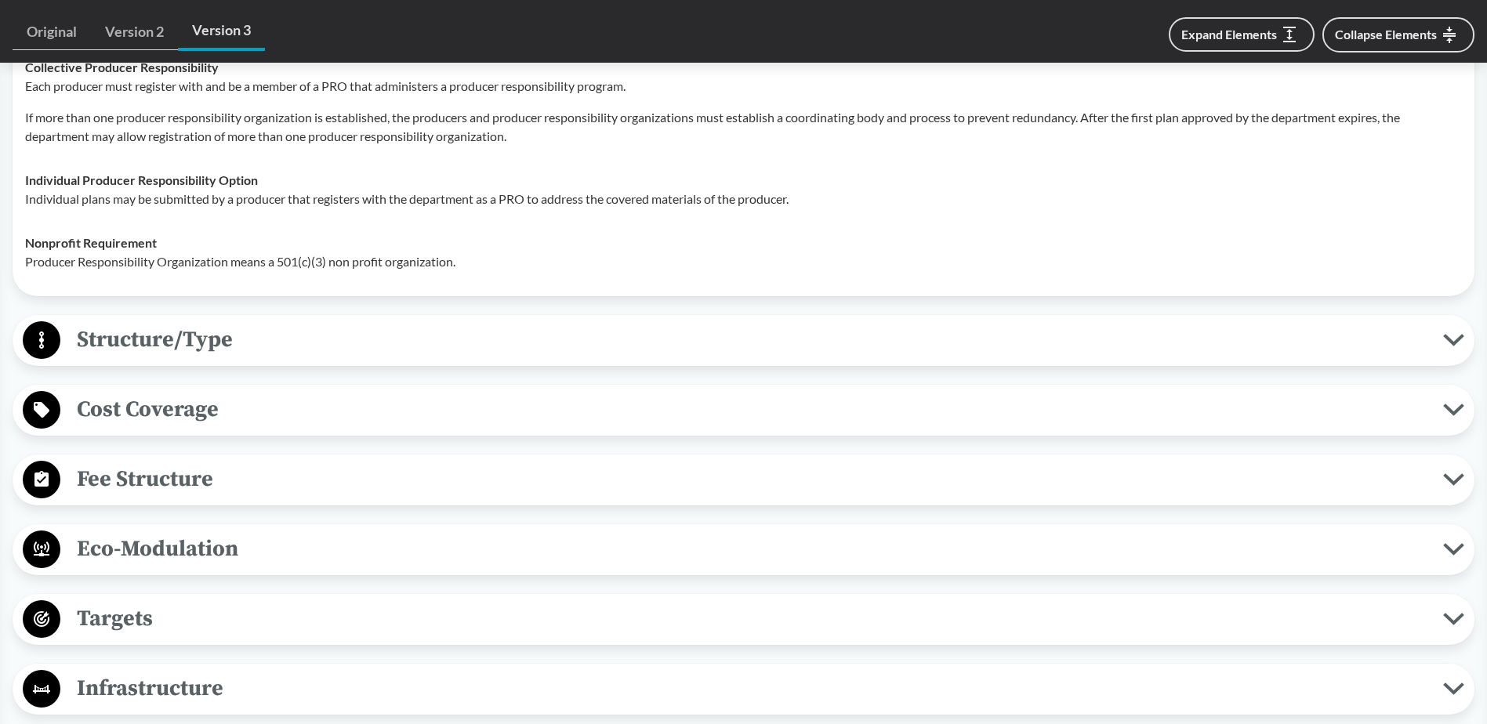
click at [132, 348] on span "Structure/Type" at bounding box center [751, 339] width 1383 height 35
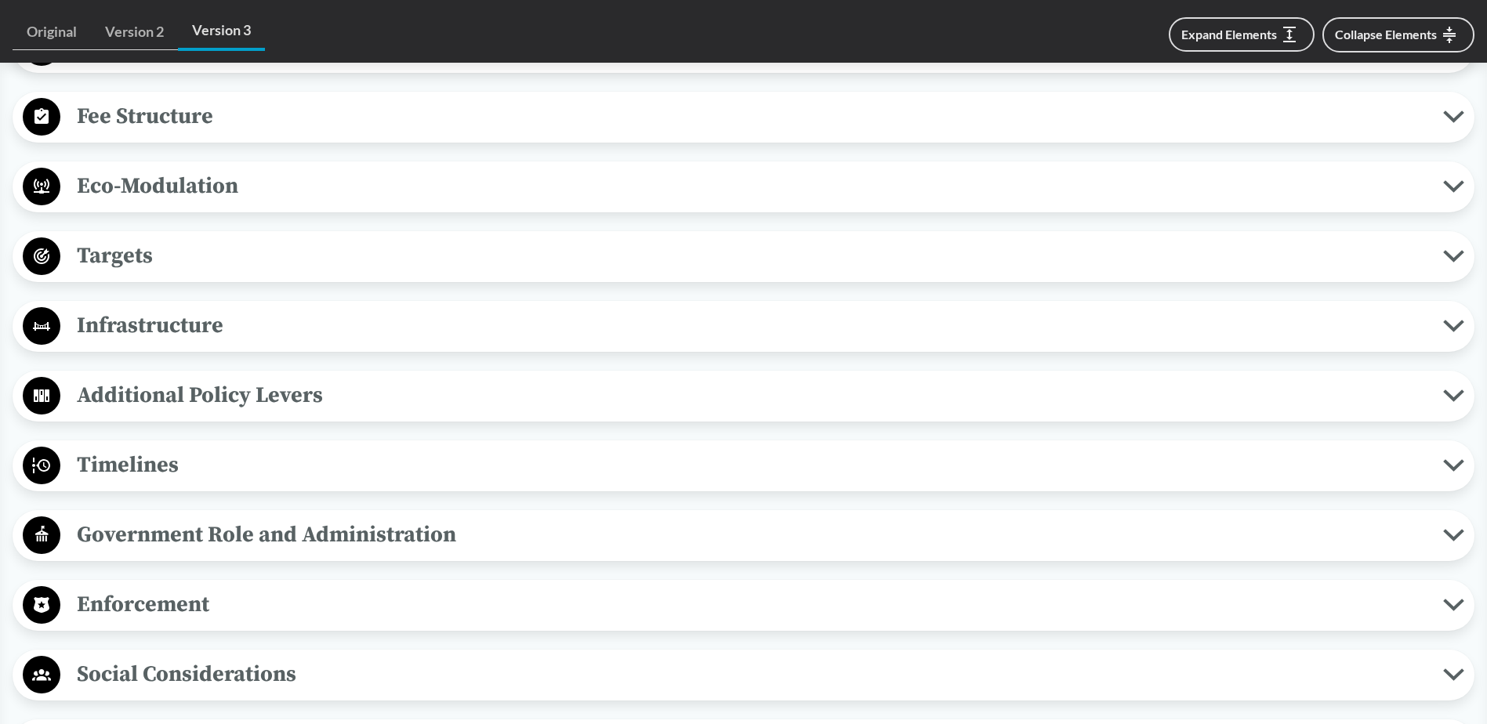
scroll to position [4076, 0]
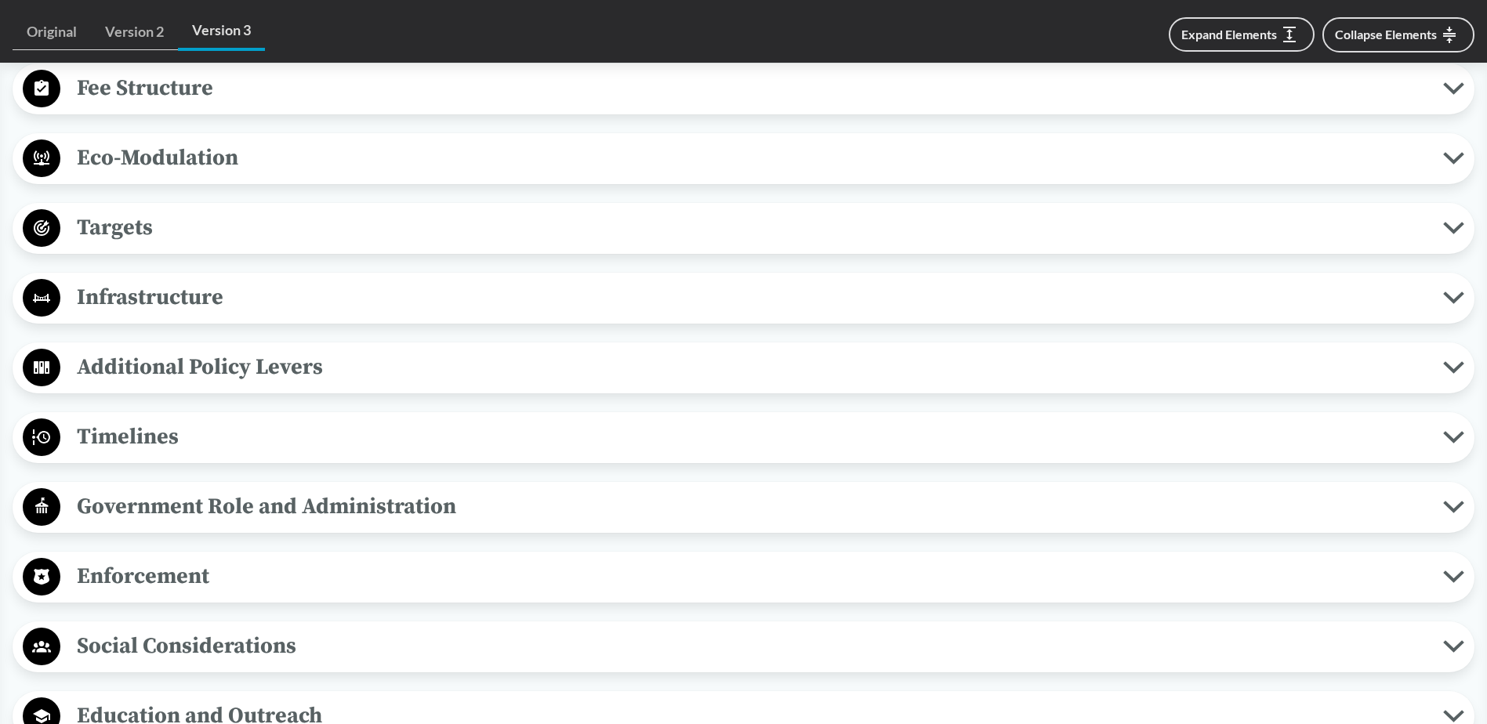
click at [215, 455] on button "Timelines" at bounding box center [743, 438] width 1451 height 40
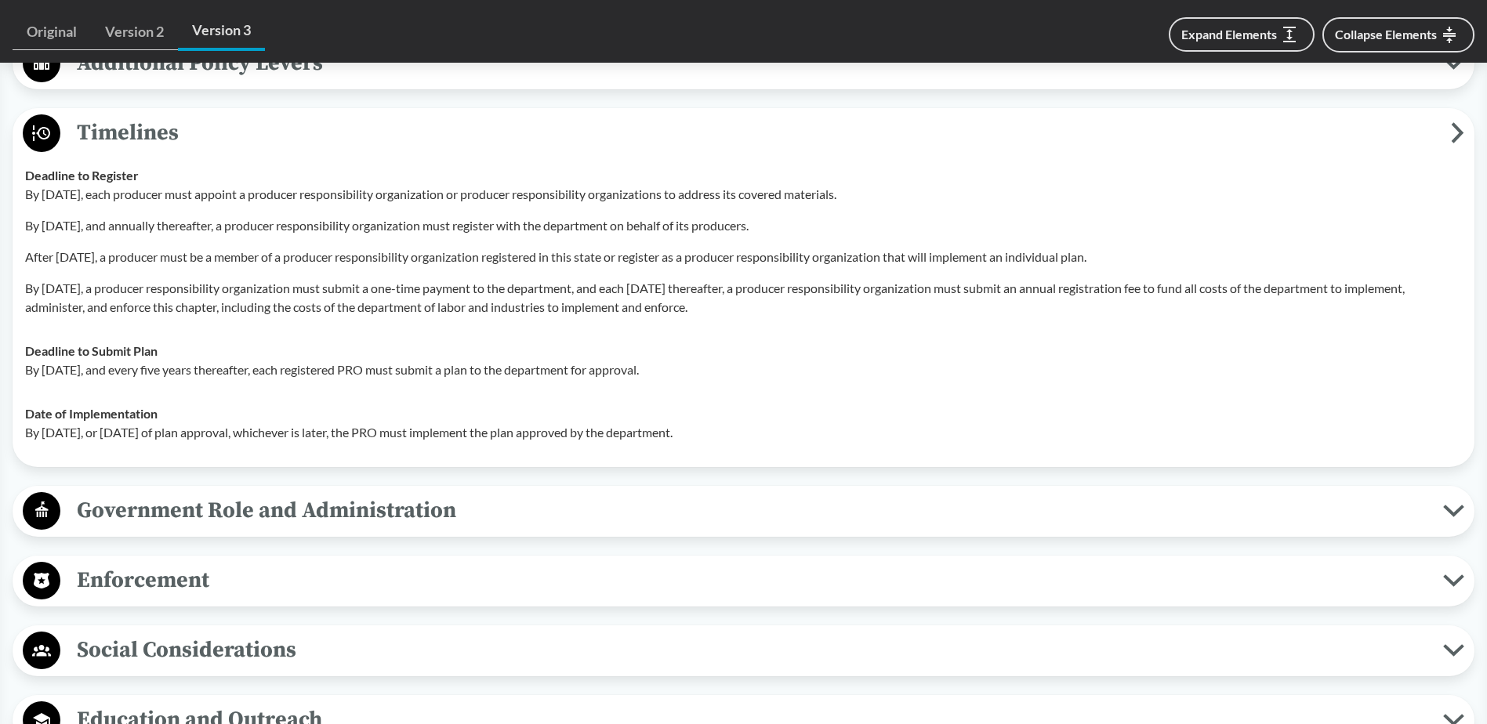
scroll to position [4389, 0]
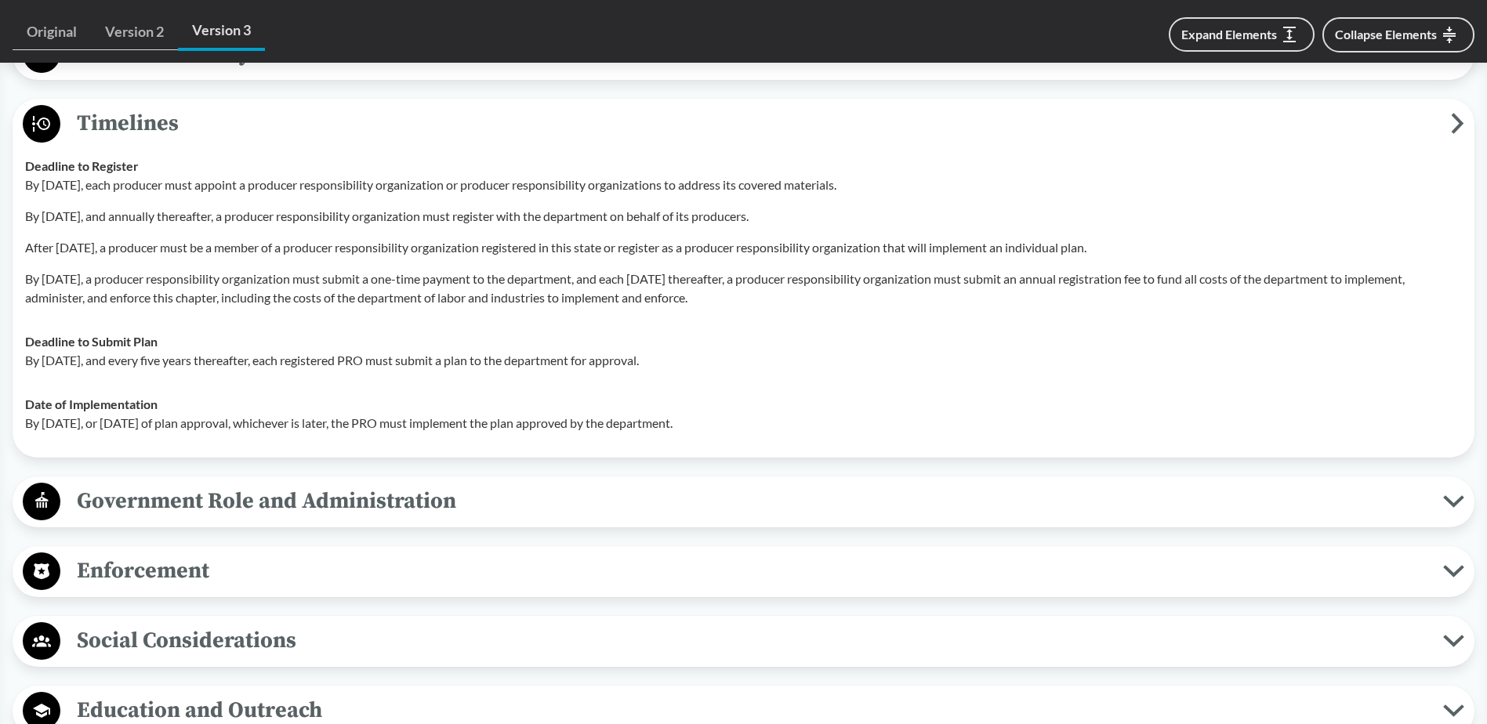
click at [350, 499] on span "Government Role and Administration" at bounding box center [751, 501] width 1383 height 35
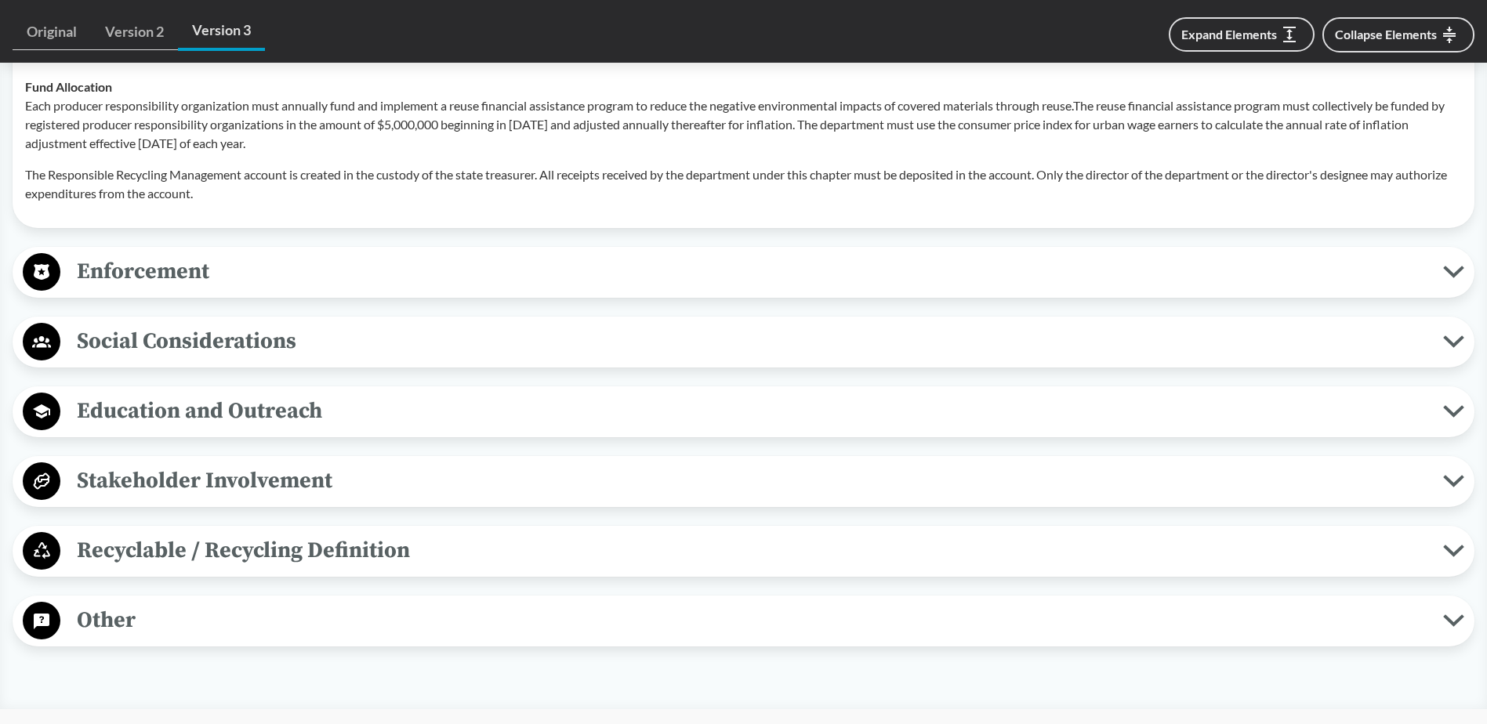
scroll to position [5094, 0]
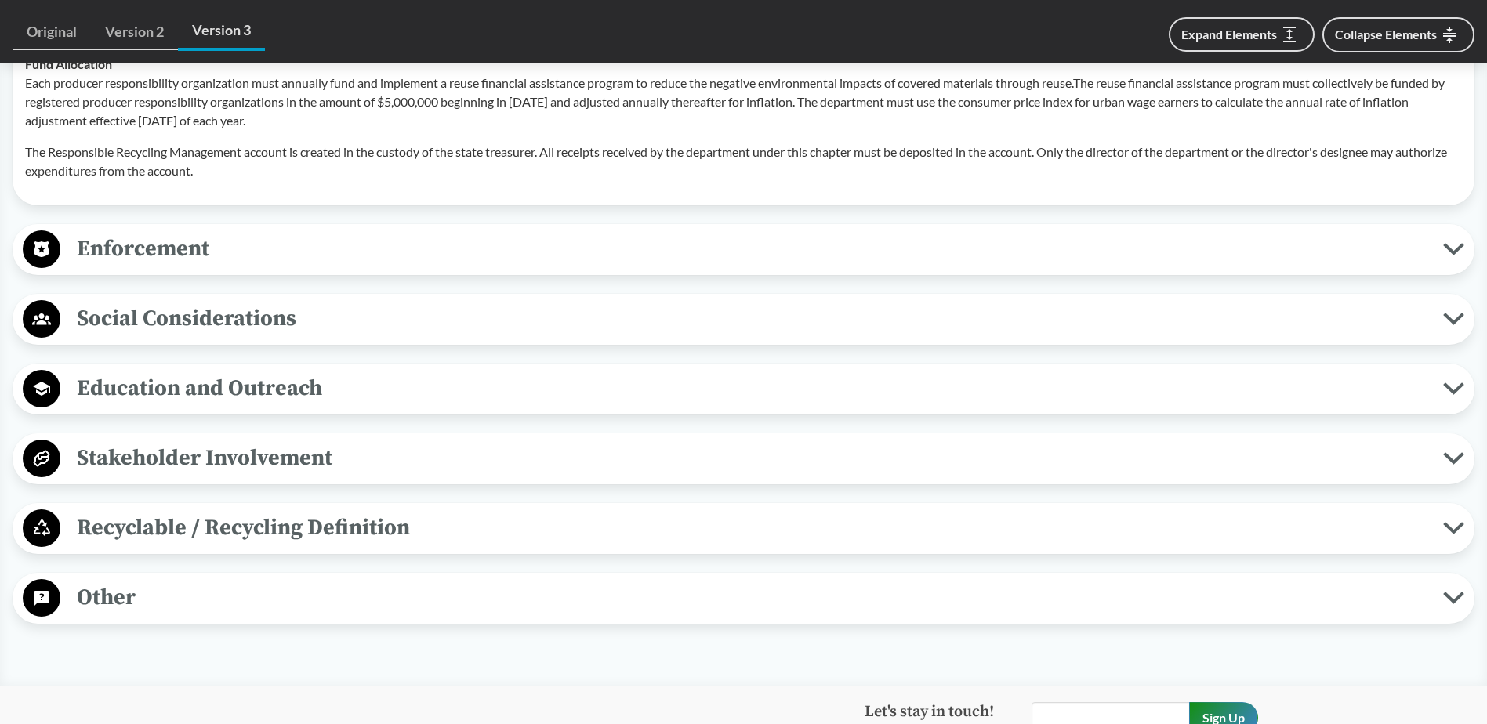
click at [90, 601] on span "Other" at bounding box center [751, 597] width 1383 height 35
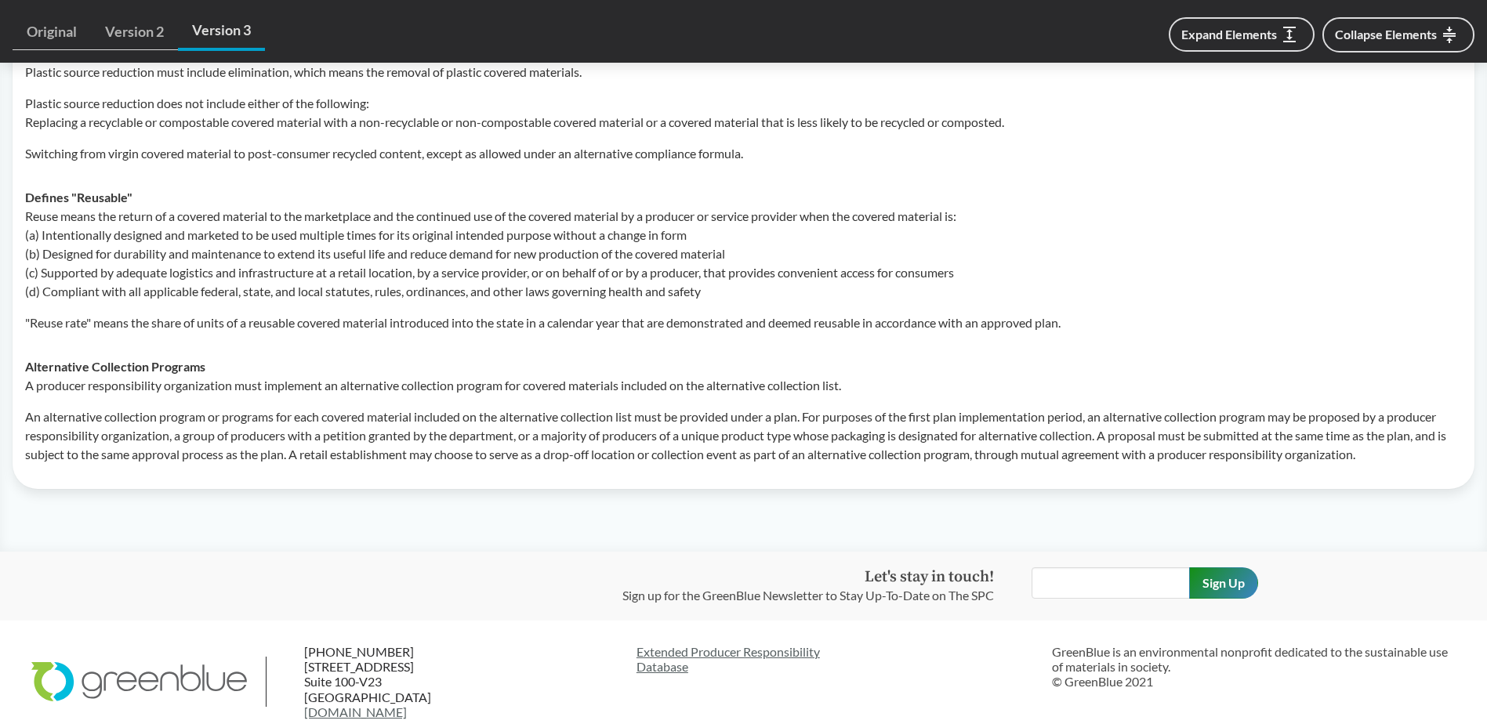
scroll to position [6516, 0]
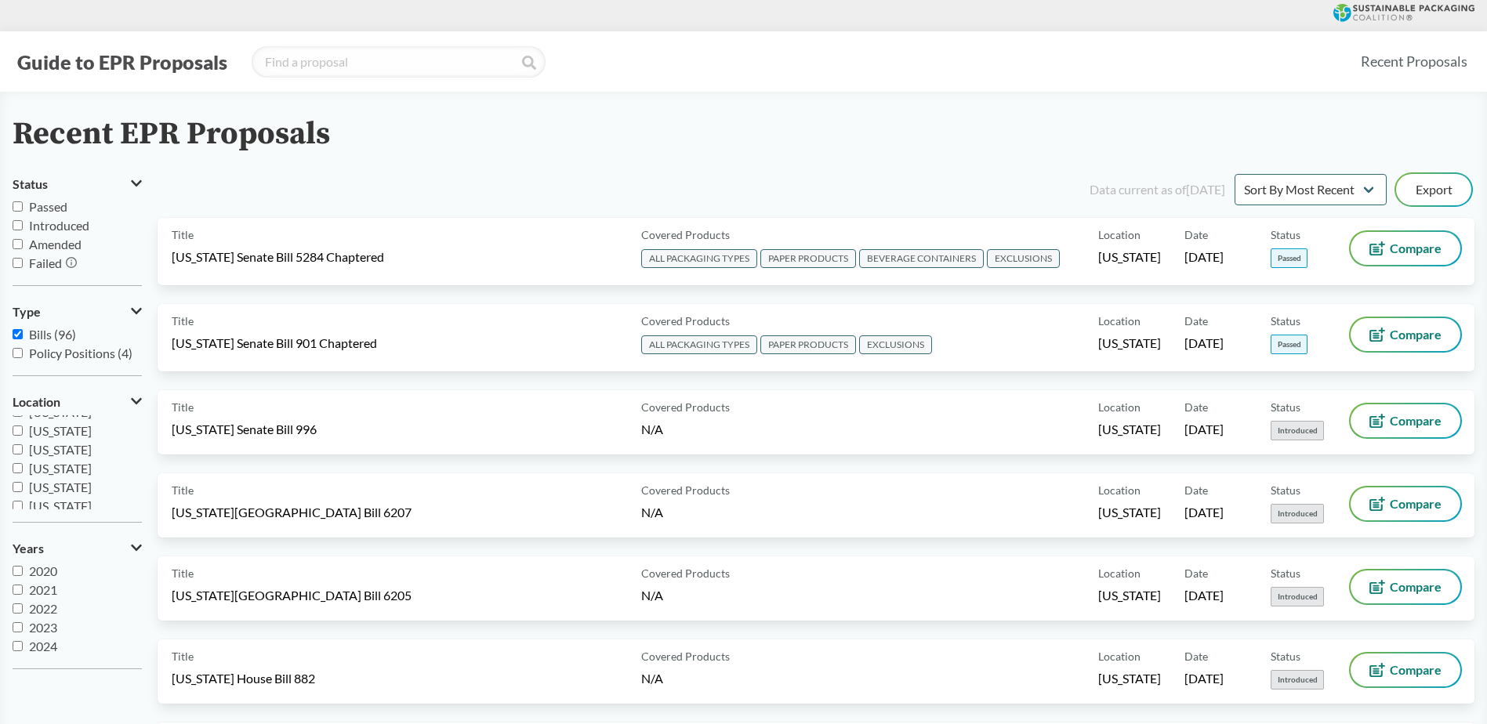
scroll to position [282, 0]
click at [59, 421] on span "[US_STATE]" at bounding box center [60, 424] width 63 height 15
click at [23, 421] on input "[US_STATE]" at bounding box center [18, 424] width 10 height 10
checkbox input "true"
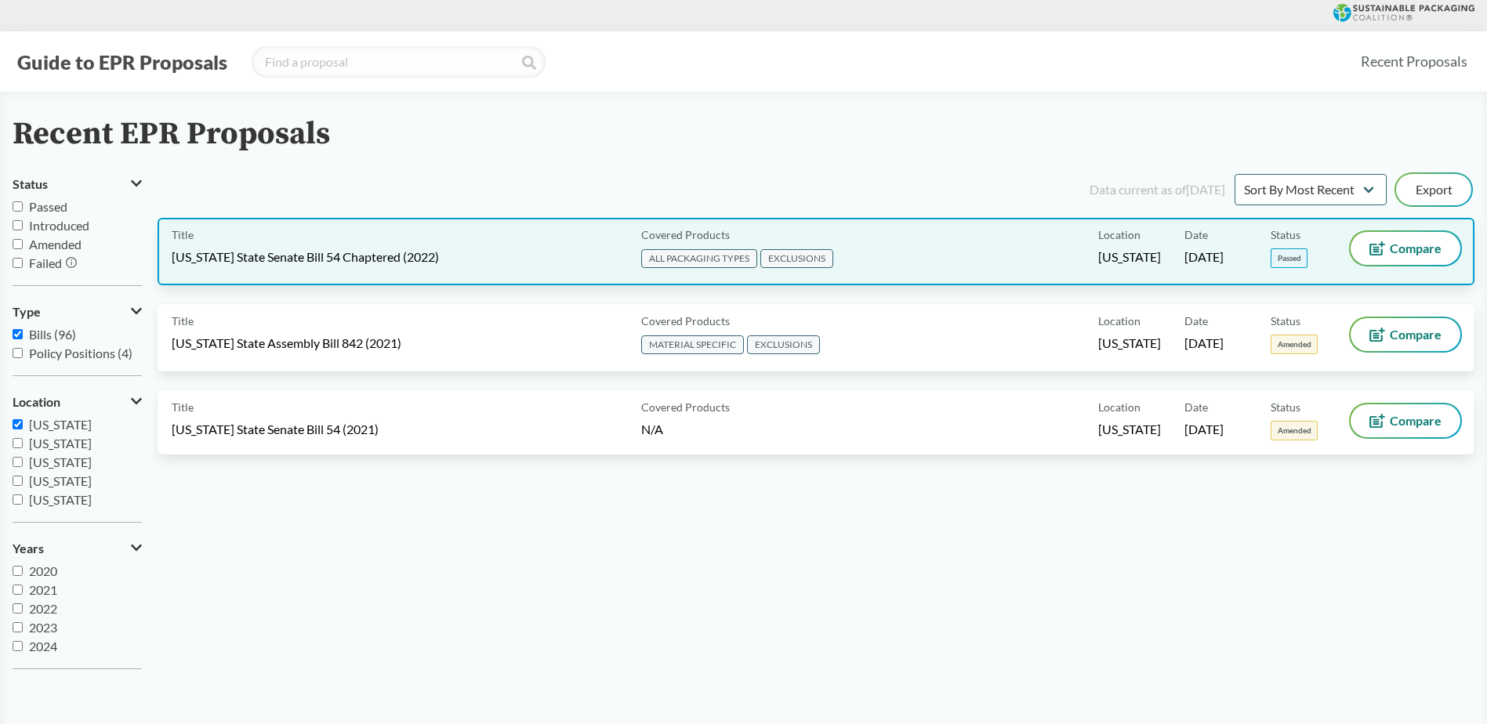
click at [462, 240] on div "Title [US_STATE] State Senate Bill 54 Chaptered (2022)" at bounding box center [403, 251] width 463 height 39
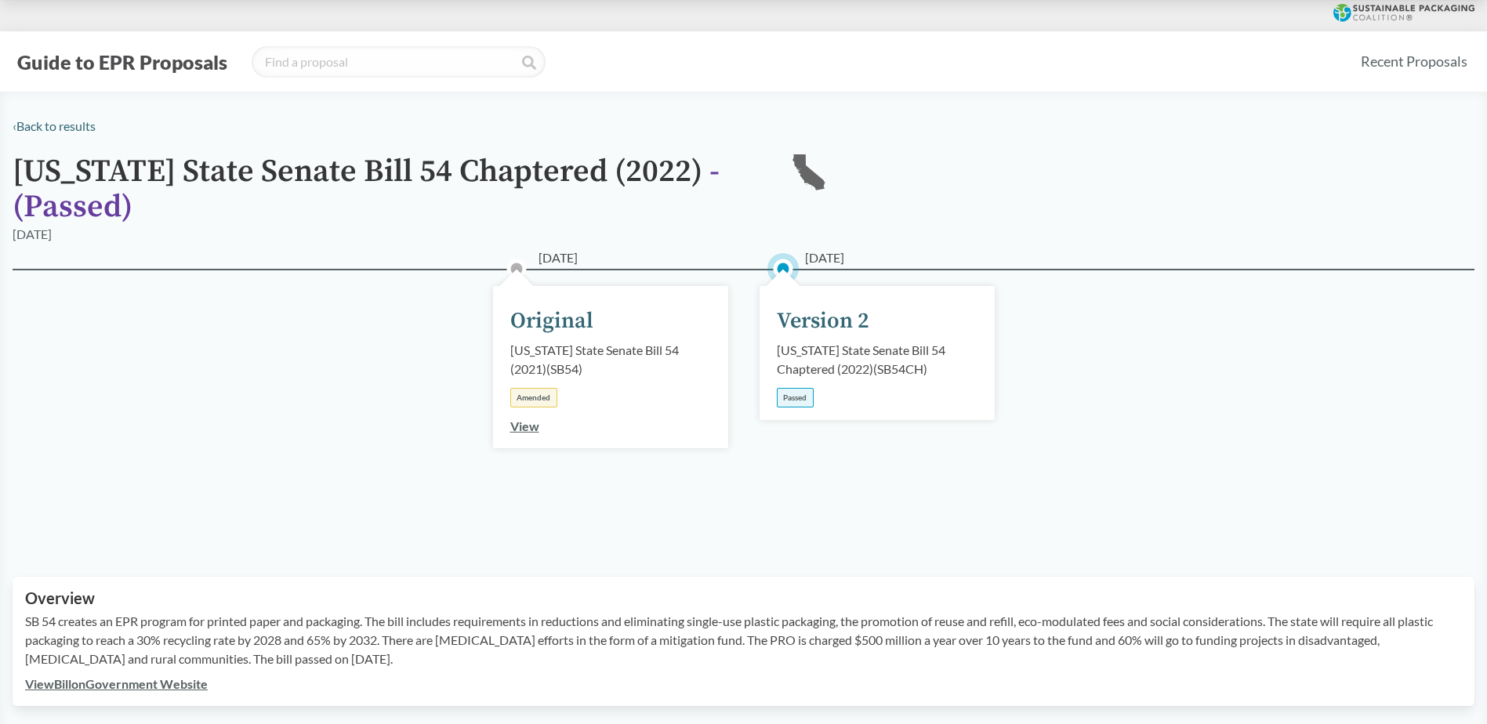
click at [836, 340] on div "[DATE] Version 2 [US_STATE] State Senate Bill 54 Chaptered (2022) ( SB54CH ) Pa…" at bounding box center [876, 353] width 235 height 134
drag, startPoint x: 836, startPoint y: 340, endPoint x: 886, endPoint y: 411, distance: 86.1
click at [982, 412] on div "[DATE] Version 2 [US_STATE] State Senate Bill 54 Chaptered (2022) ( SB54CH ) Pa…" at bounding box center [876, 353] width 235 height 134
click at [1115, 438] on div "[DATE] Original [US_STATE] State Senate Bill 54 (2021) ( SB54 ) Amended View [D…" at bounding box center [744, 404] width 1462 height 270
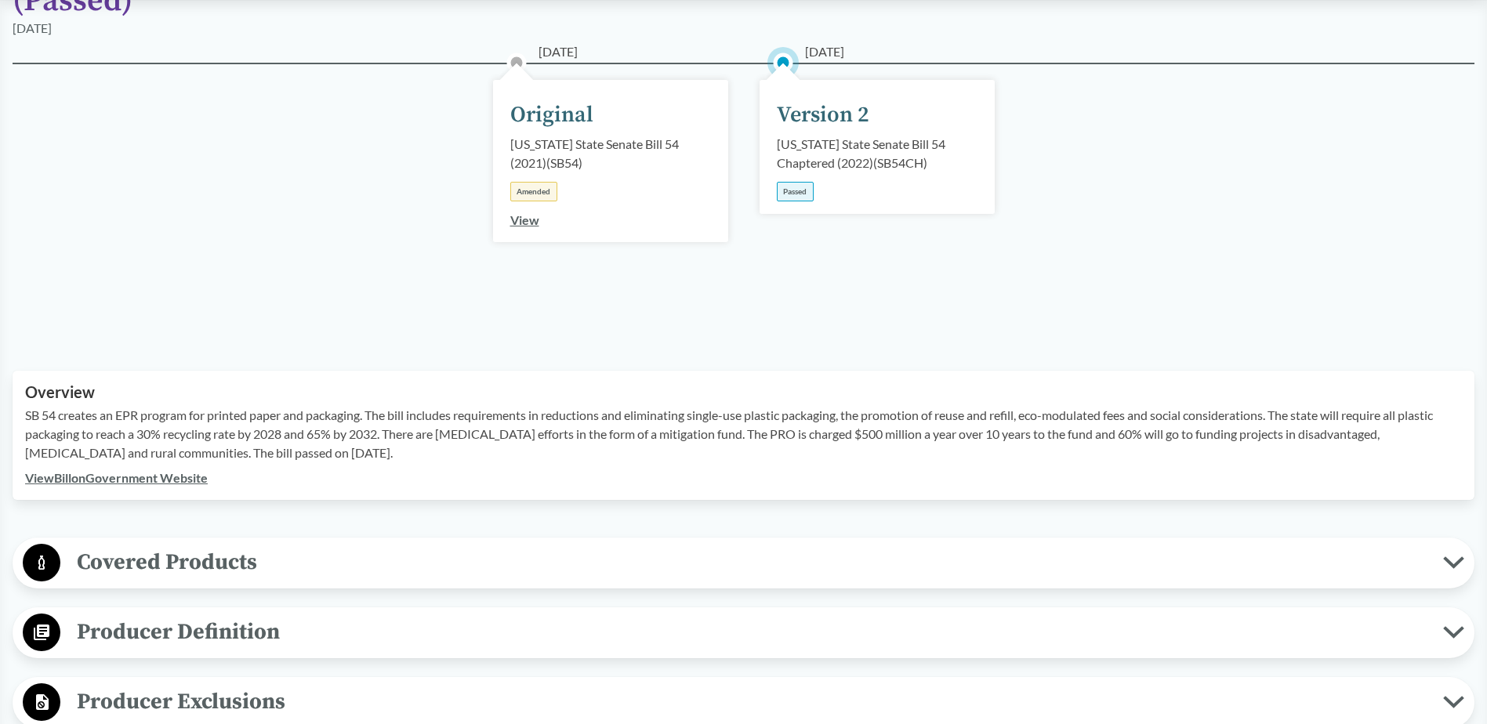
scroll to position [549, 0]
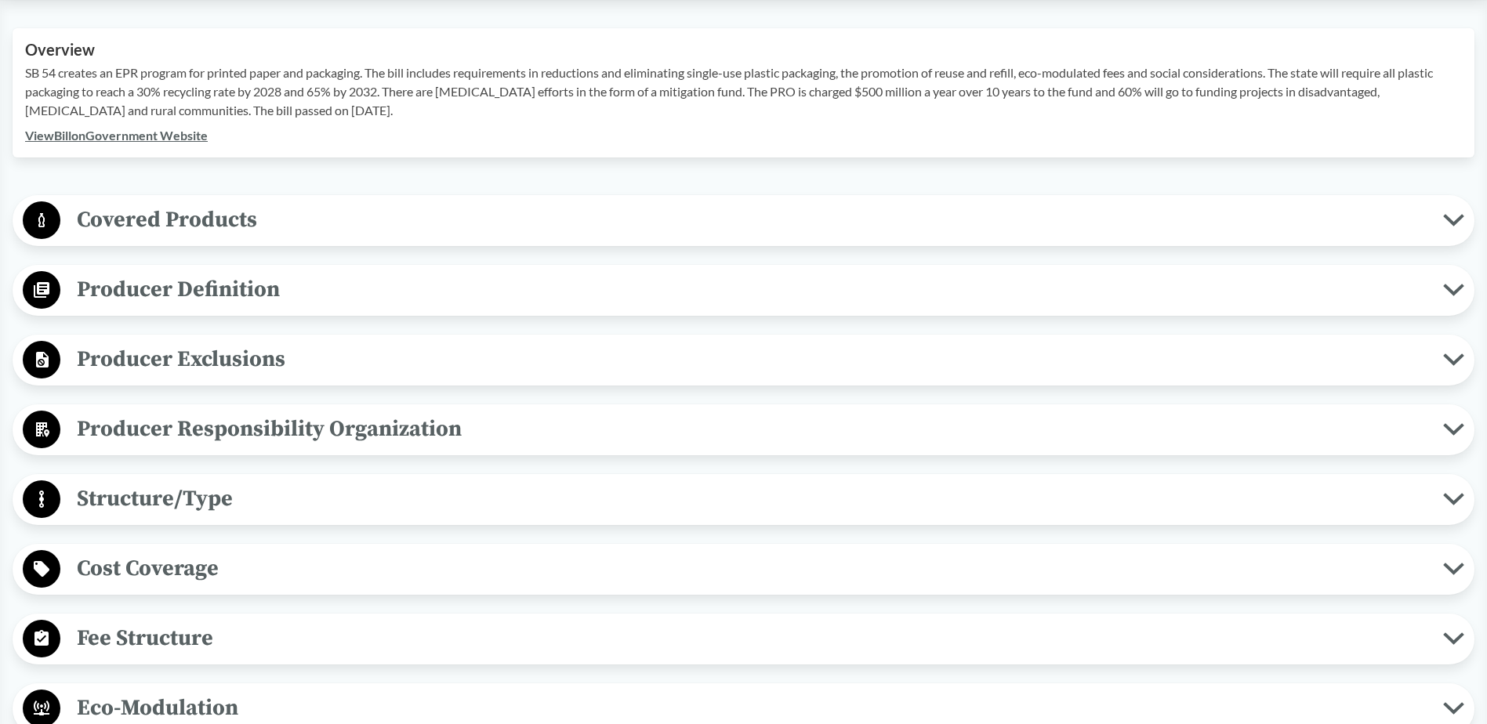
click at [266, 219] on span "Covered Products" at bounding box center [751, 219] width 1383 height 35
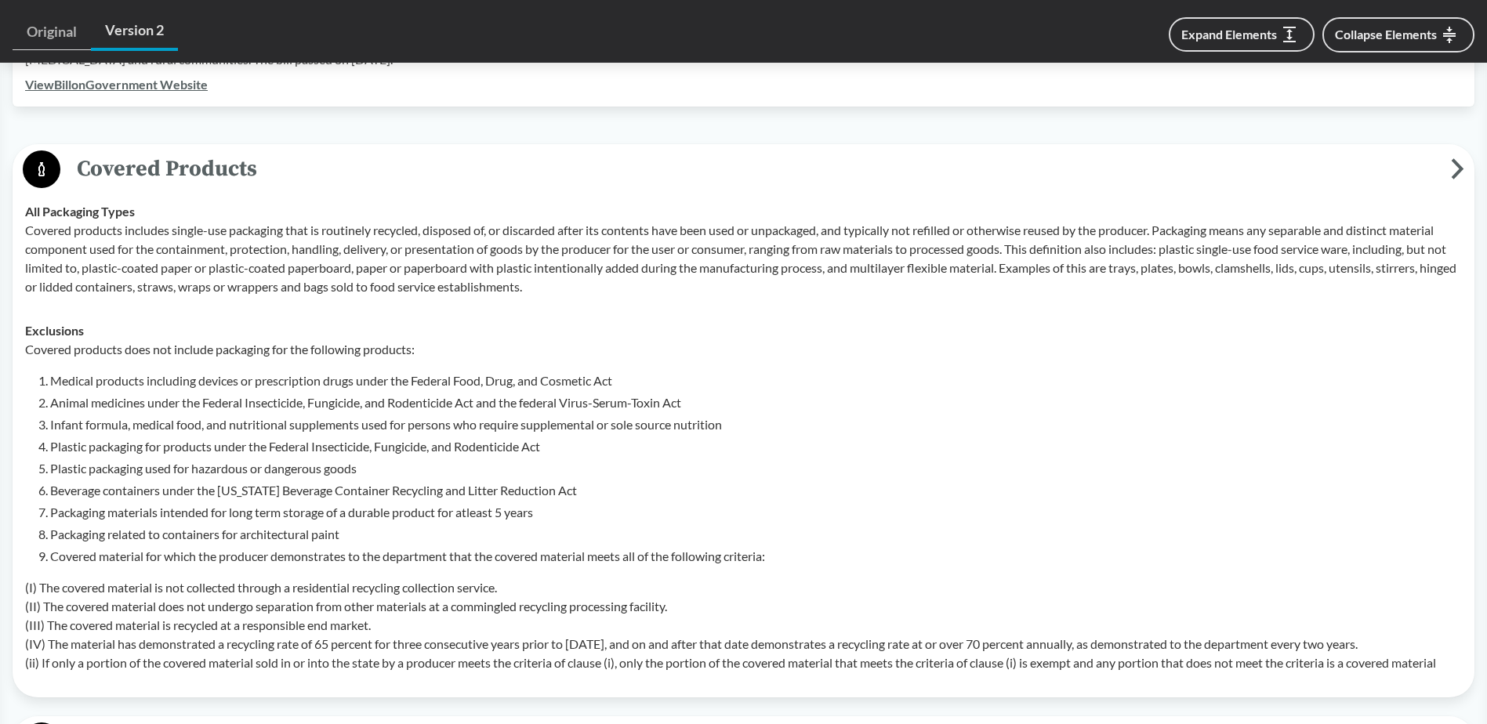
scroll to position [627, 0]
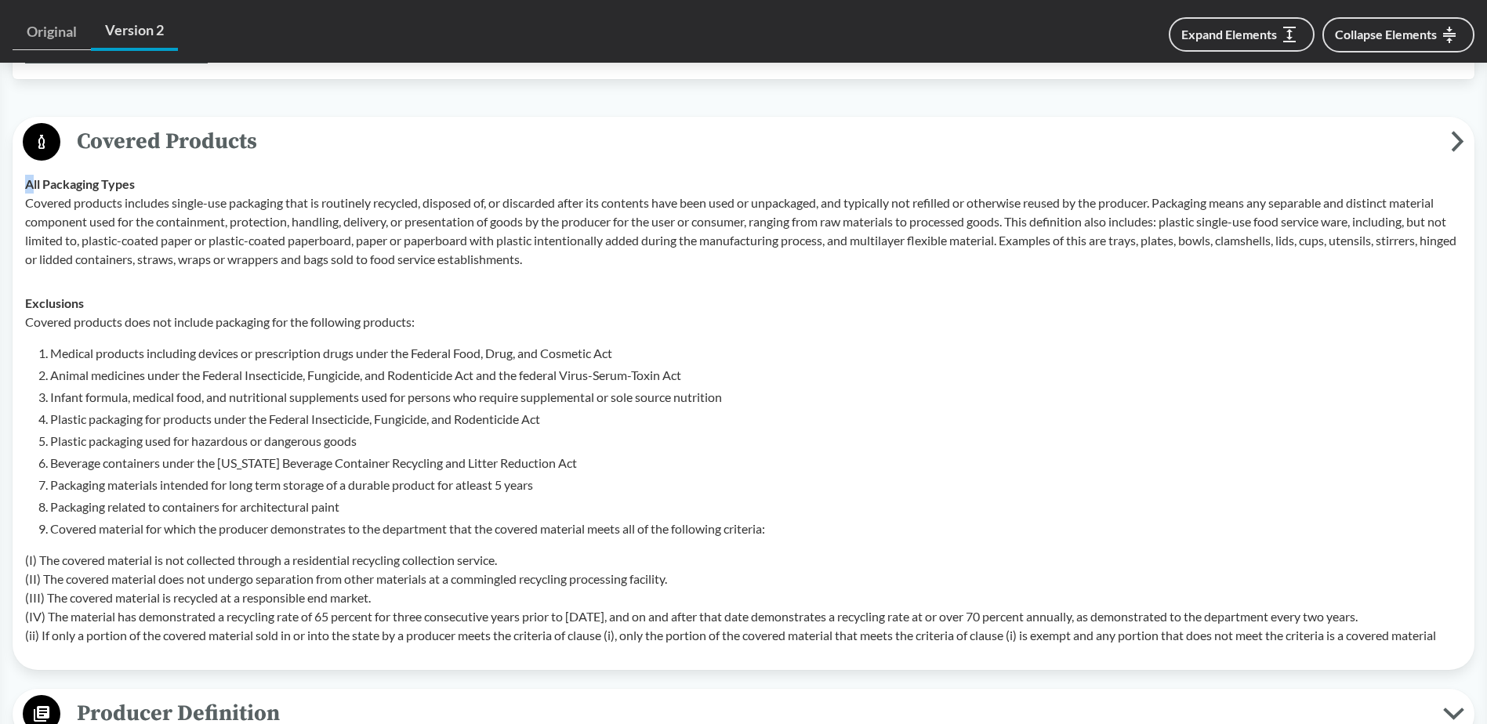
drag, startPoint x: 31, startPoint y: 181, endPoint x: 1430, endPoint y: 637, distance: 1472.2
click at [1430, 637] on tbody "All Packaging Types Covered products includes single-use packaging that is rout…" at bounding box center [743, 409] width 1451 height 495
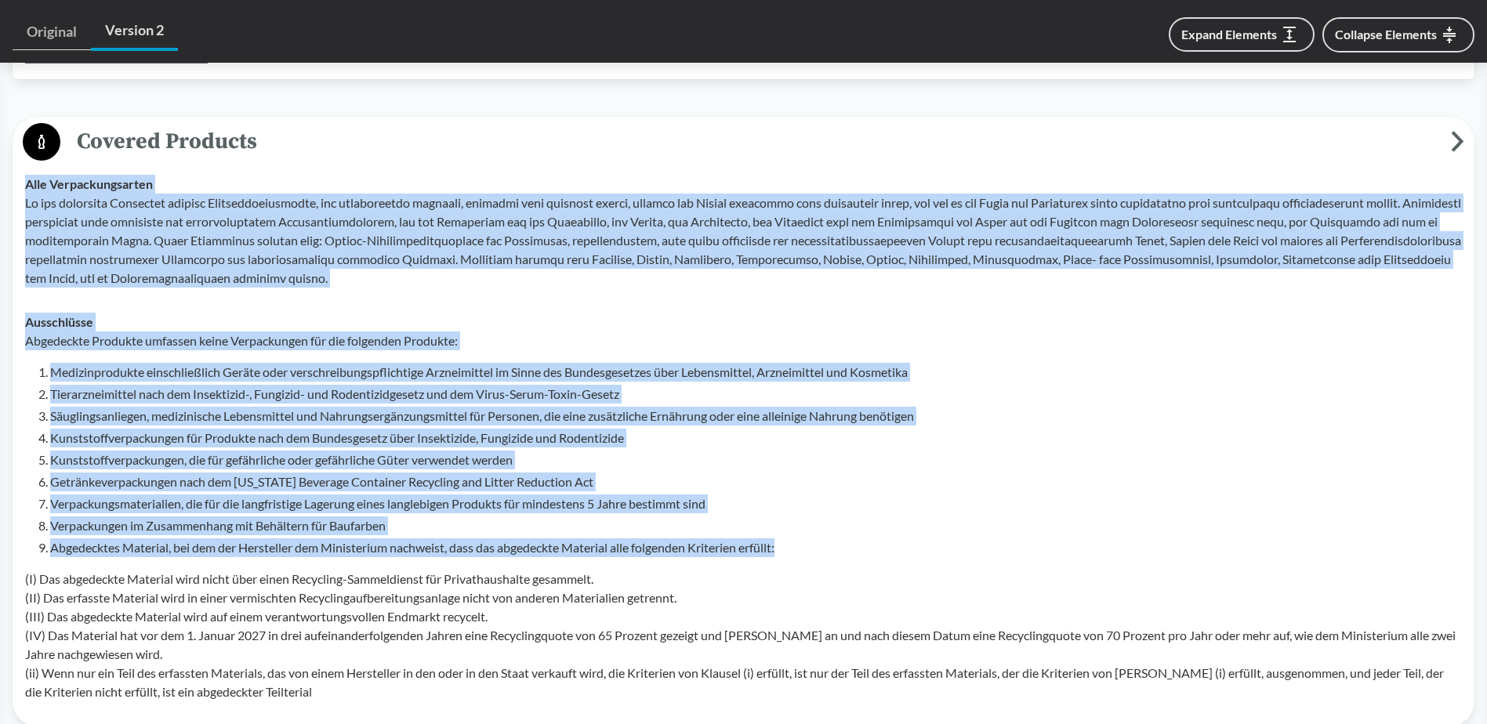
click at [1077, 469] on li "Kunststoffverpackungen, die für gefährliche oder gefährliche Güter verwendet we…" at bounding box center [756, 460] width 1412 height 19
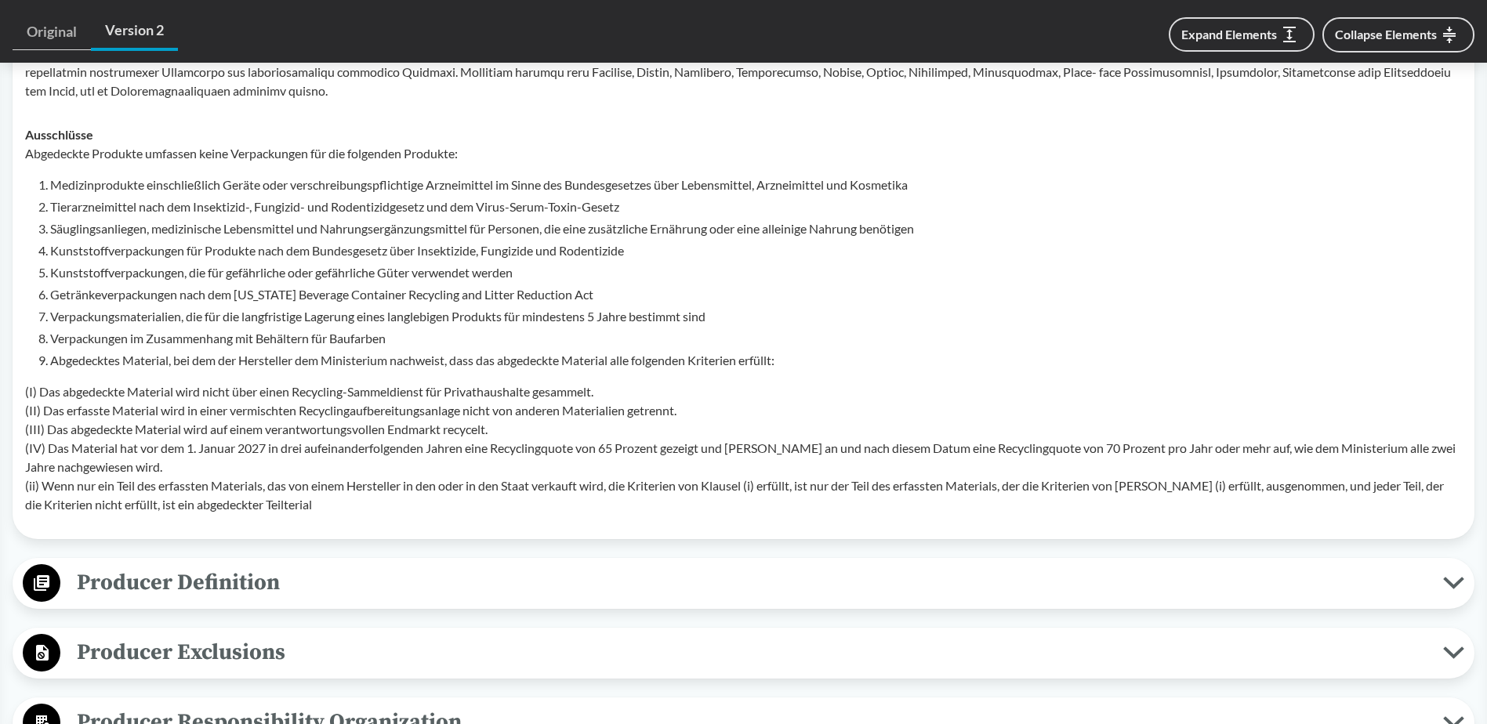
scroll to position [862, 0]
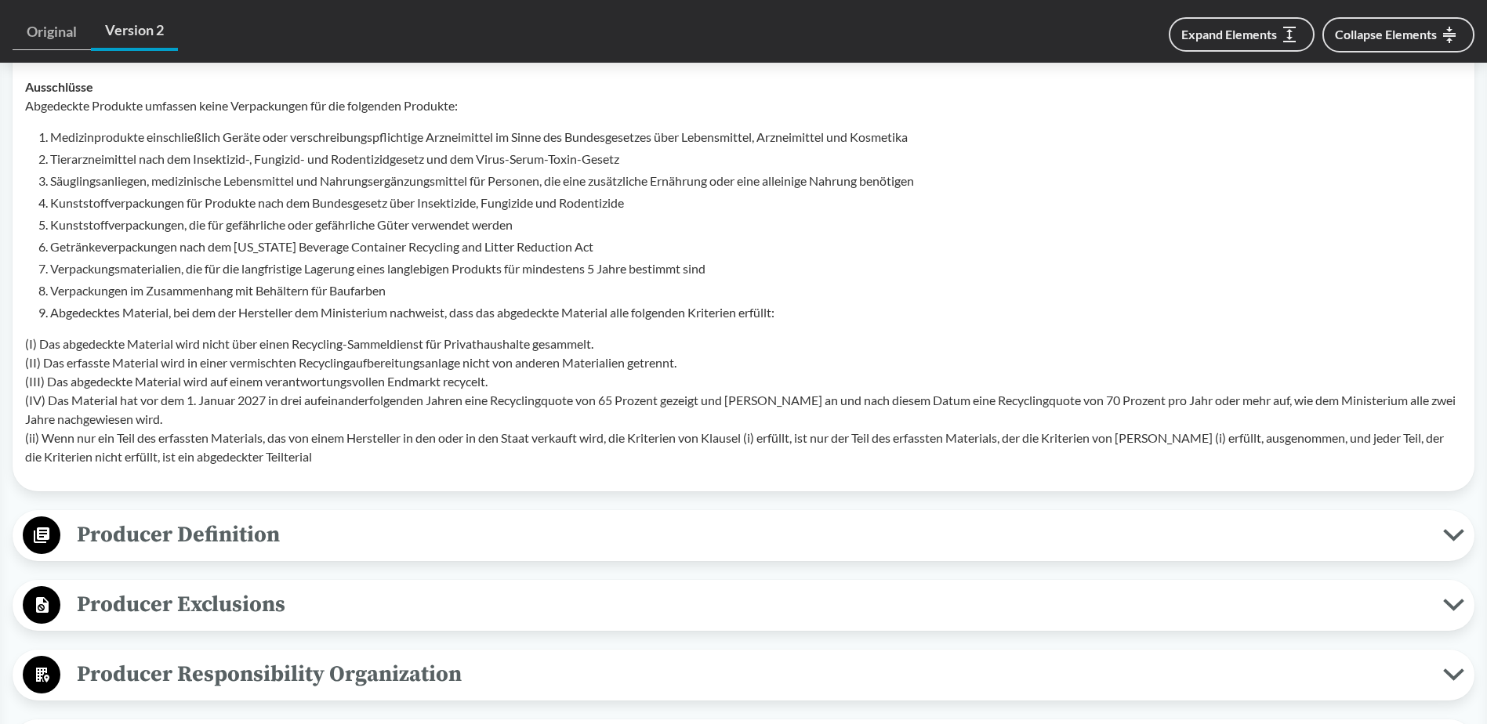
click at [314, 527] on span "Producer Definition" at bounding box center [751, 534] width 1383 height 35
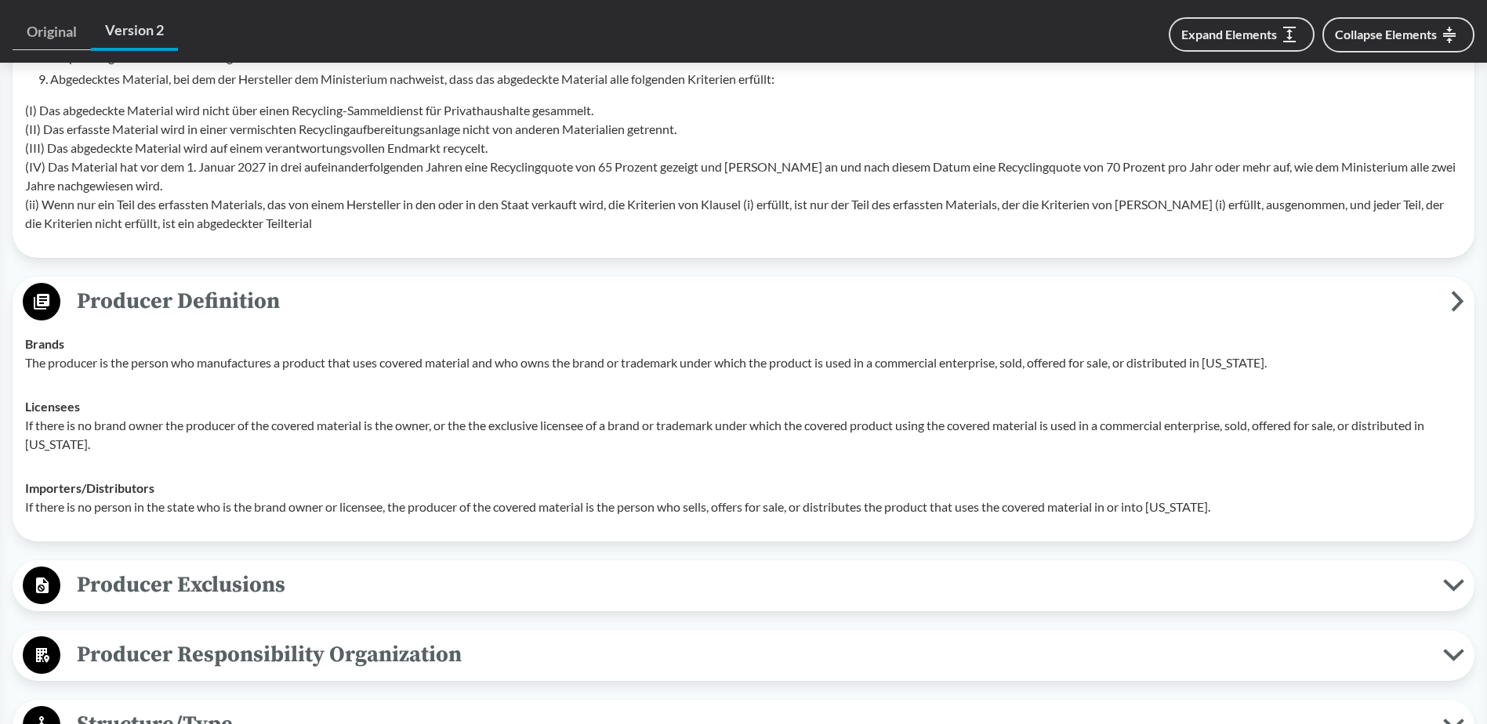
scroll to position [1097, 0]
